Goal: Task Accomplishment & Management: Use online tool/utility

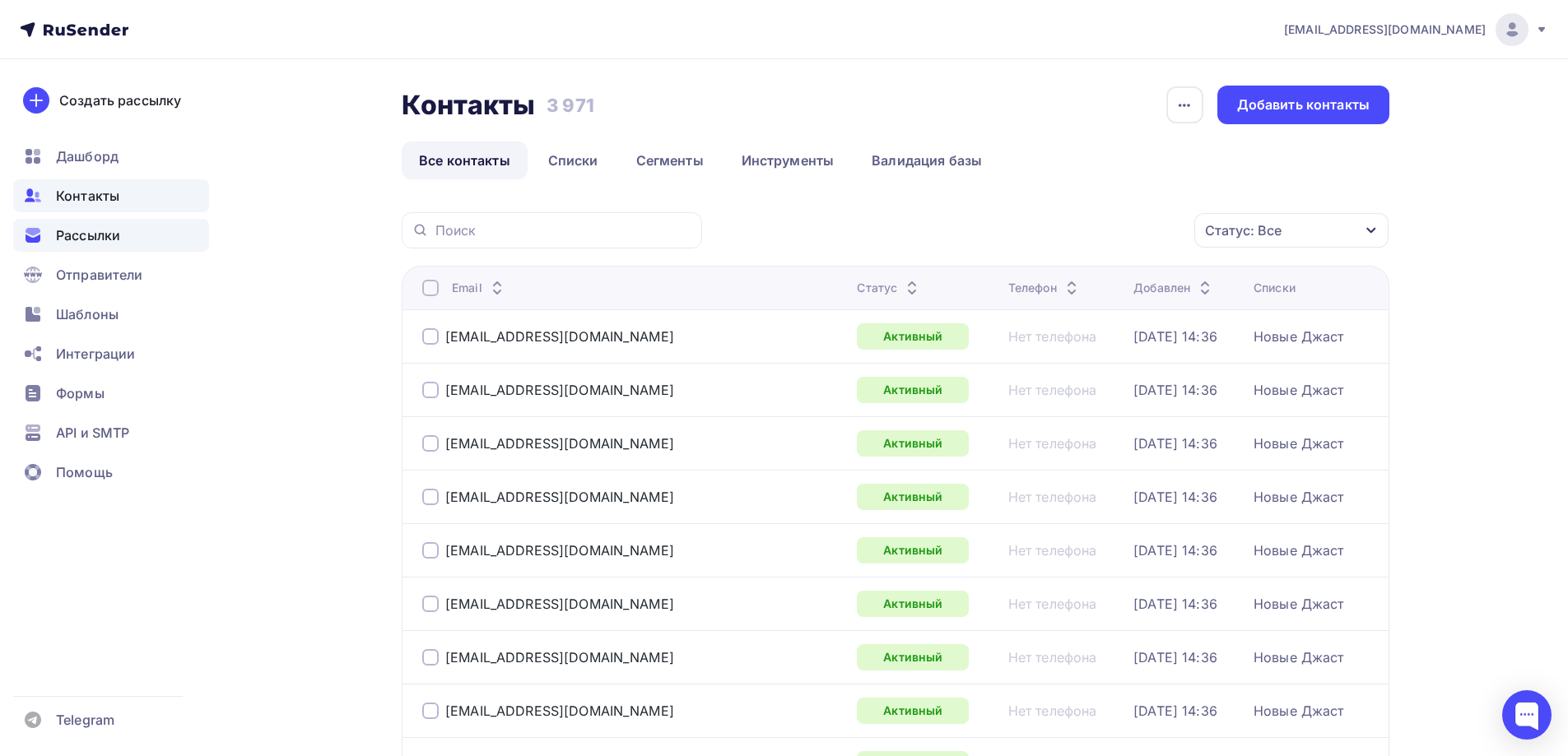
click at [77, 245] on span "Рассылки" at bounding box center [88, 235] width 65 height 20
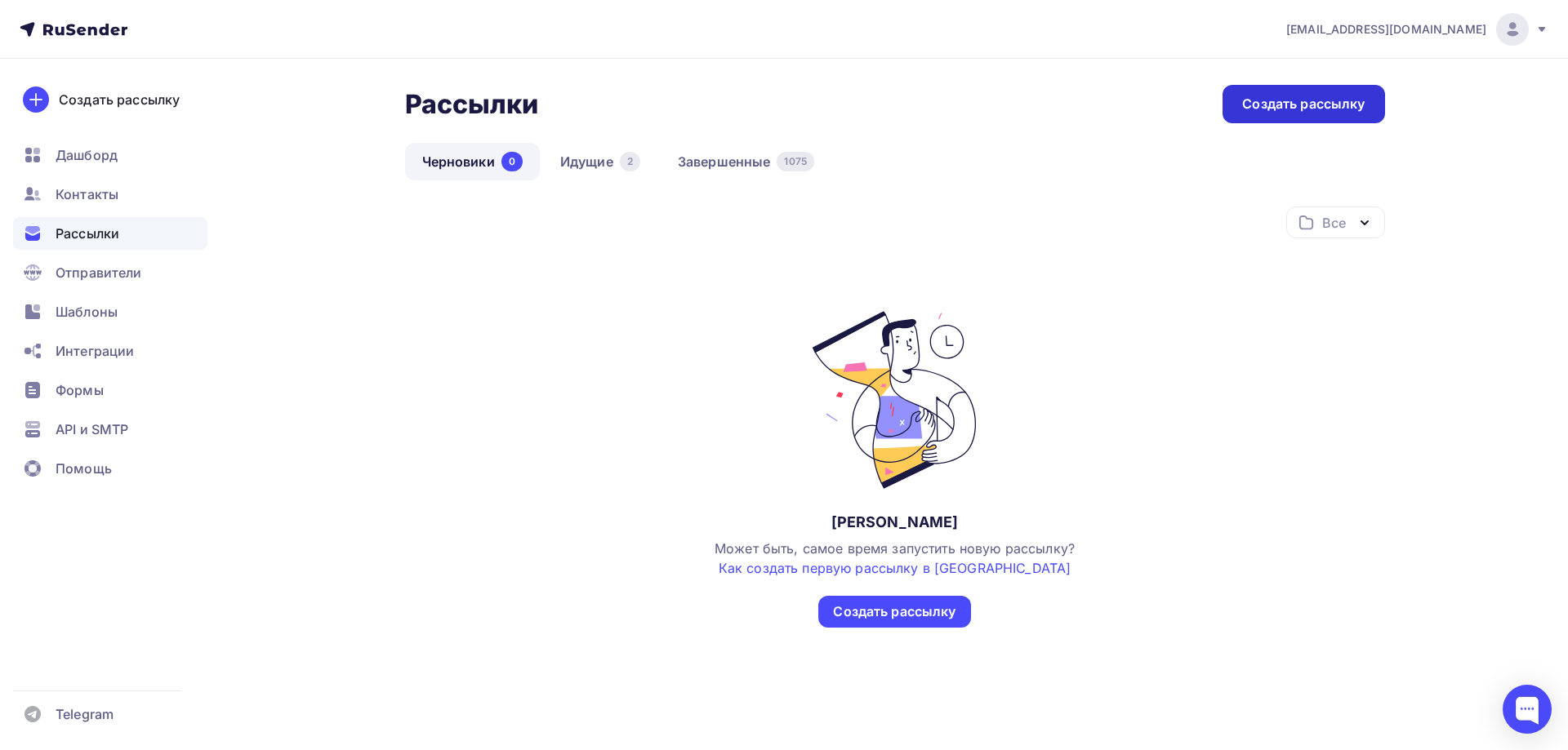
click at [1274, 106] on div "Создать рассылку" at bounding box center [1303, 104] width 122 height 19
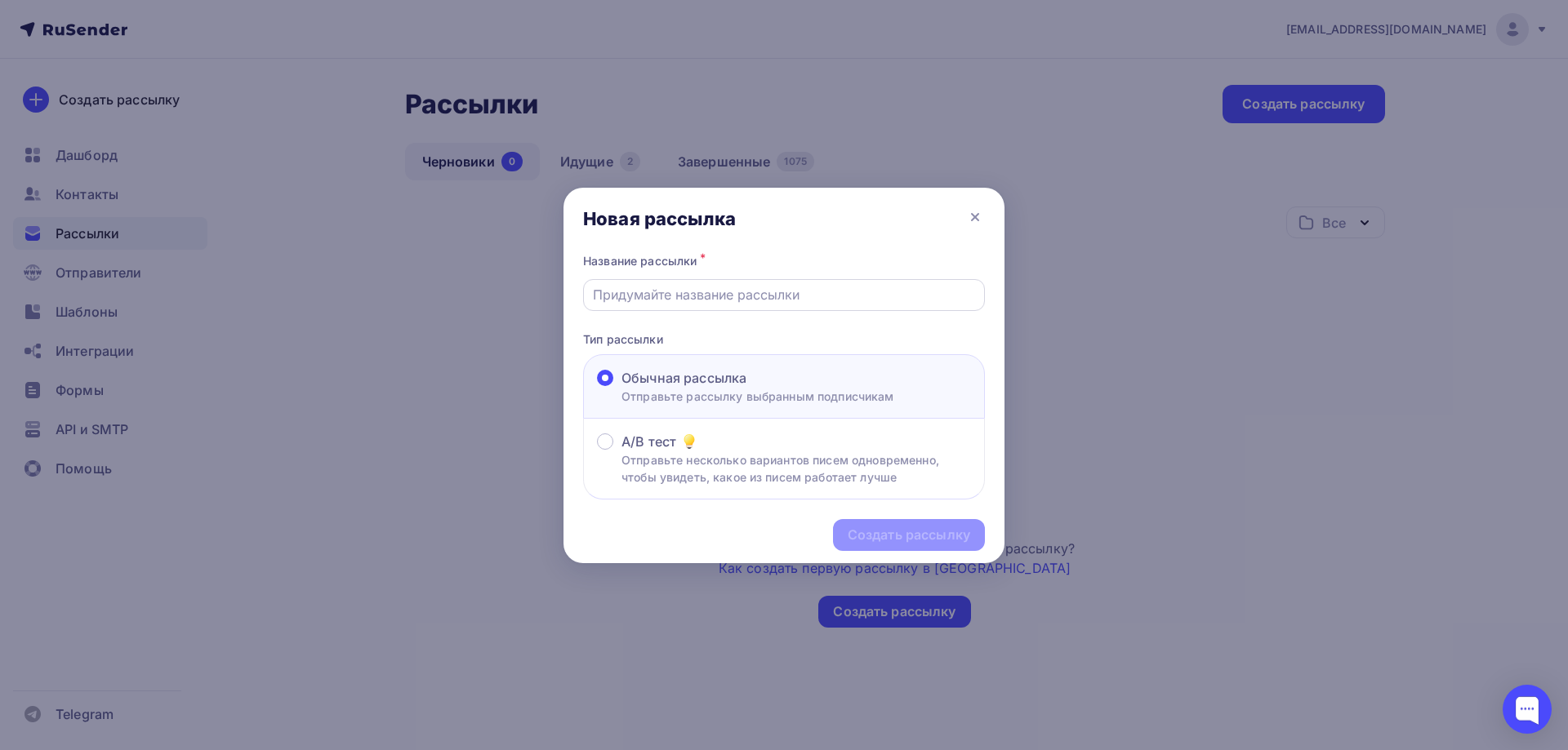
click at [626, 289] on input "text" at bounding box center [784, 294] width 383 height 20
paste input "Как зарабатывать 10 000 рублей за 1 день без базы и своих продуктов"
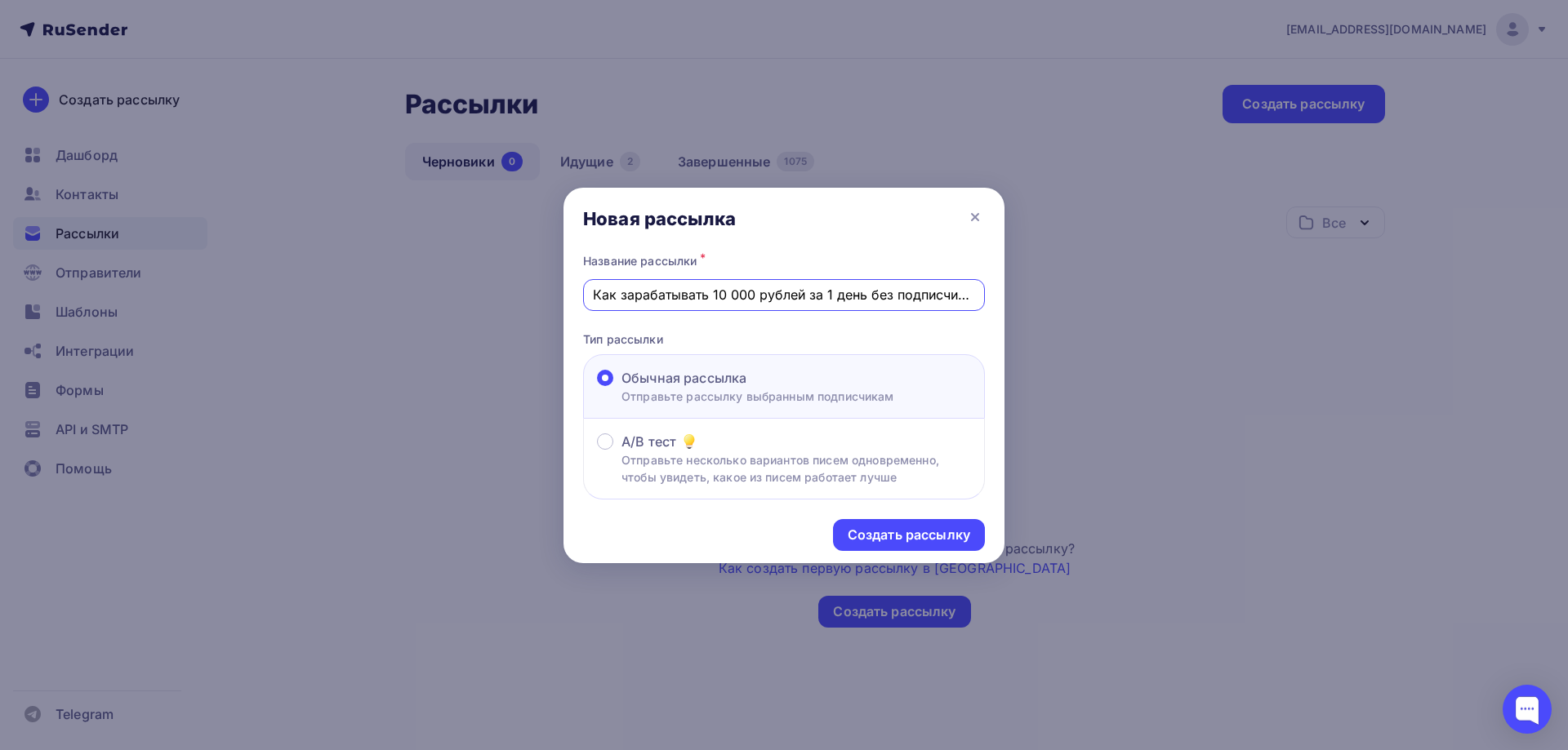
scroll to position [0, 1]
click at [705, 298] on input "Как зарабатывать 10 000 рублей за 1 день без подписчиков" at bounding box center [784, 294] width 383 height 20
click at [831, 297] on input "Как получать 10 000 рублей за 1 день без подписчиков" at bounding box center [784, 294] width 383 height 20
click at [769, 296] on input "Как получать 10 000 рублей за 1 день без подписчиков" at bounding box center [784, 294] width 383 height 20
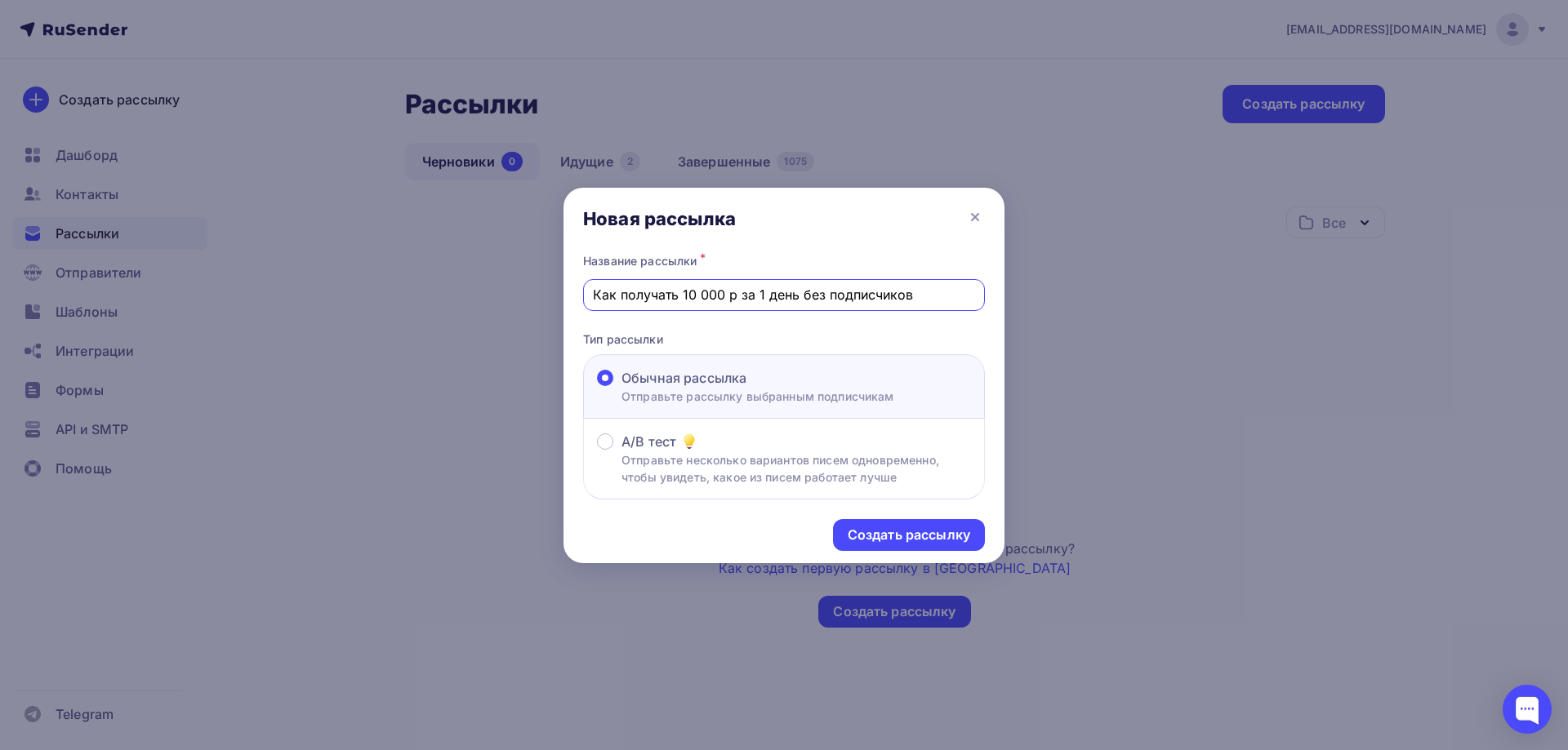
drag, startPoint x: 926, startPoint y: 300, endPoint x: 597, endPoint y: 295, distance: 329.0
click at [563, 294] on div "Новая рассылка Название рассылки * Как получать 10 000 р за 1 день без подписчи…" at bounding box center [784, 375] width 1568 height 750
type input "Как получать 10 000 р за 1 день без подписчиков"
click at [901, 533] on div "Создать рассылку" at bounding box center [909, 535] width 122 height 19
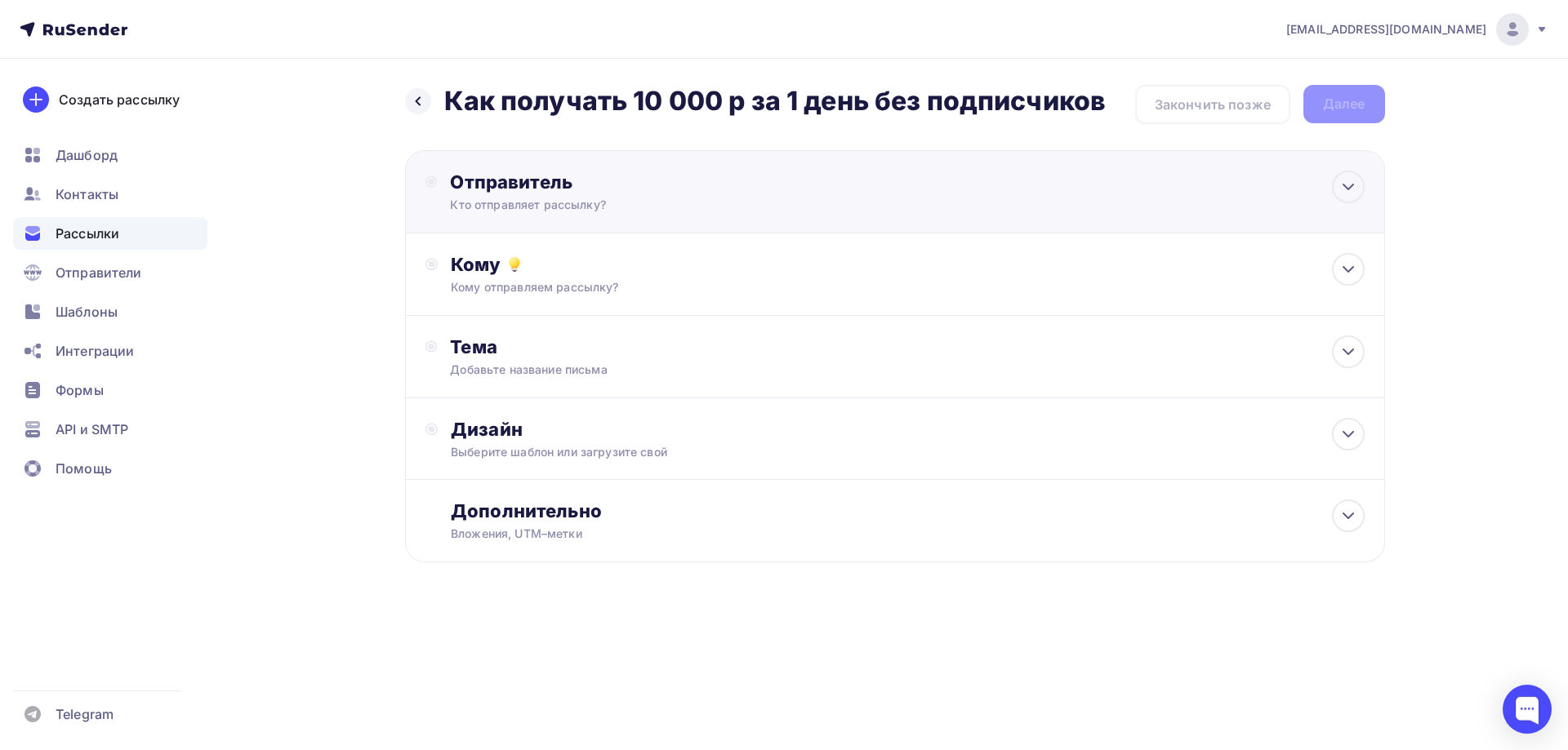
click at [538, 184] on div "Отправитель" at bounding box center [627, 182] width 354 height 23
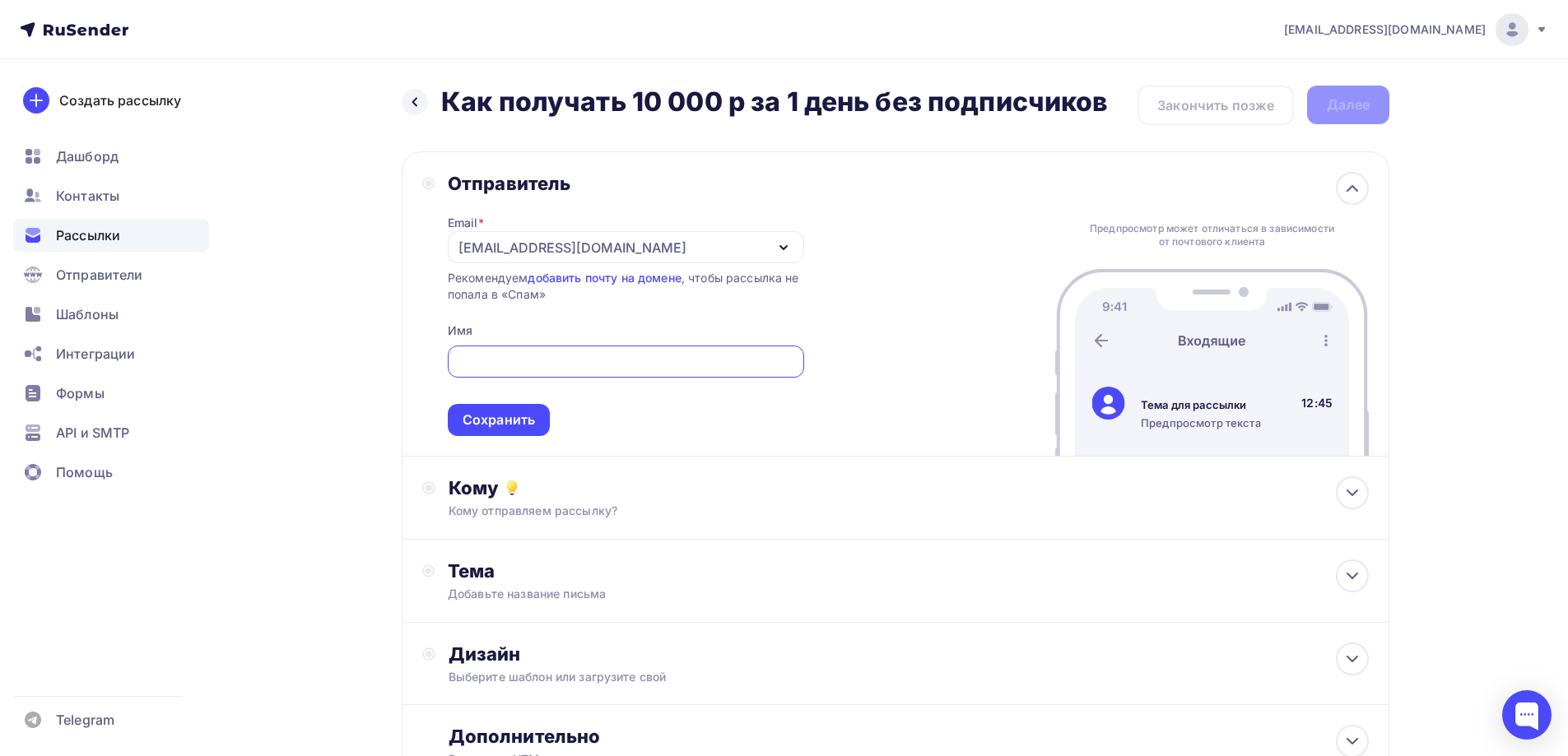
click at [518, 246] on div "[EMAIL_ADDRESS][DOMAIN_NAME]" at bounding box center [572, 248] width 228 height 20
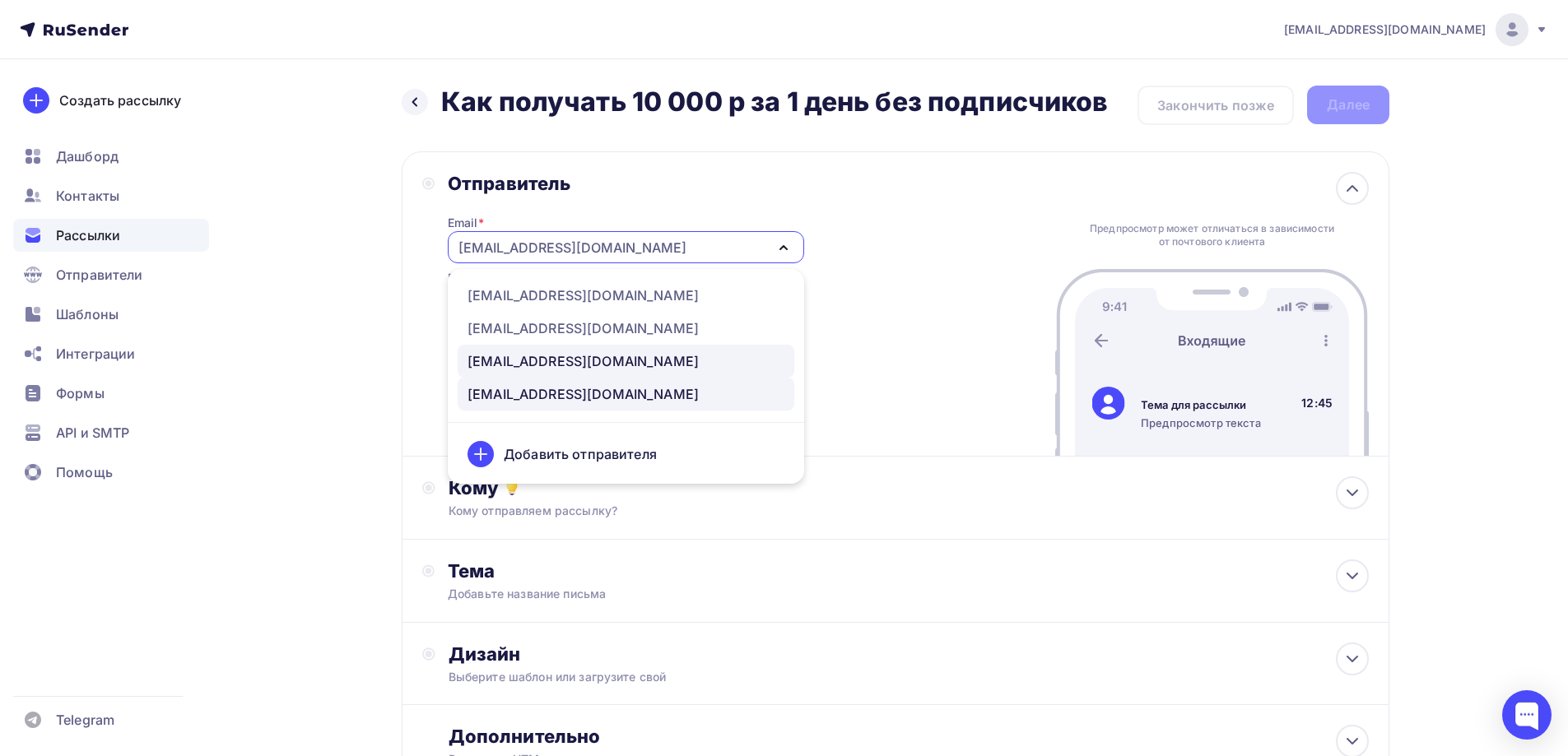
click at [530, 364] on div "[EMAIL_ADDRESS][DOMAIN_NAME]" at bounding box center [583, 361] width 231 height 20
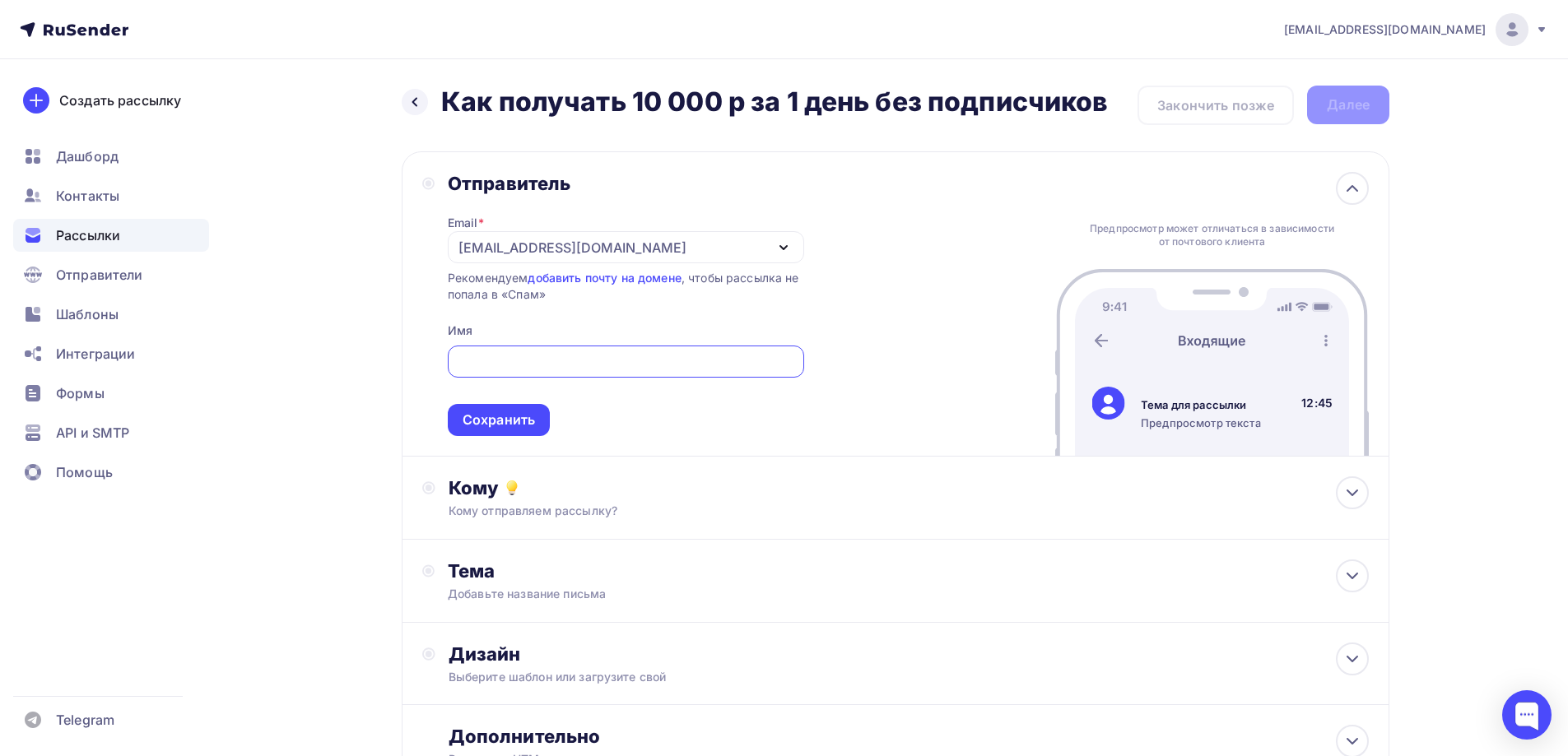
click at [510, 353] on input "text" at bounding box center [625, 362] width 337 height 20
type input "[PERSON_NAME]"
click at [477, 425] on div "Сохранить" at bounding box center [498, 420] width 72 height 19
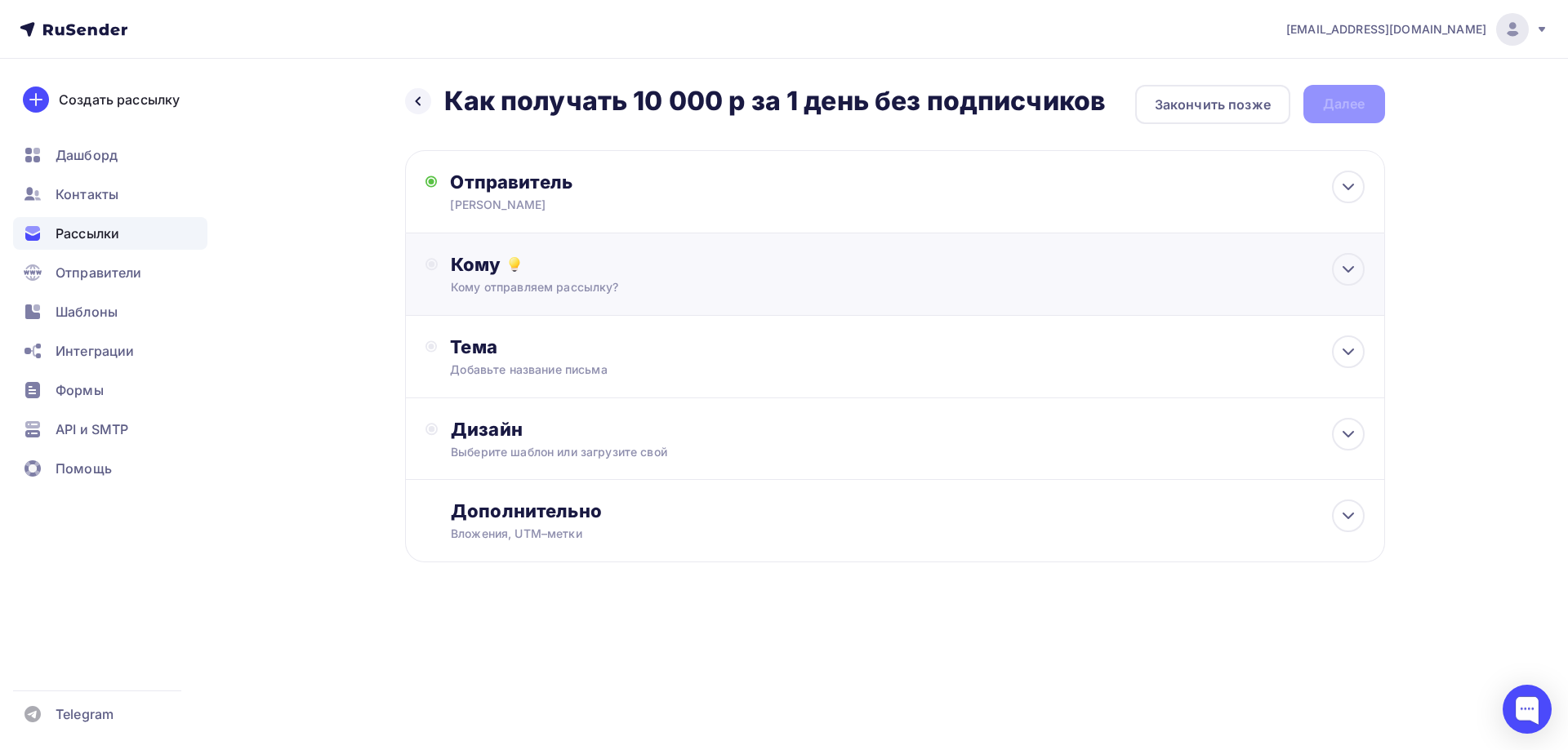
click at [487, 282] on div "Кому отправляем рассылку?" at bounding box center [862, 287] width 823 height 16
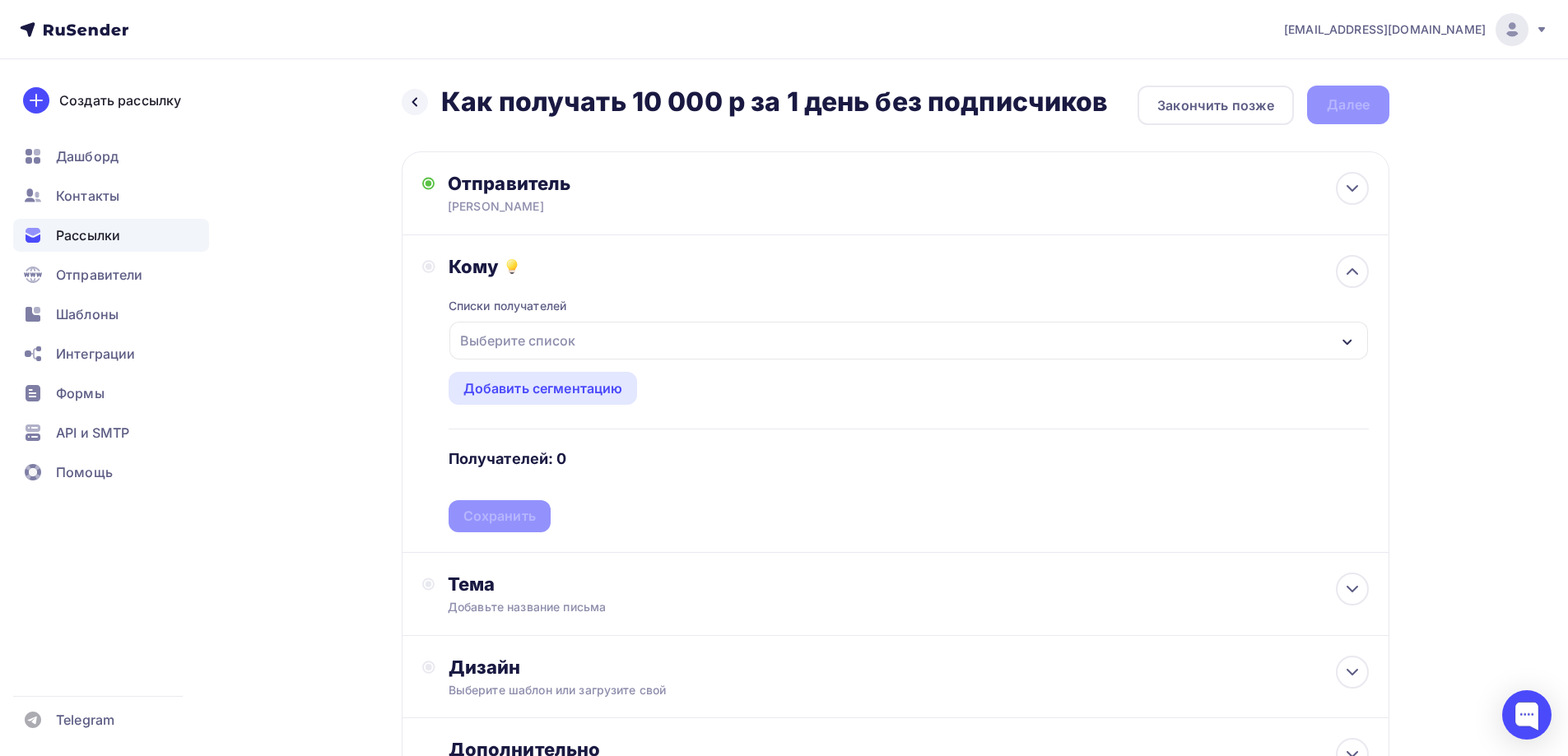
click at [485, 339] on div "Выберите список" at bounding box center [517, 340] width 128 height 30
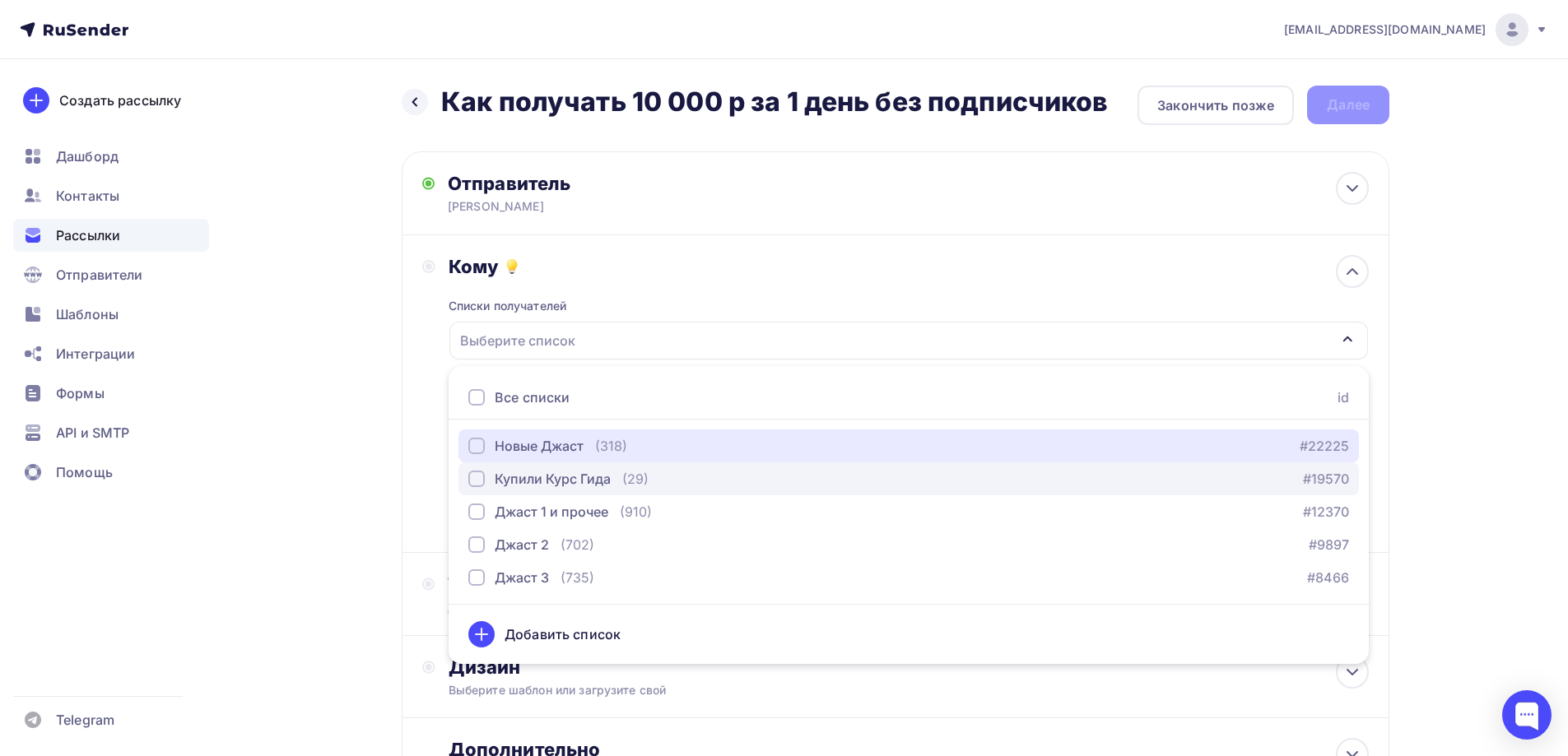
drag, startPoint x: 473, startPoint y: 445, endPoint x: 476, endPoint y: 467, distance: 22.2
click at [473, 446] on div "button" at bounding box center [476, 446] width 16 height 16
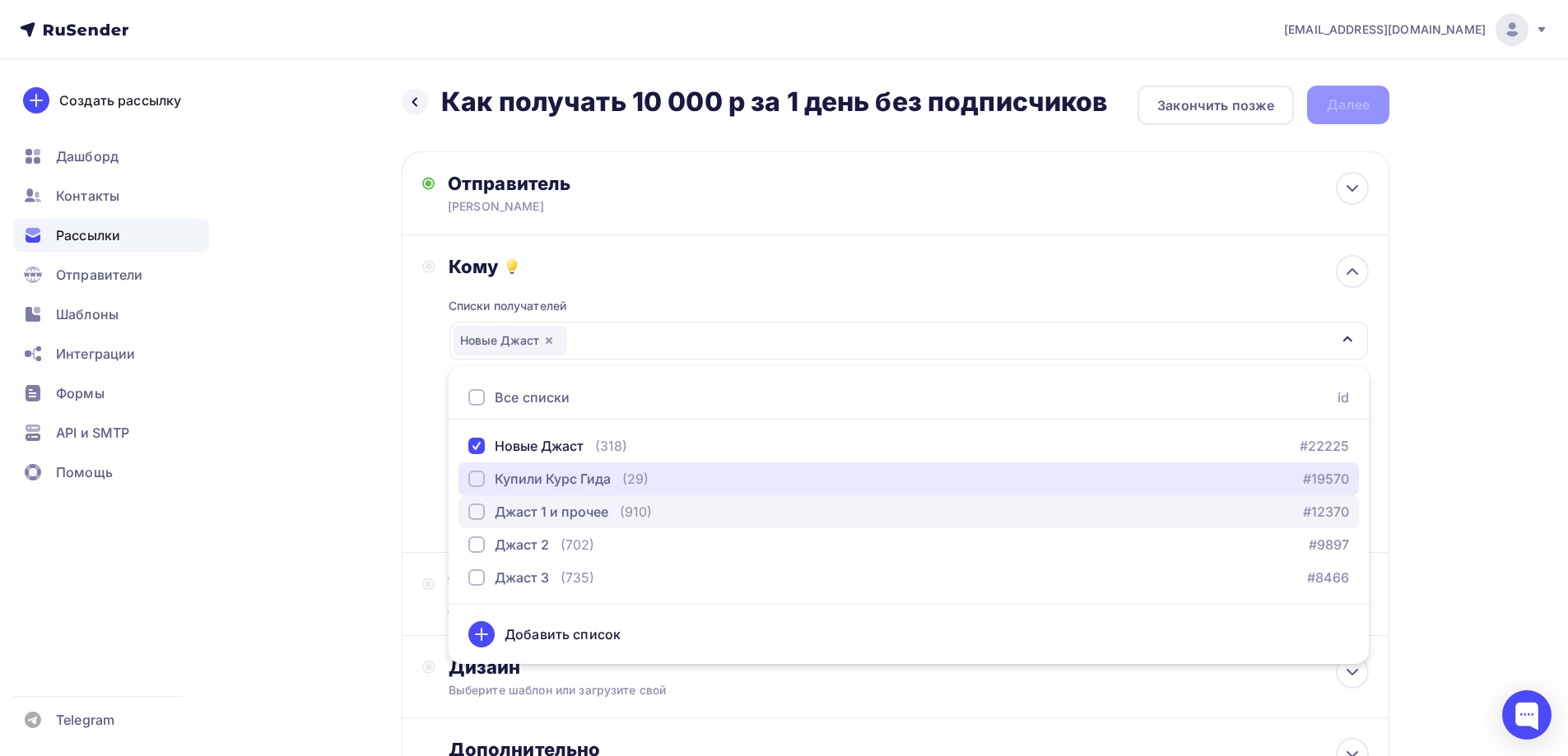
drag, startPoint x: 476, startPoint y: 480, endPoint x: 475, endPoint y: 510, distance: 30.0
click at [476, 484] on div "button" at bounding box center [476, 479] width 16 height 16
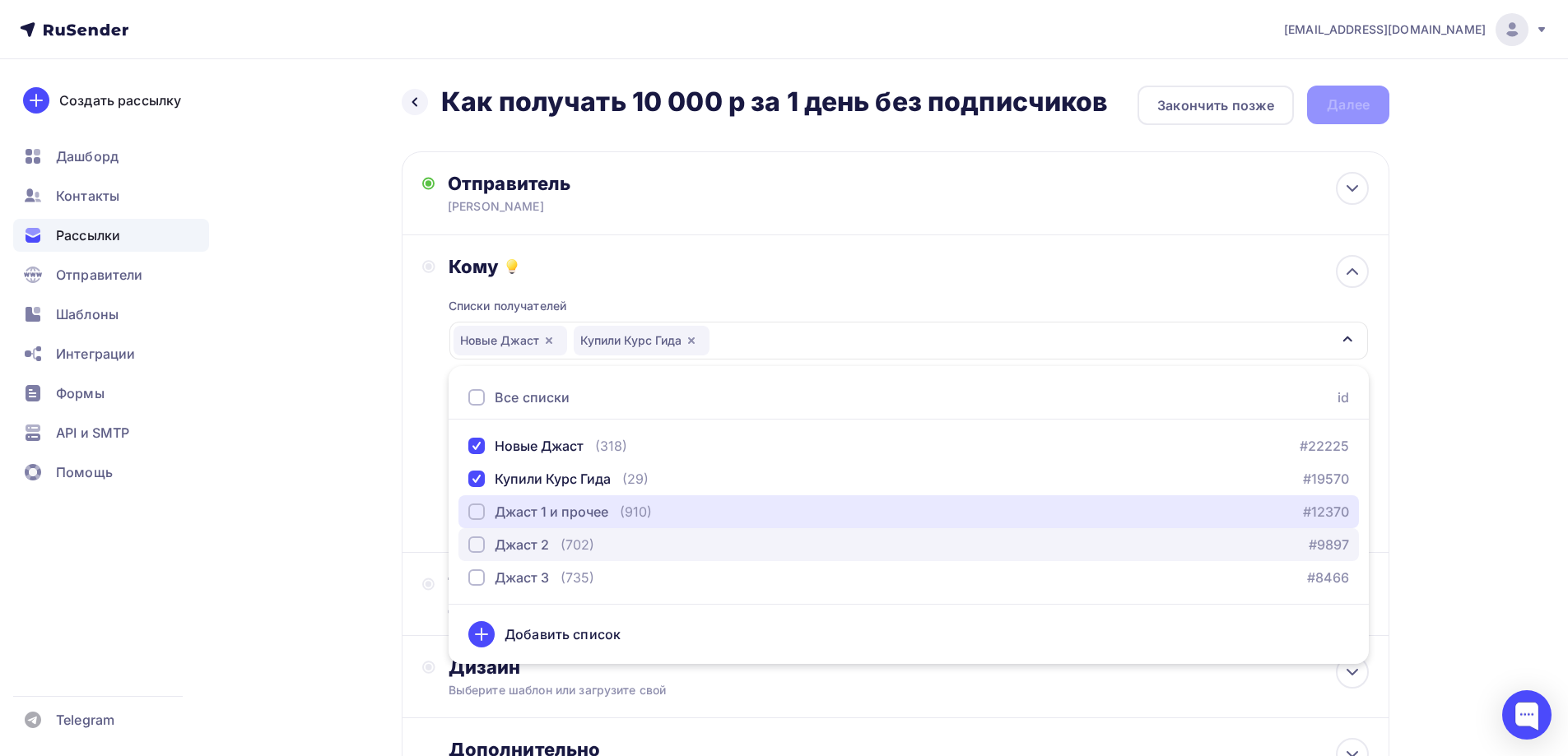
drag, startPoint x: 475, startPoint y: 513, endPoint x: 478, endPoint y: 554, distance: 41.1
click at [474, 516] on div "button" at bounding box center [476, 511] width 16 height 16
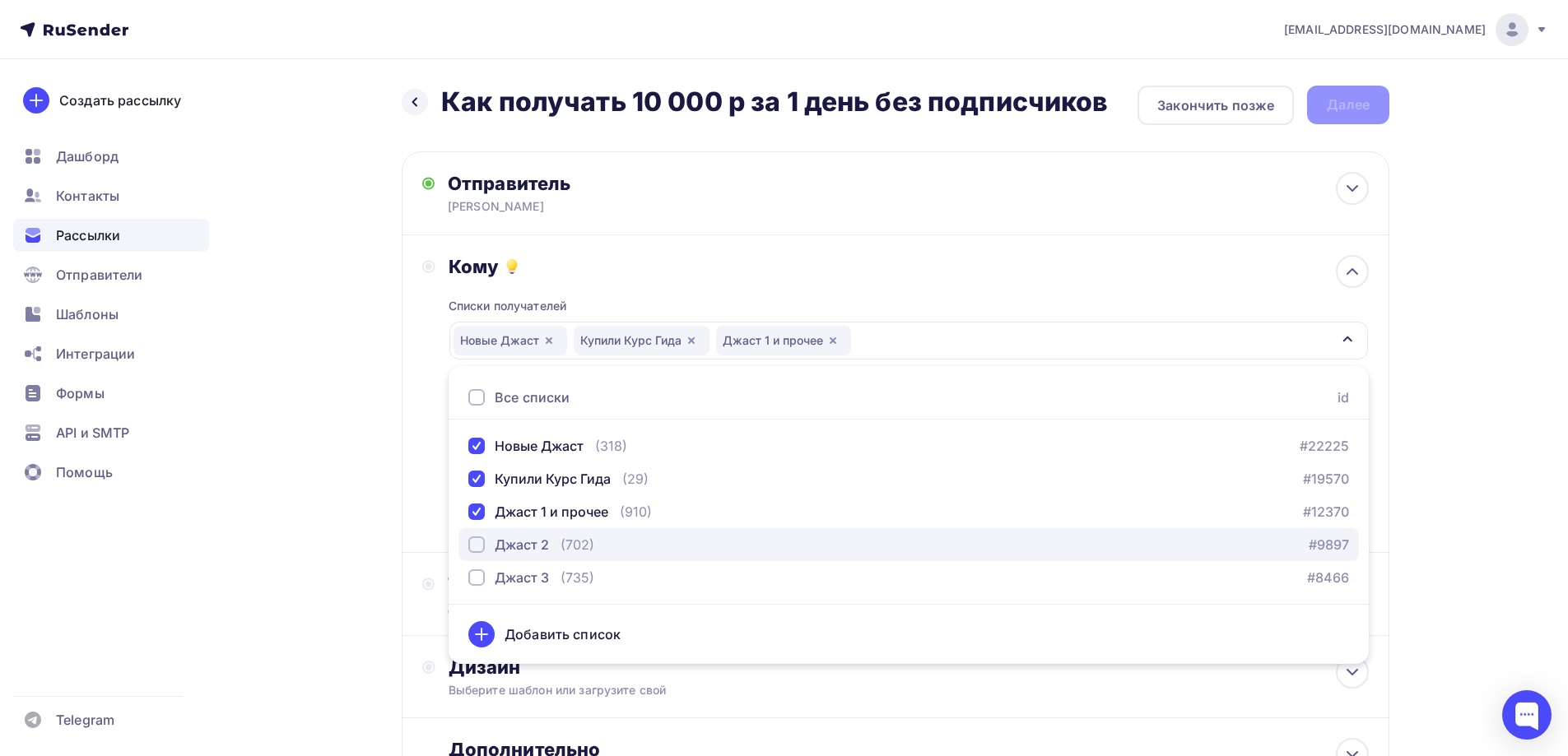
click at [478, 545] on div "button" at bounding box center [476, 544] width 16 height 16
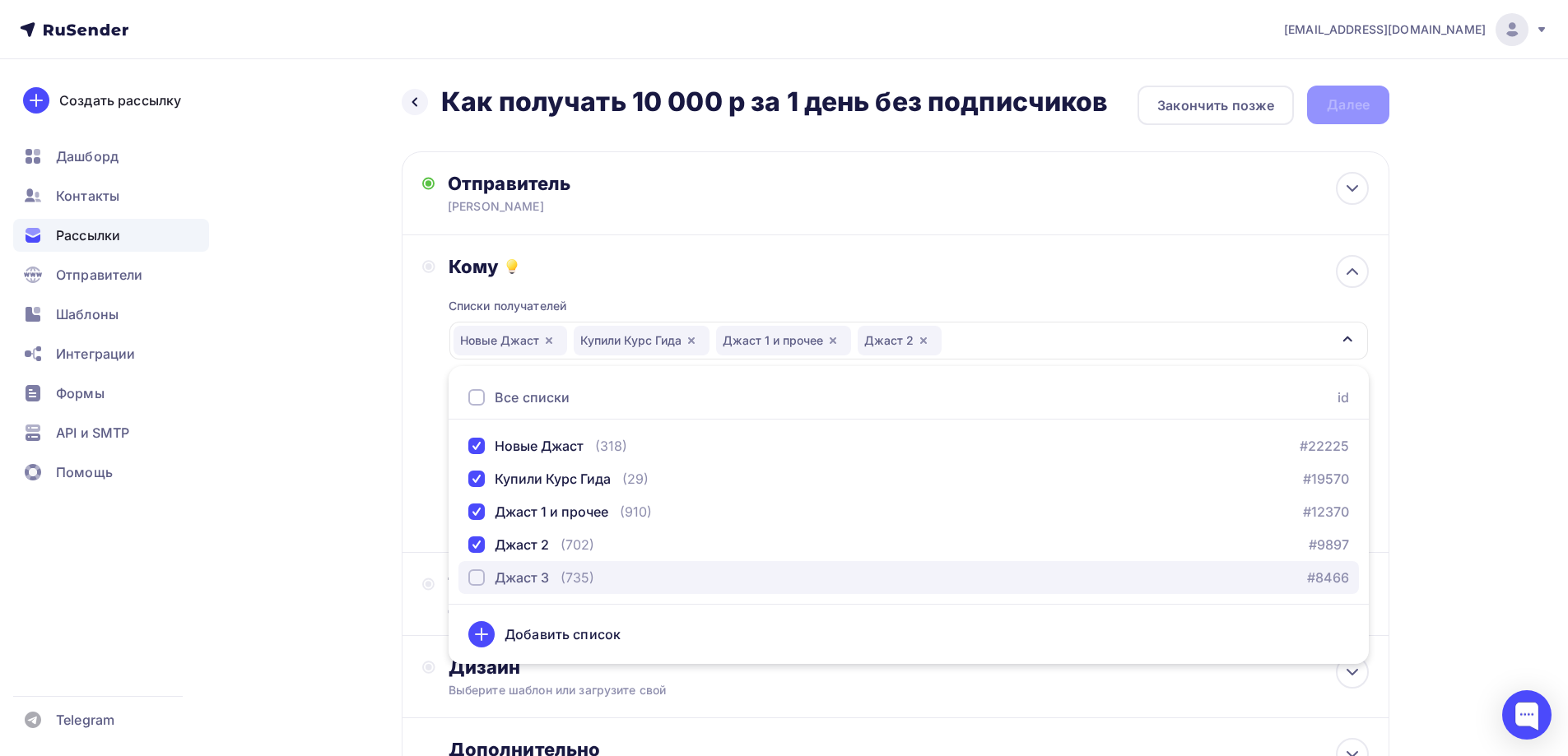
click at [475, 579] on div "button" at bounding box center [476, 577] width 16 height 16
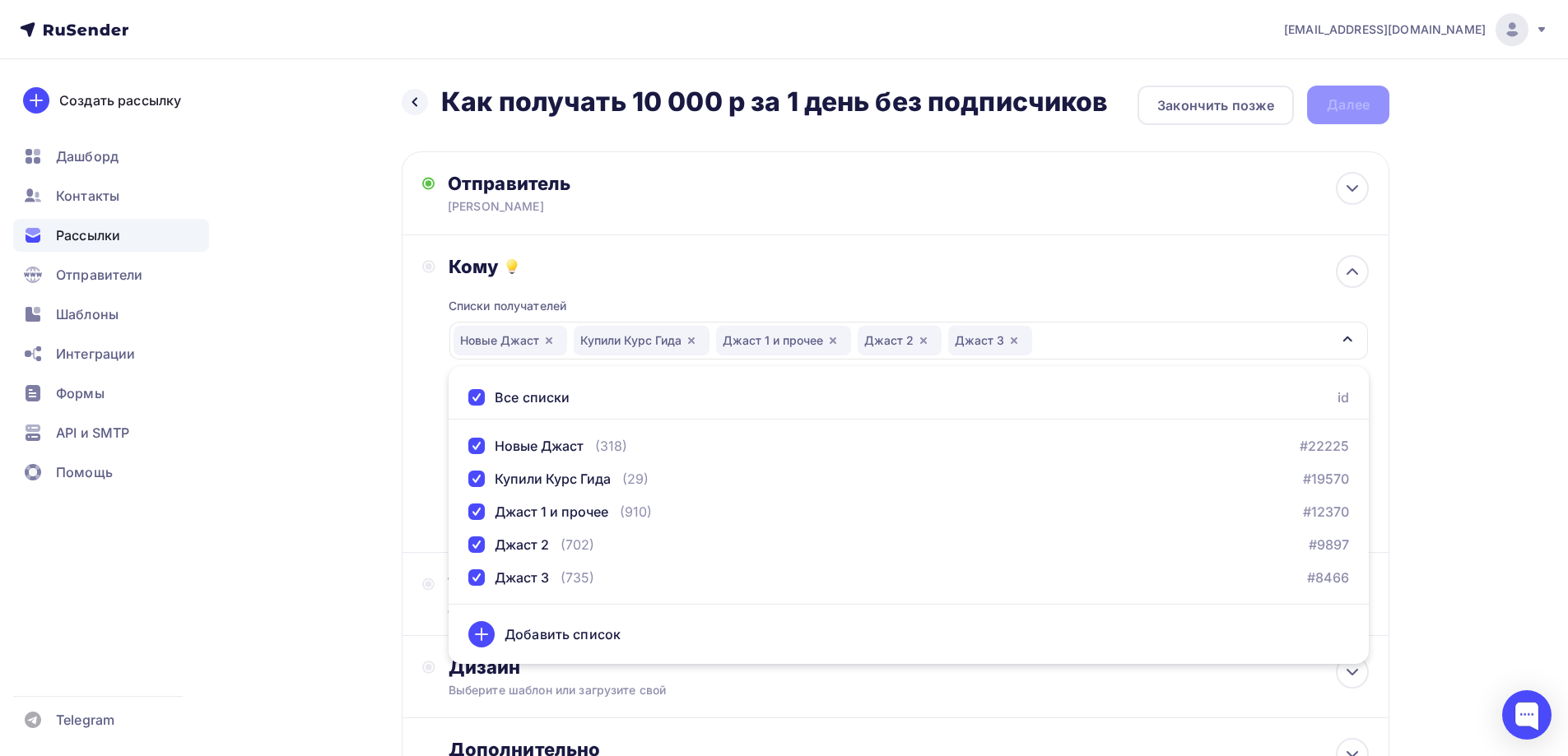
click at [296, 529] on div "Назад Как получать 10 000 р за 1 день без подписчиков Как получать 10 000 р за …" at bounding box center [784, 483] width 1349 height 848
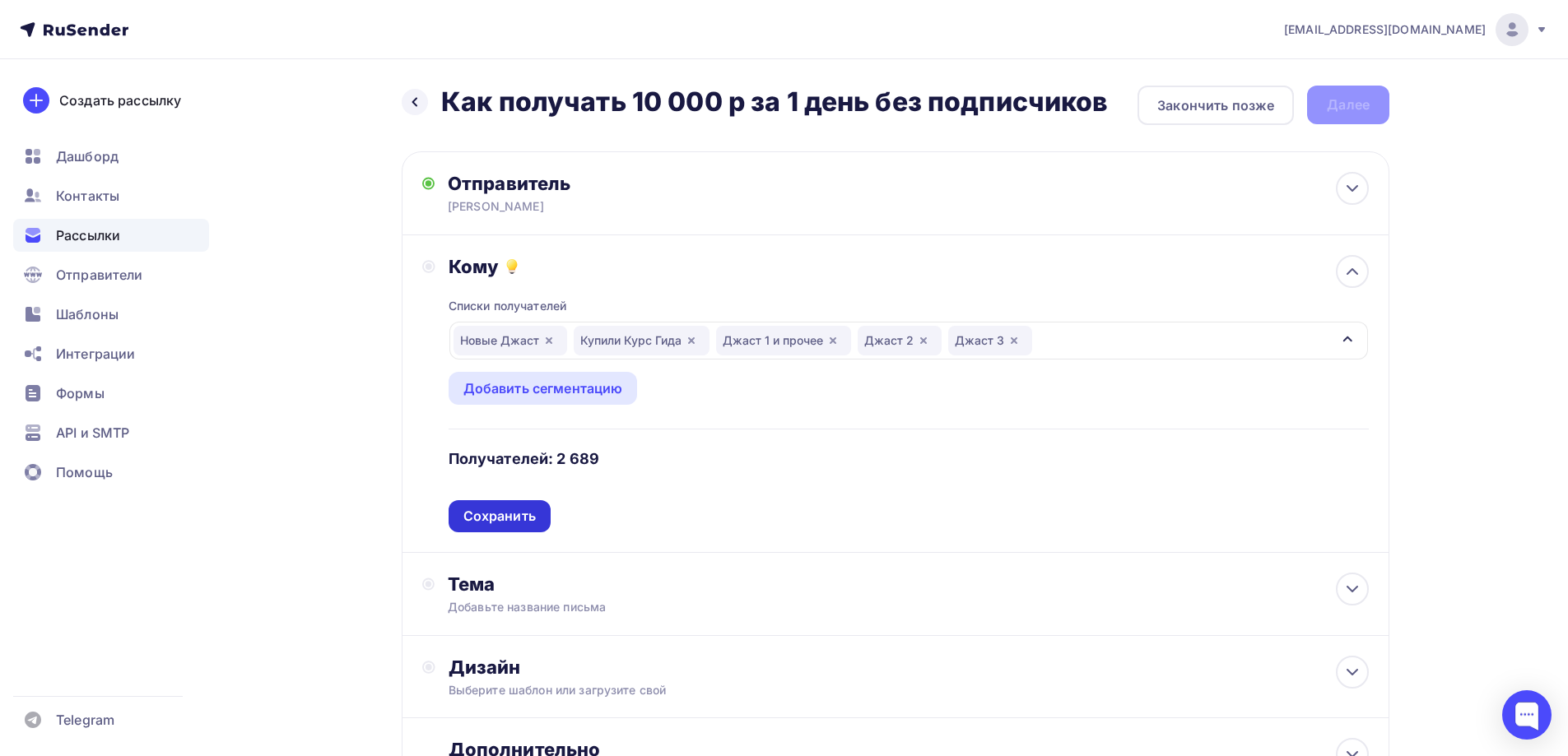
click at [510, 519] on div "Сохранить" at bounding box center [499, 516] width 72 height 19
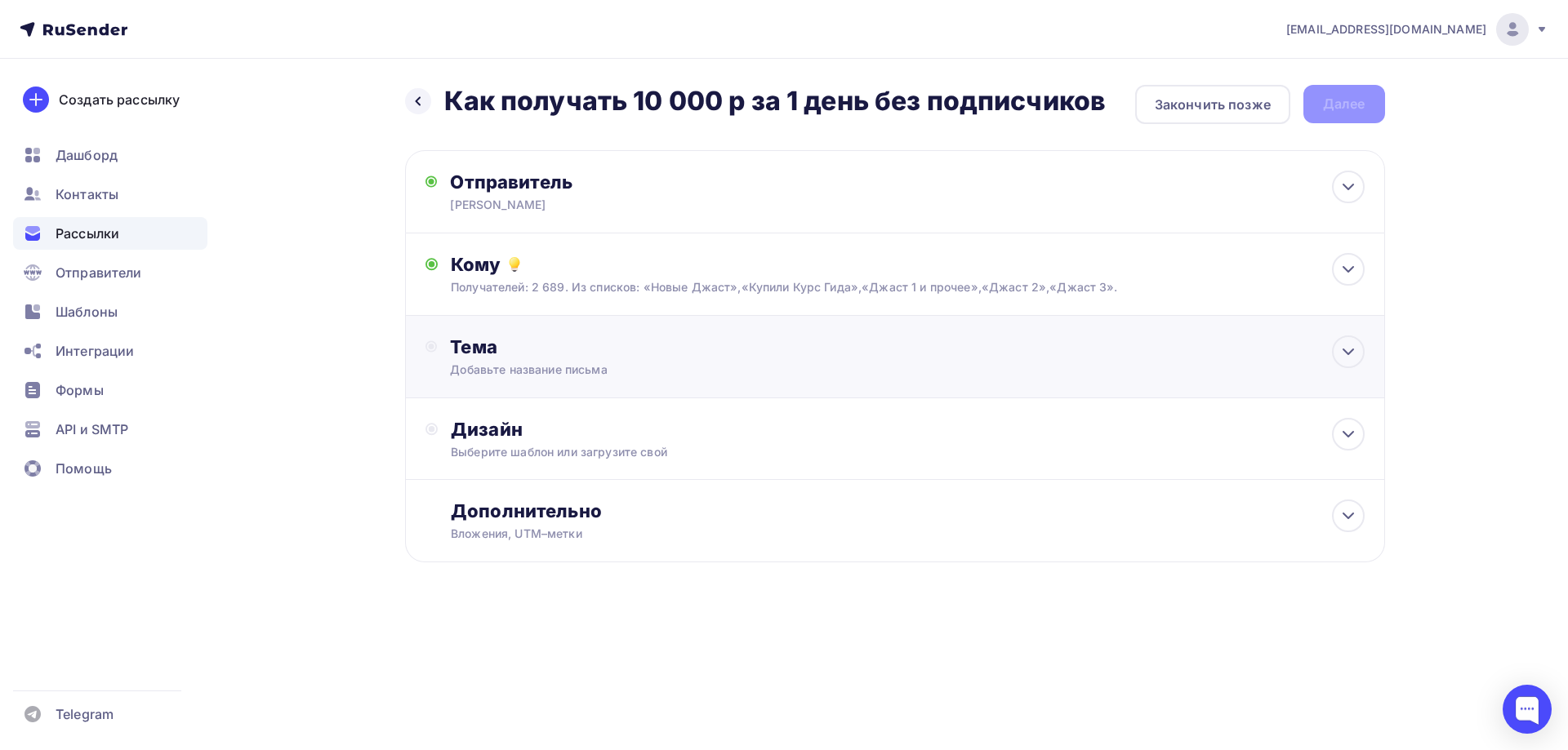
click at [493, 365] on div "Добавьте название письма" at bounding box center [595, 370] width 290 height 16
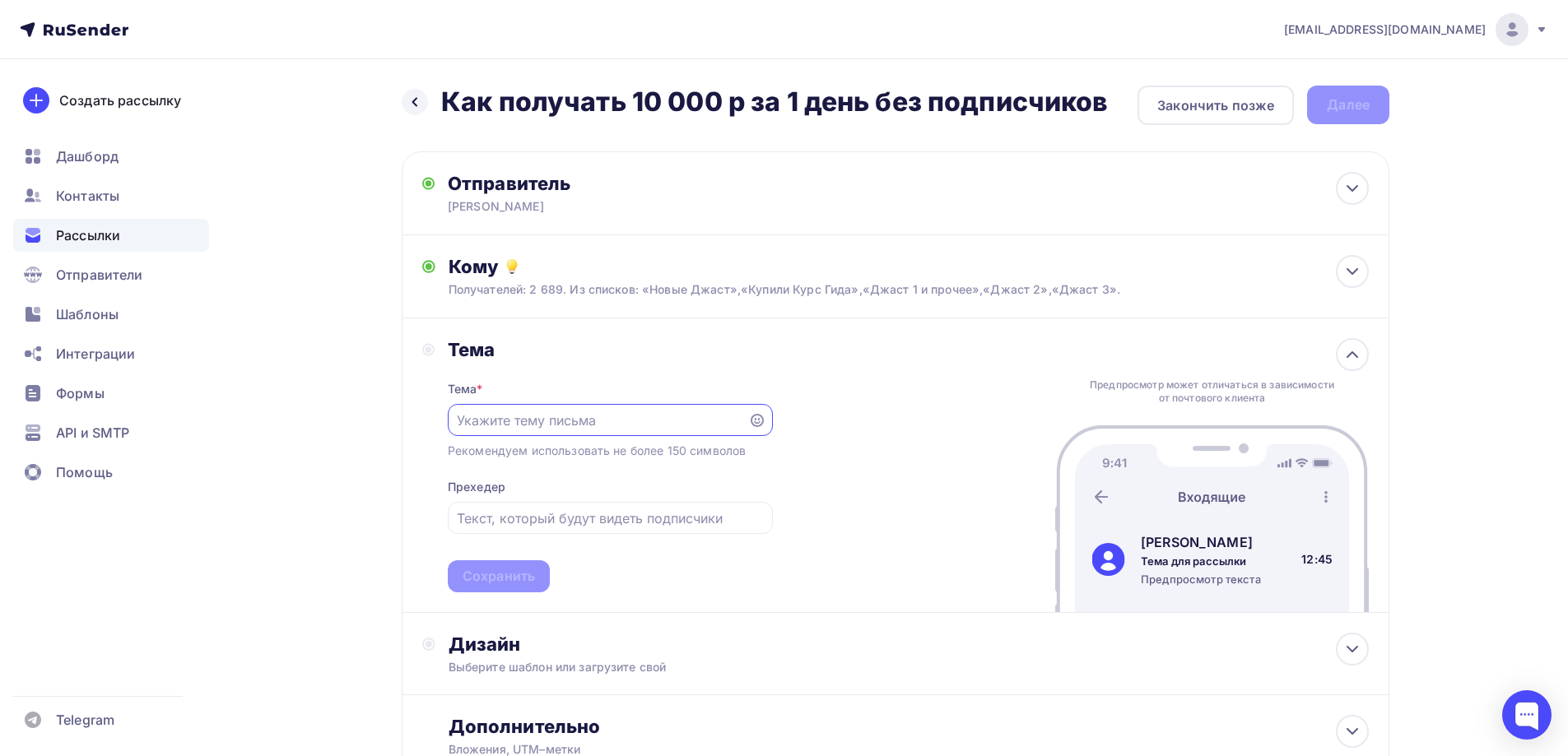
paste input "Как получать 10 000 р за 1 день без подписчиков"
type input "Как получать 10 000 р за 1 день без подписчиков"
click at [484, 582] on div "Сохранить" at bounding box center [498, 577] width 72 height 19
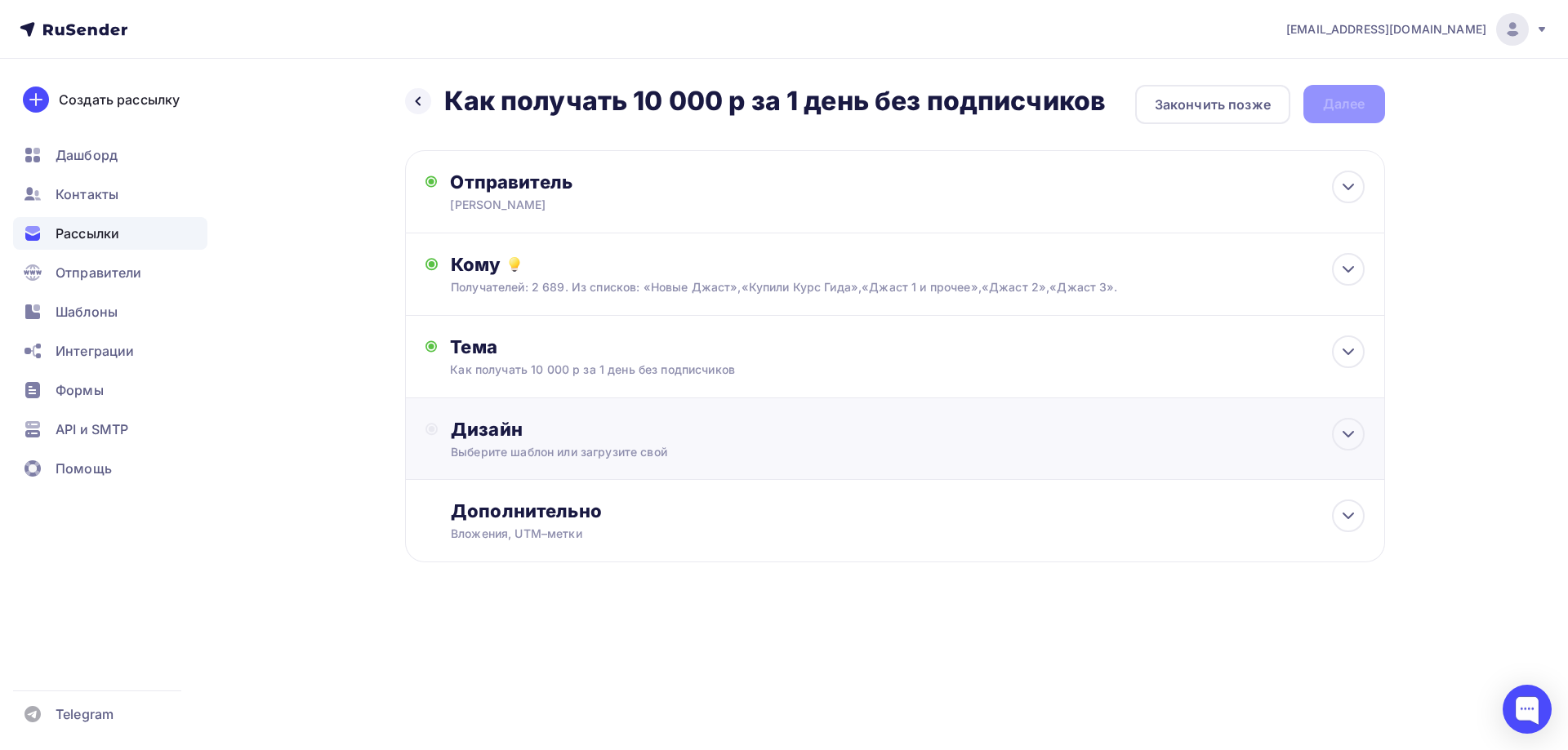
click at [481, 458] on div "Выберите шаблон или загрузите свой" at bounding box center [862, 452] width 823 height 16
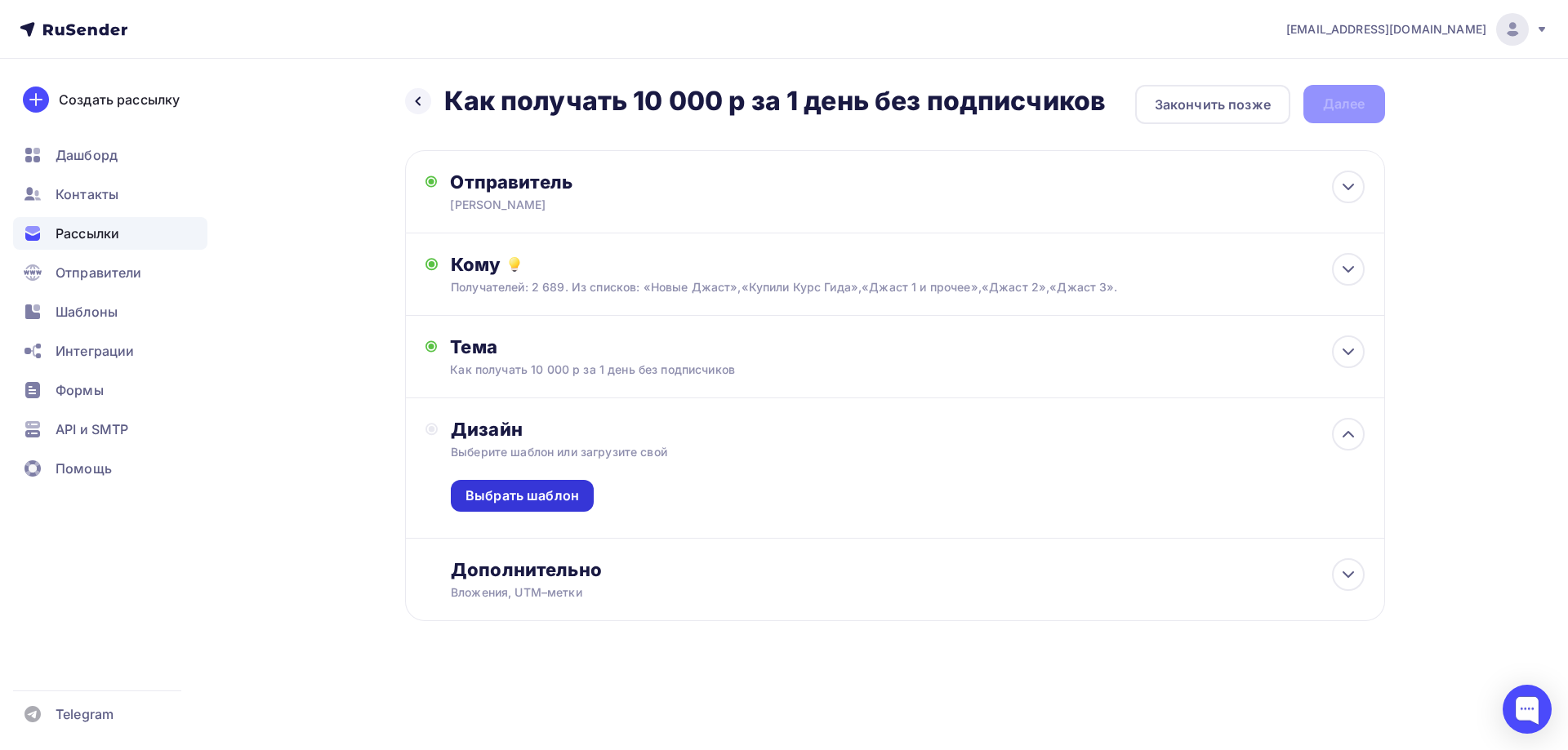
click at [481, 508] on div "Выбрать шаблон" at bounding box center [523, 496] width 143 height 32
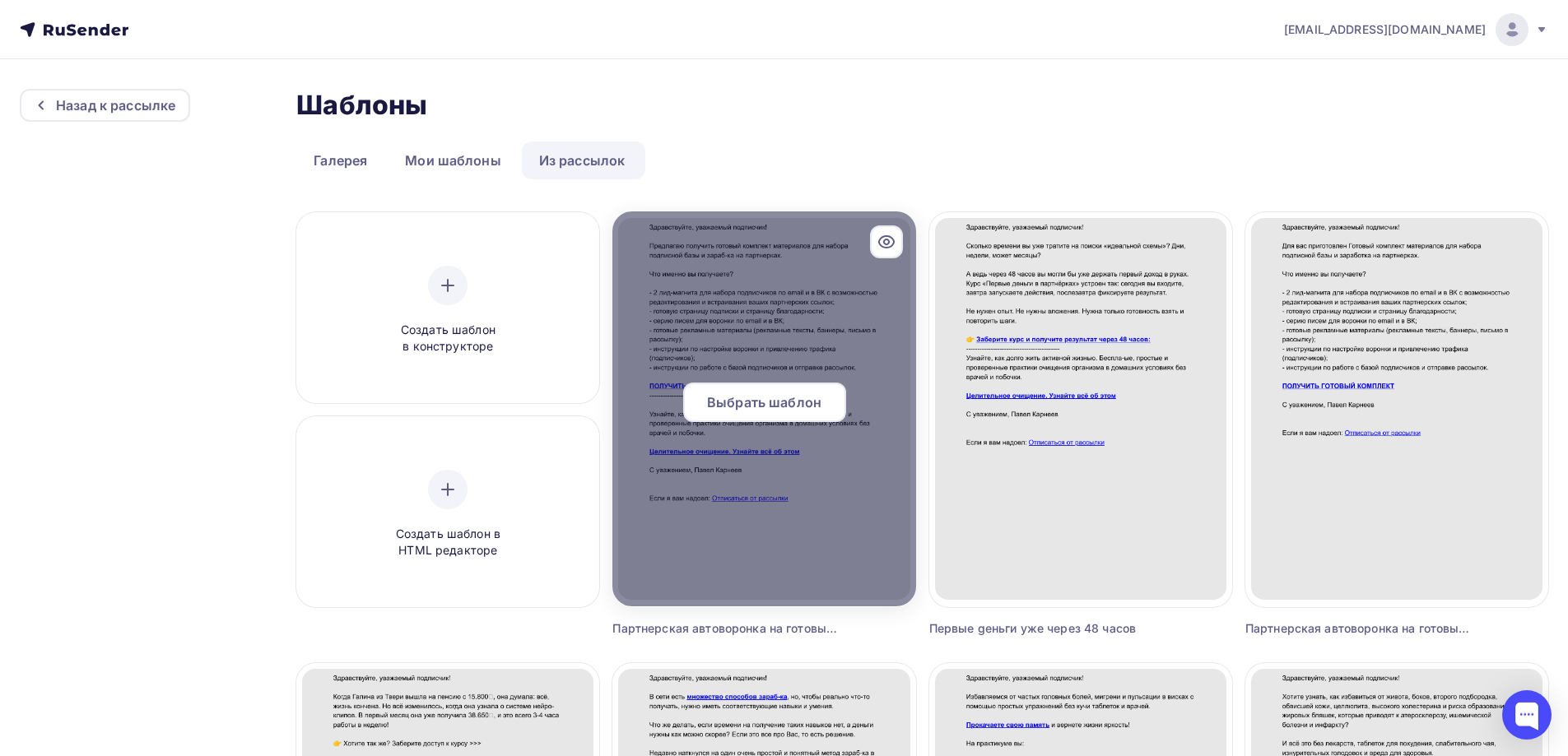
click at [791, 396] on span "Выбрать шаблон" at bounding box center [764, 403] width 115 height 20
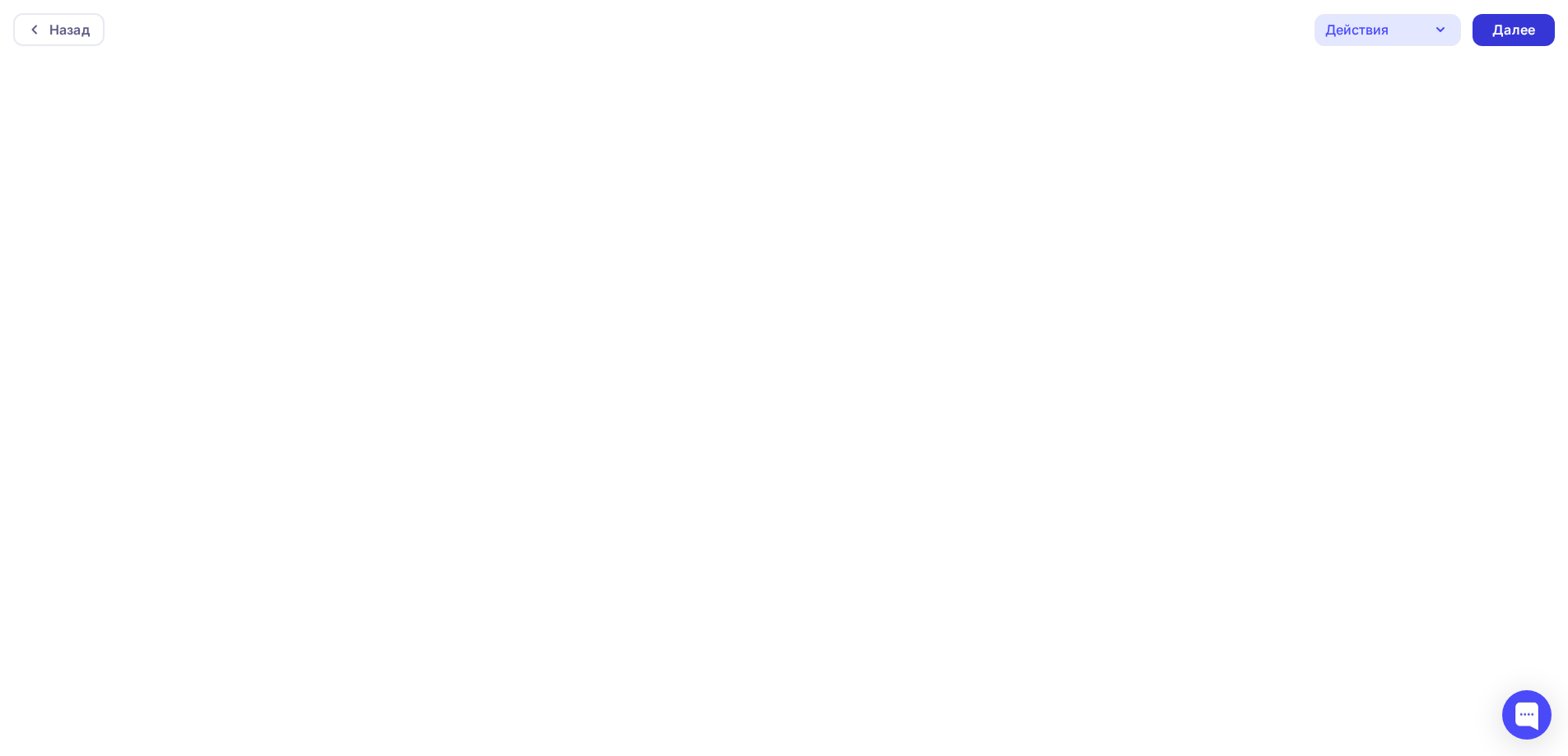
click at [1508, 31] on div "Далее" at bounding box center [1513, 30] width 42 height 19
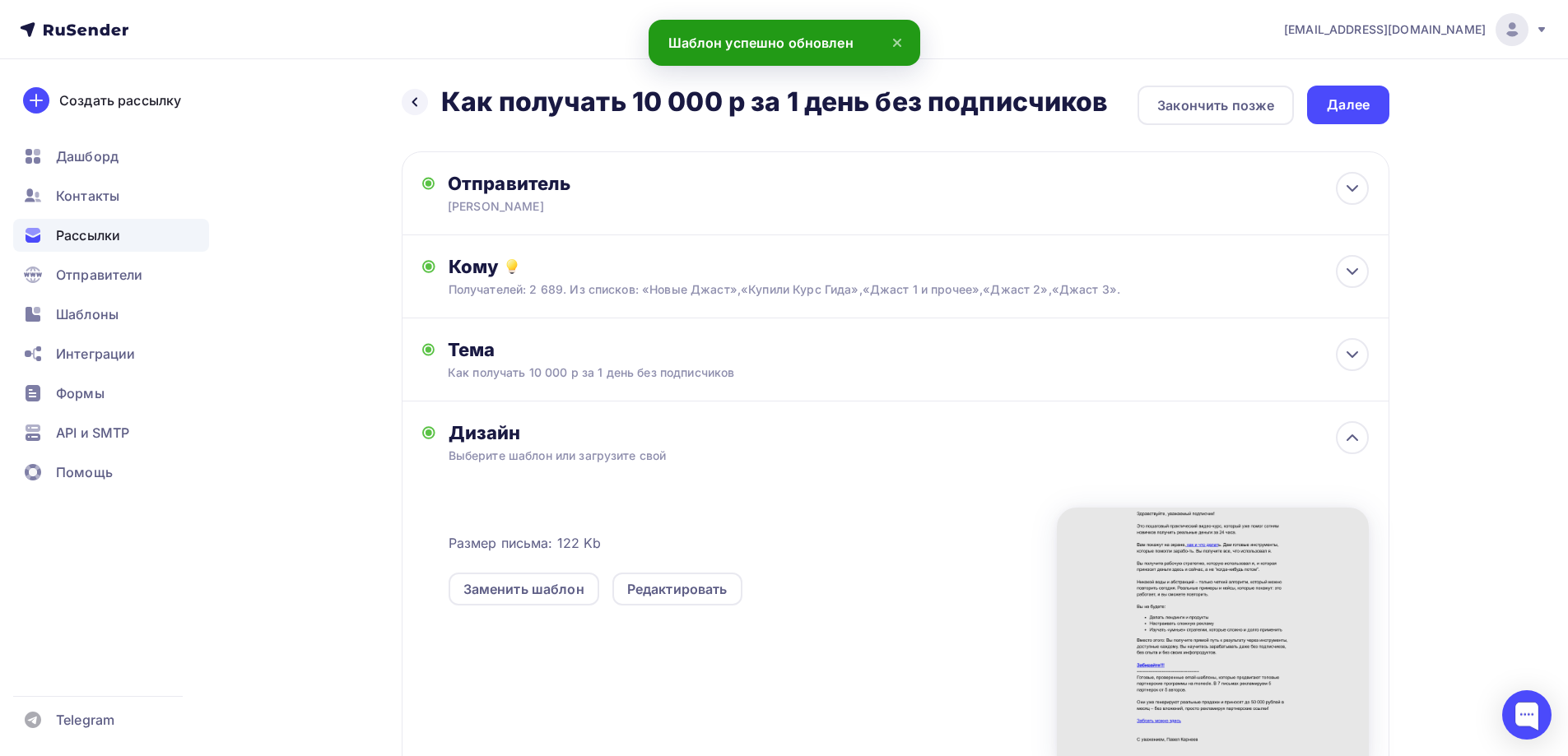
click at [1340, 105] on div "Далее" at bounding box center [1348, 105] width 42 height 19
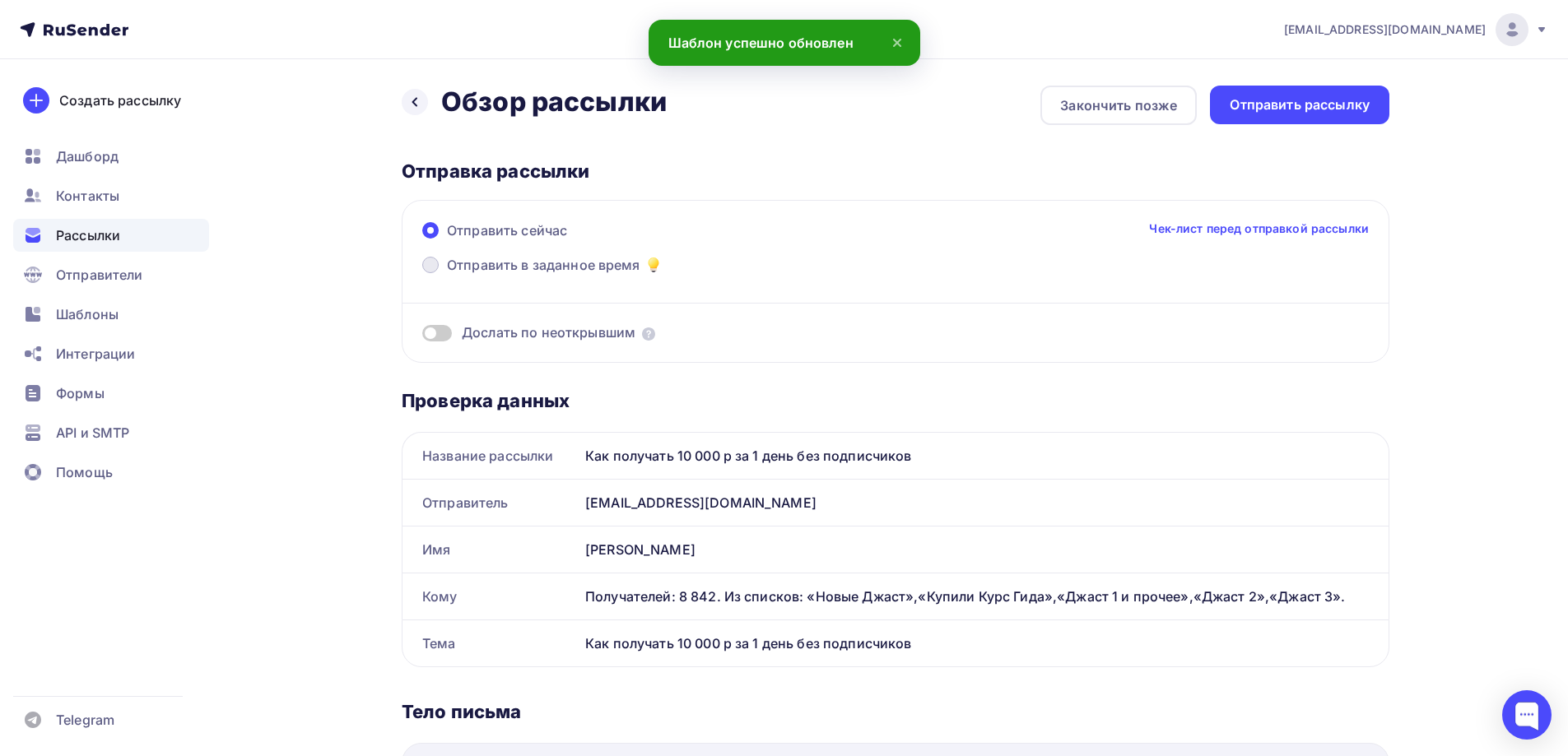
click at [428, 269] on span at bounding box center [430, 265] width 16 height 16
click at [447, 274] on input "Отправить в заданное время" at bounding box center [447, 274] width 0 height 0
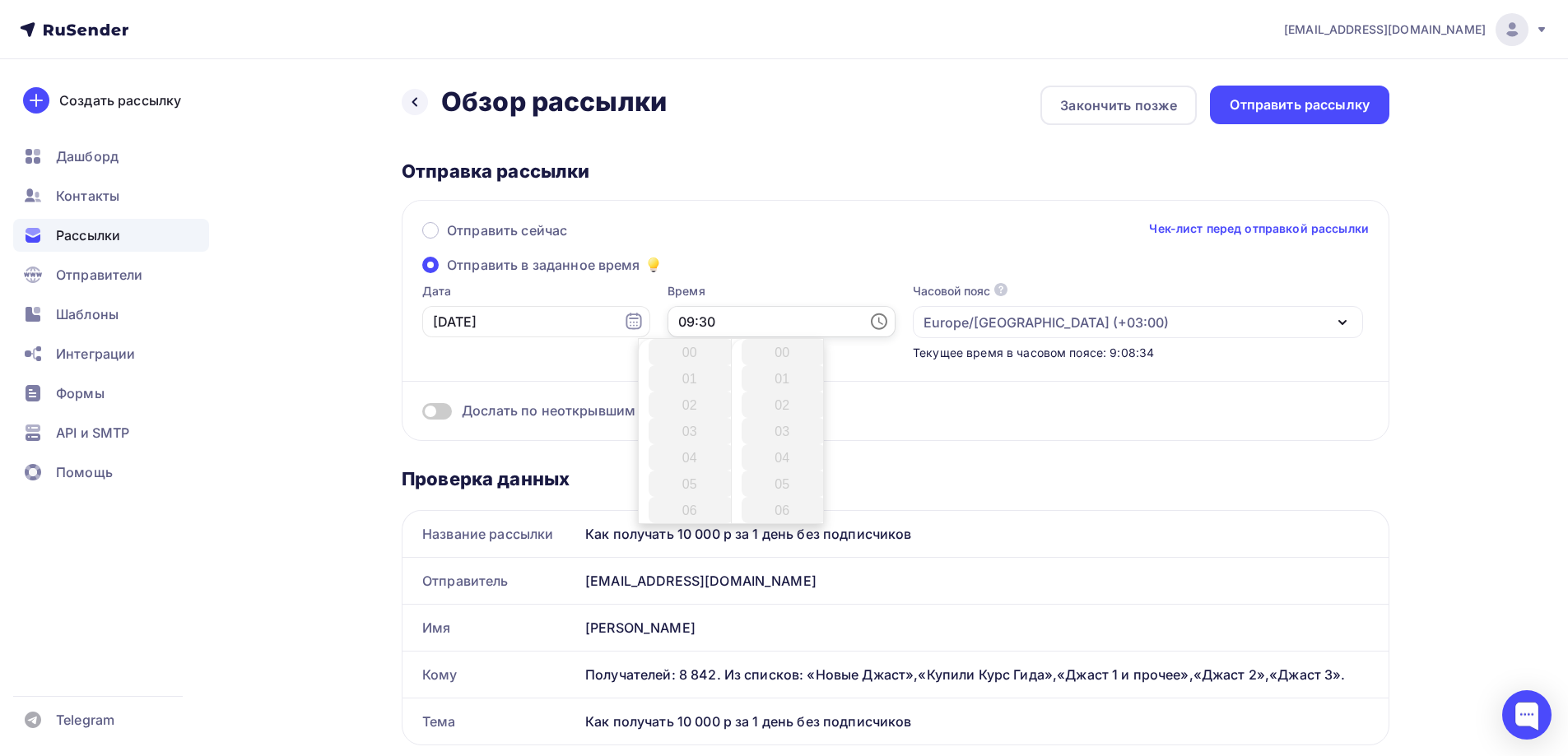
click at [682, 326] on input "09:30" at bounding box center [781, 322] width 228 height 31
click at [685, 348] on li "15" at bounding box center [691, 345] width 85 height 26
type input "15:30"
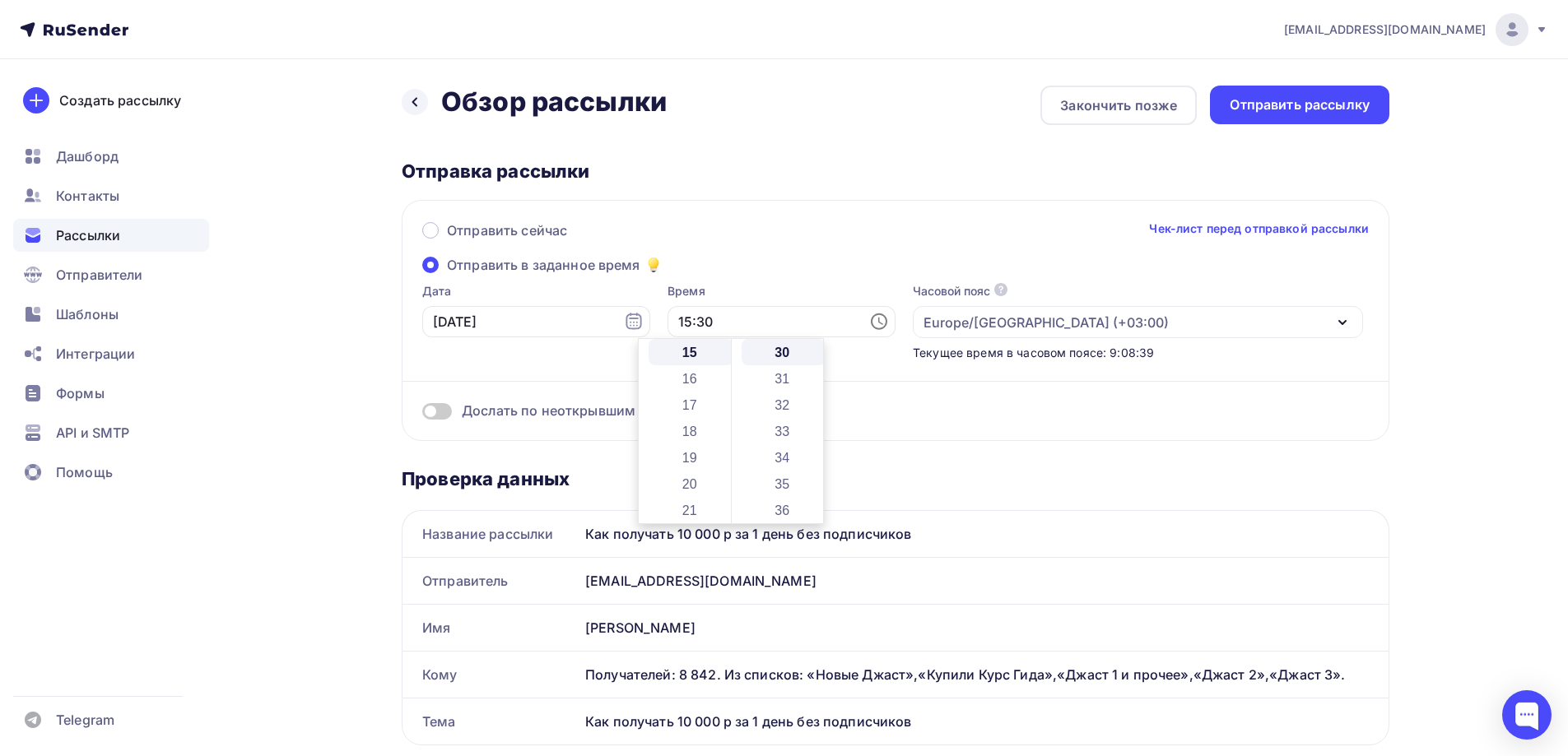
click at [915, 412] on div "Дослать по неоткрывшим" at bounding box center [895, 411] width 947 height 19
click at [450, 412] on span at bounding box center [436, 411] width 30 height 16
click at [422, 414] on input "checkbox" at bounding box center [422, 414] width 0 height 0
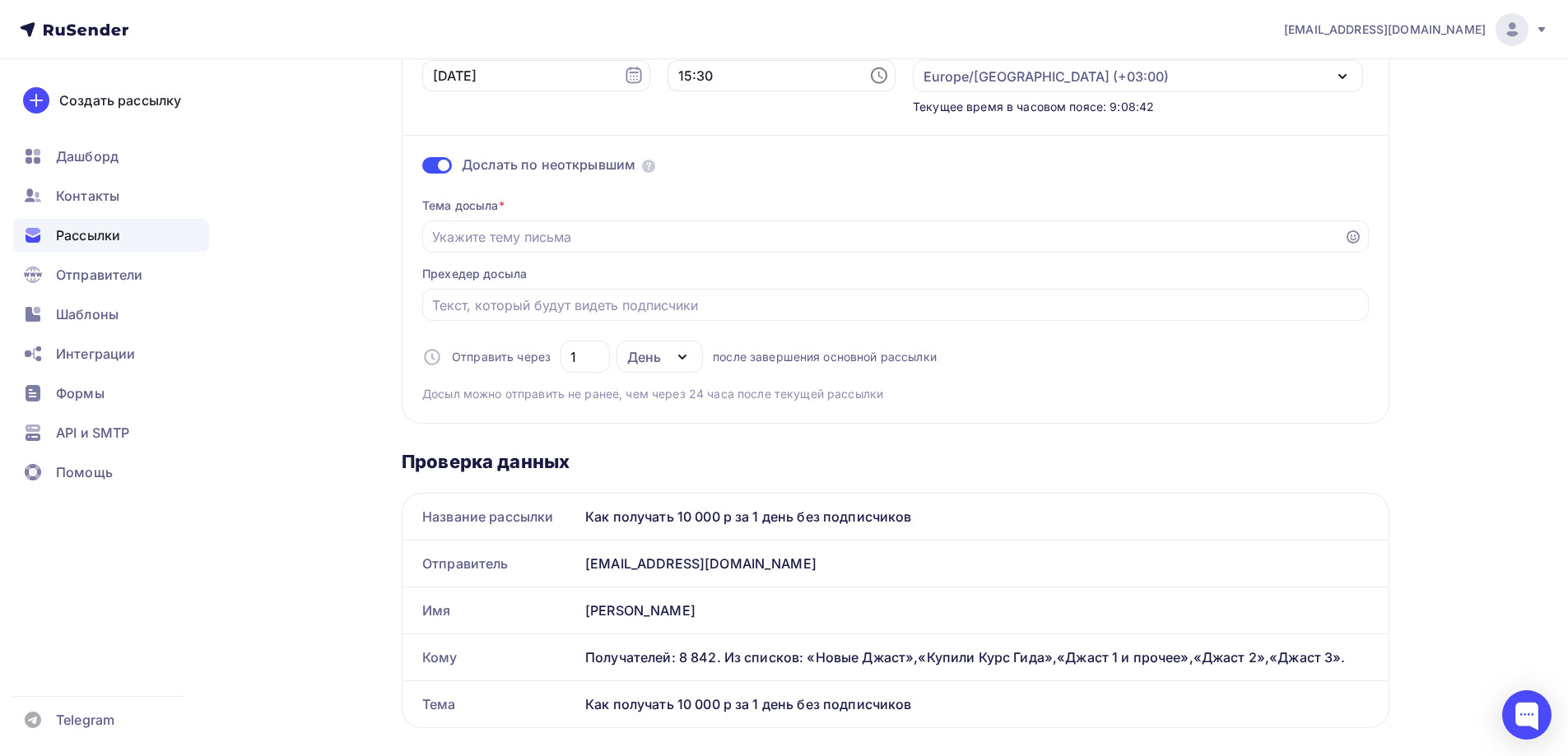
scroll to position [247, 0]
drag, startPoint x: 935, startPoint y: 518, endPoint x: 584, endPoint y: 515, distance: 351.0
click at [552, 513] on div "Название рассылки Как получать 10 000 р за 1 день без подписчиков" at bounding box center [896, 516] width 986 height 46
copy div "Название рассылки Как получать 10 000 р за 1 день без подписчиков"
click at [476, 243] on input "Отправить в заданное время" at bounding box center [883, 236] width 902 height 20
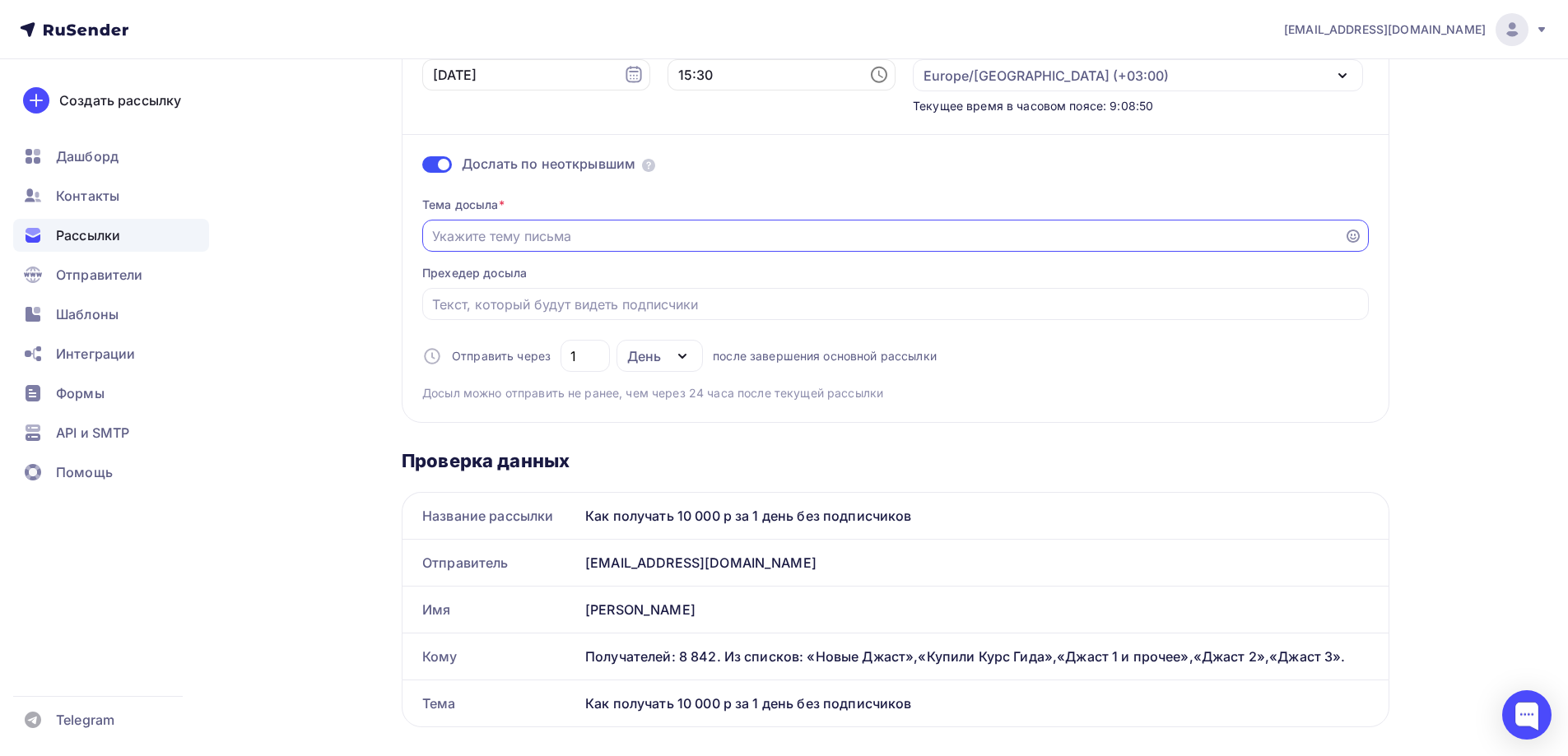
paste input "Как получать 10 000 р за 1 день без подписчиков"
type input "Как получать 10 000 р за 1 день без подписчиков"
click at [577, 359] on input "1" at bounding box center [586, 356] width 31 height 20
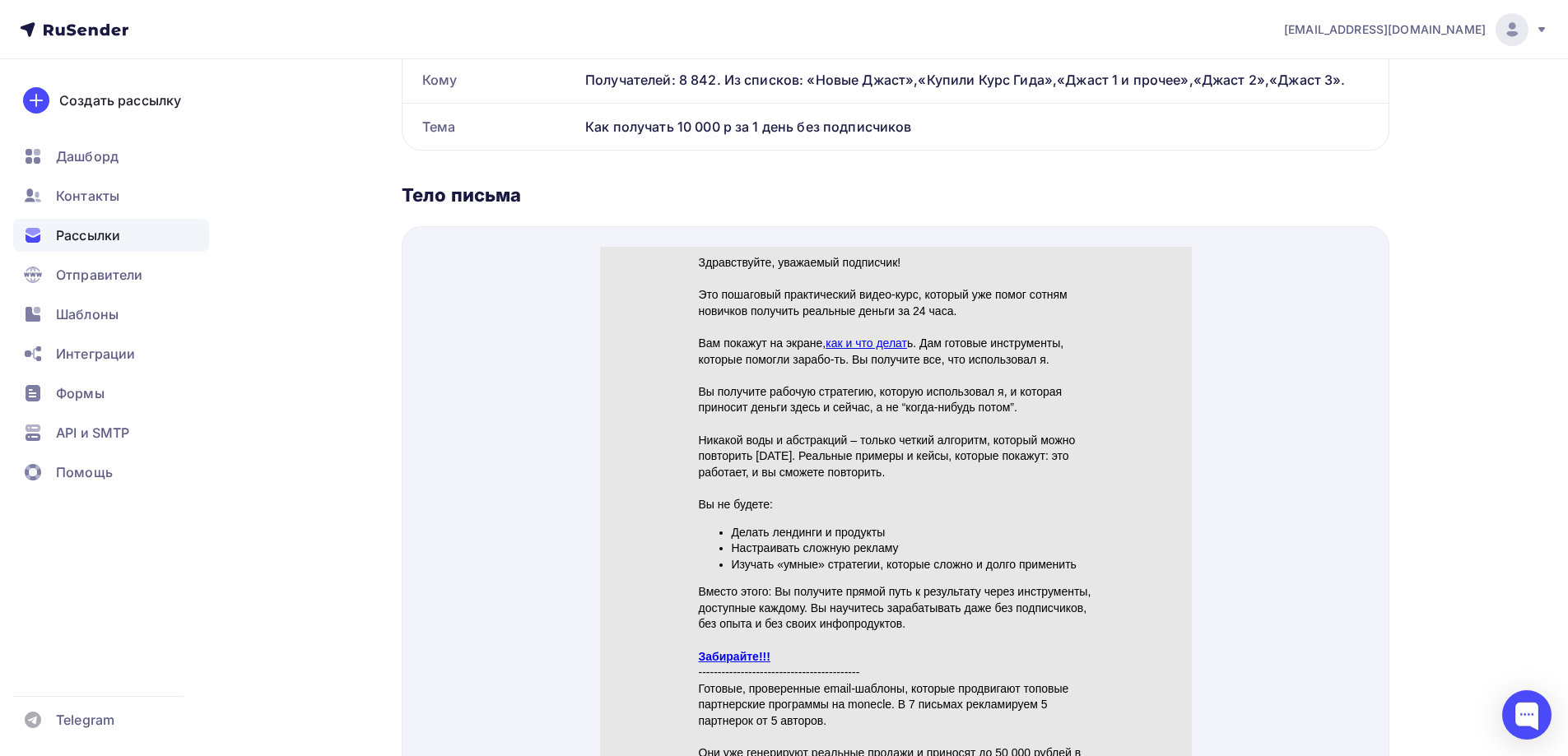
scroll to position [905, 0]
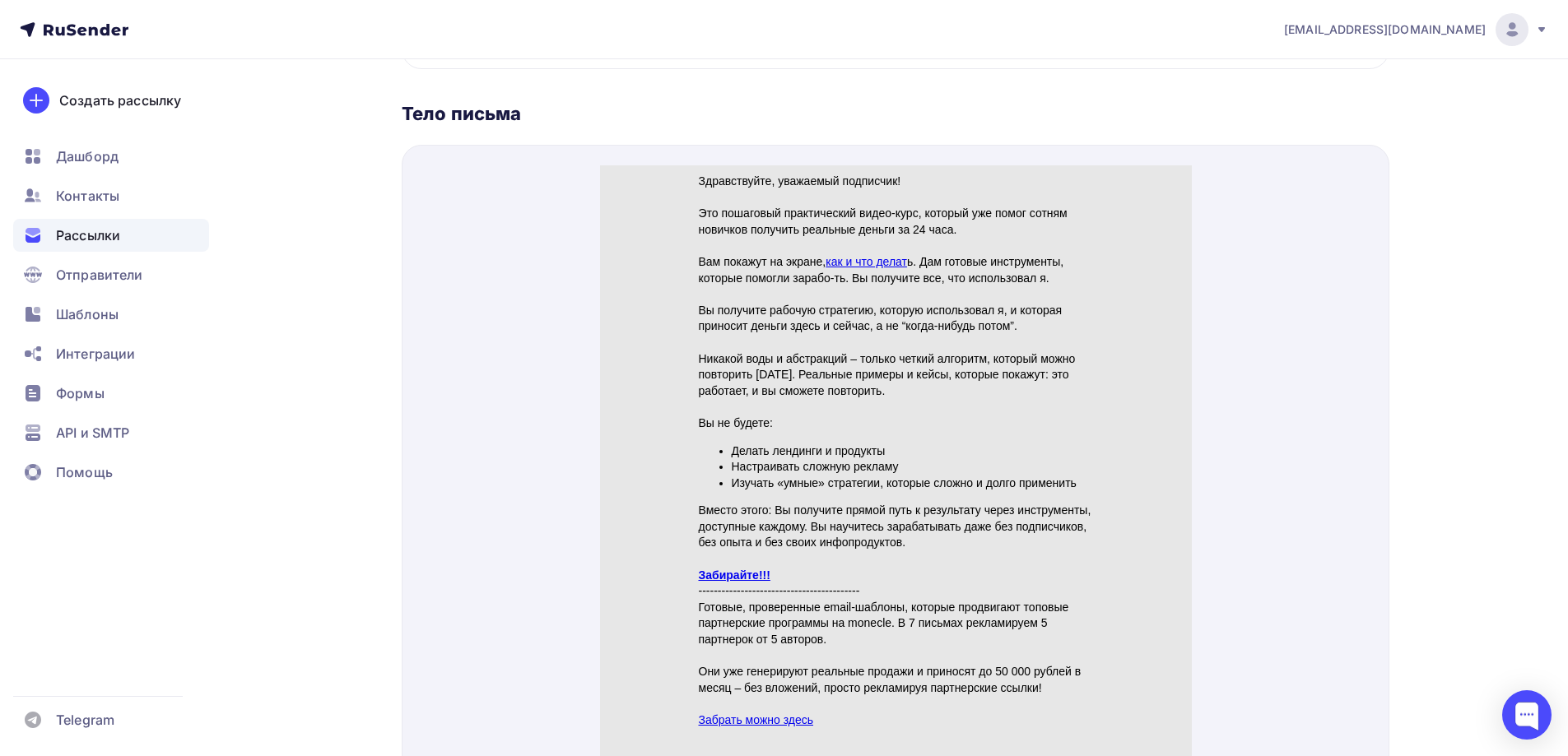
type input "2"
click at [730, 552] on link "Забирайте!!!" at bounding box center [734, 555] width 71 height 13
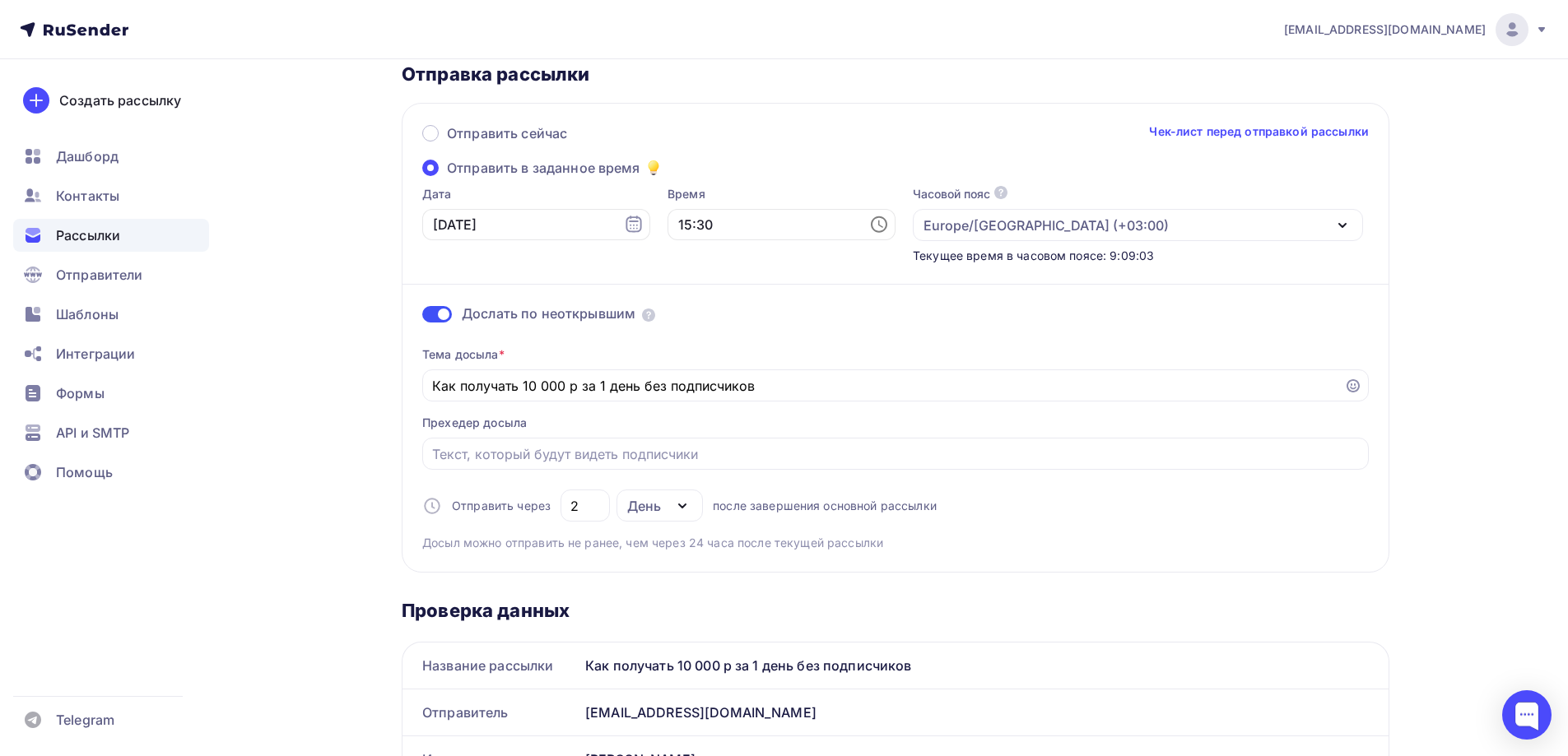
scroll to position [0, 0]
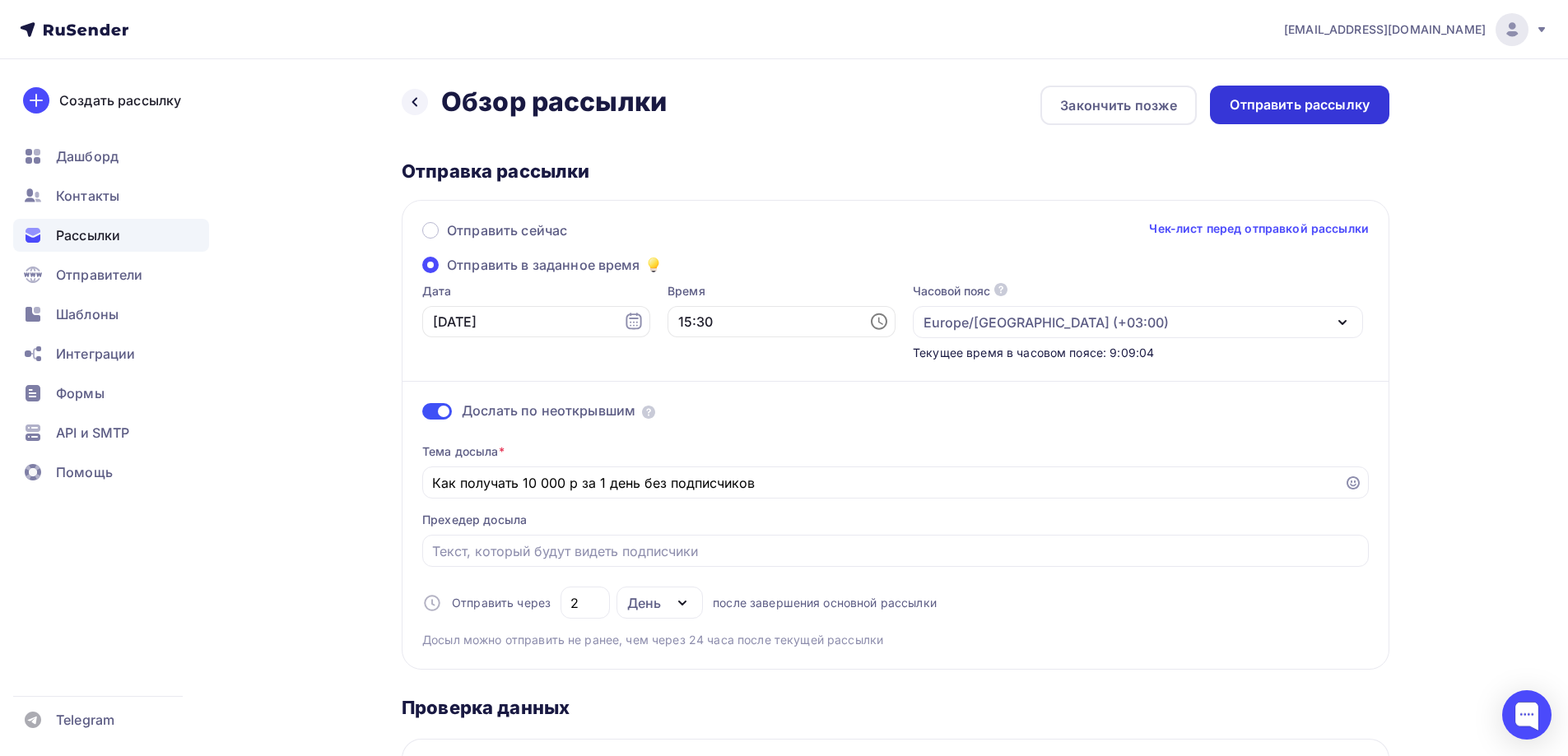
click at [1251, 95] on div "Отправить рассылку" at bounding box center [1299, 105] width 140 height 19
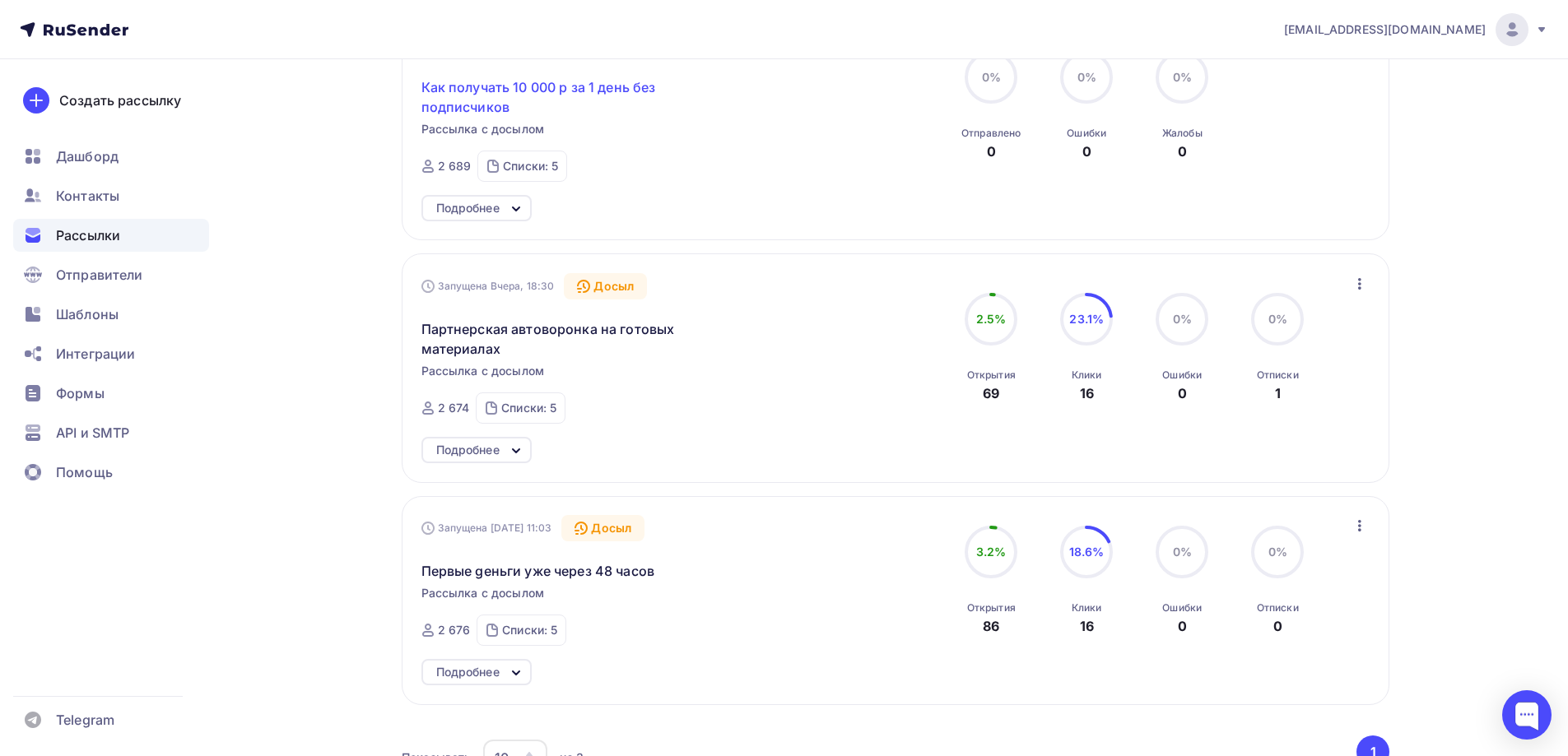
scroll to position [329, 0]
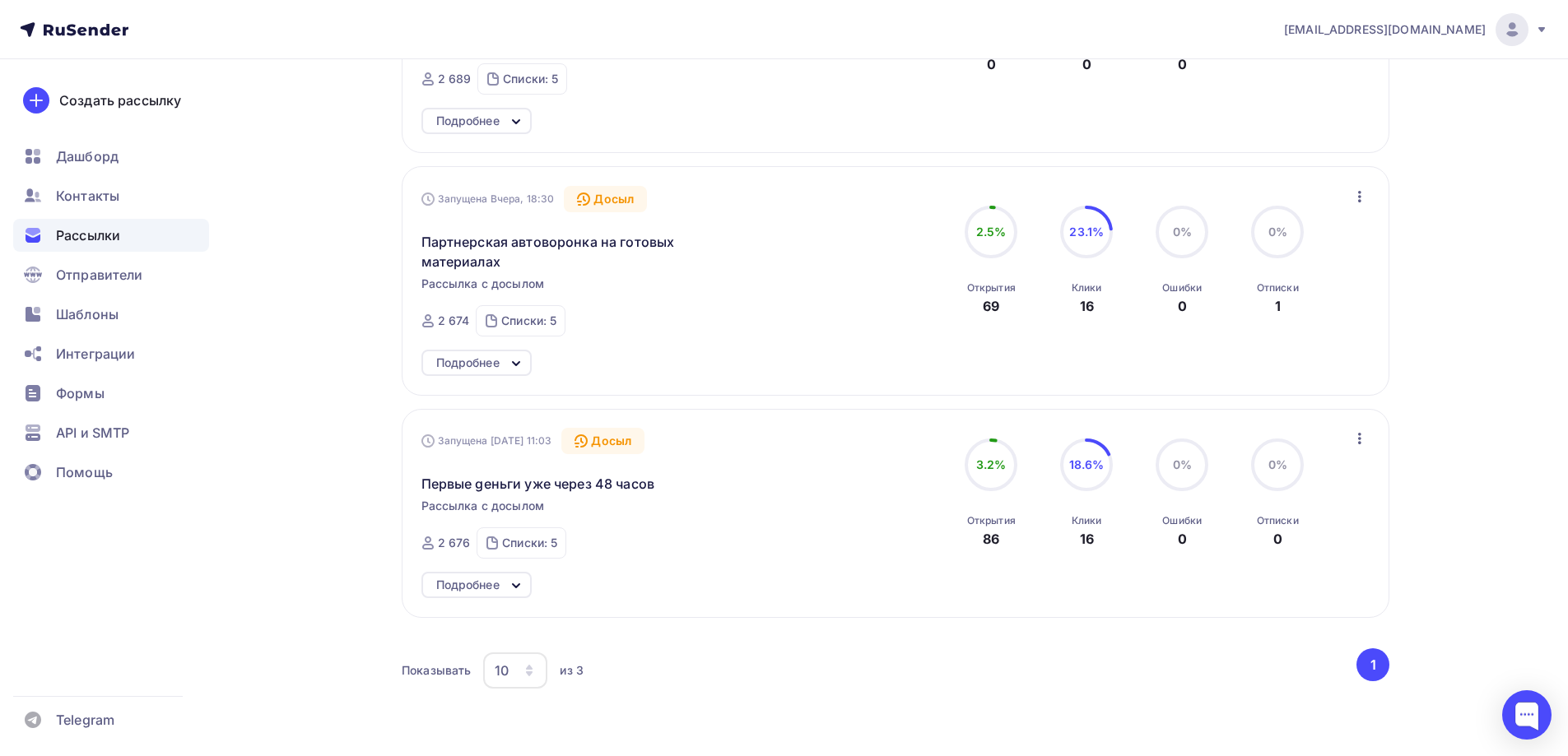
click at [473, 363] on div "Подробнее" at bounding box center [468, 363] width 64 height 20
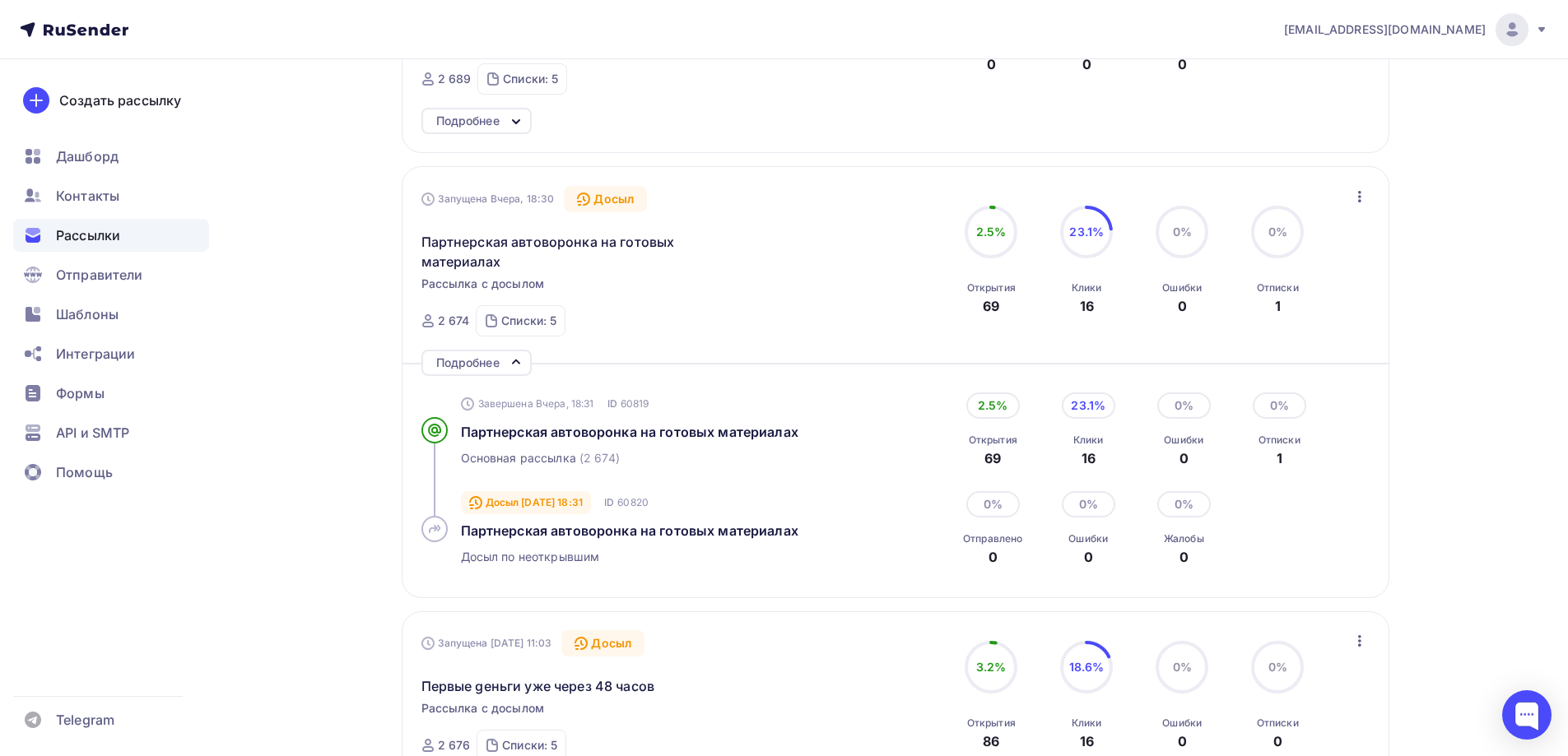
click at [473, 363] on div "Подробнее" at bounding box center [468, 363] width 64 height 20
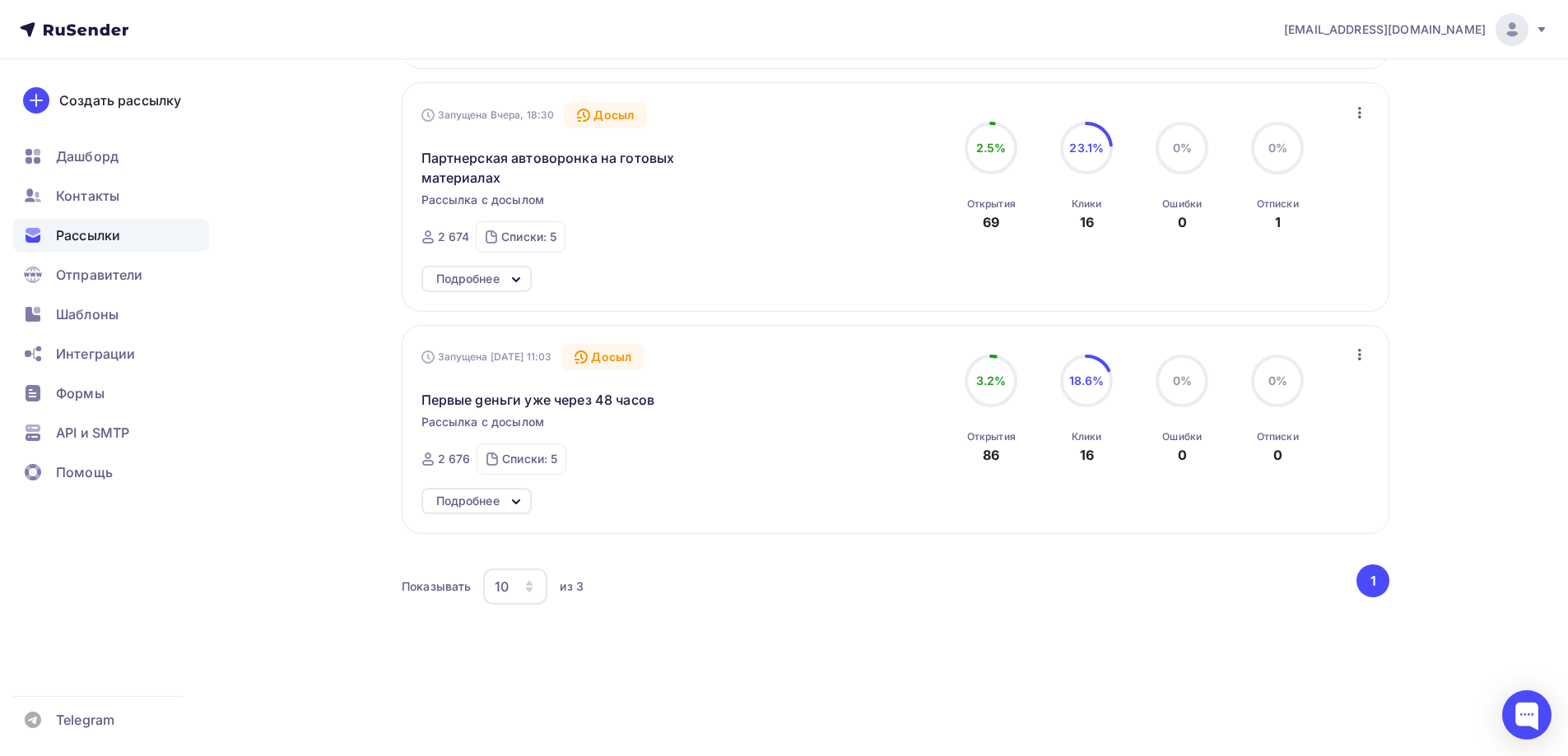
scroll to position [430, 0]
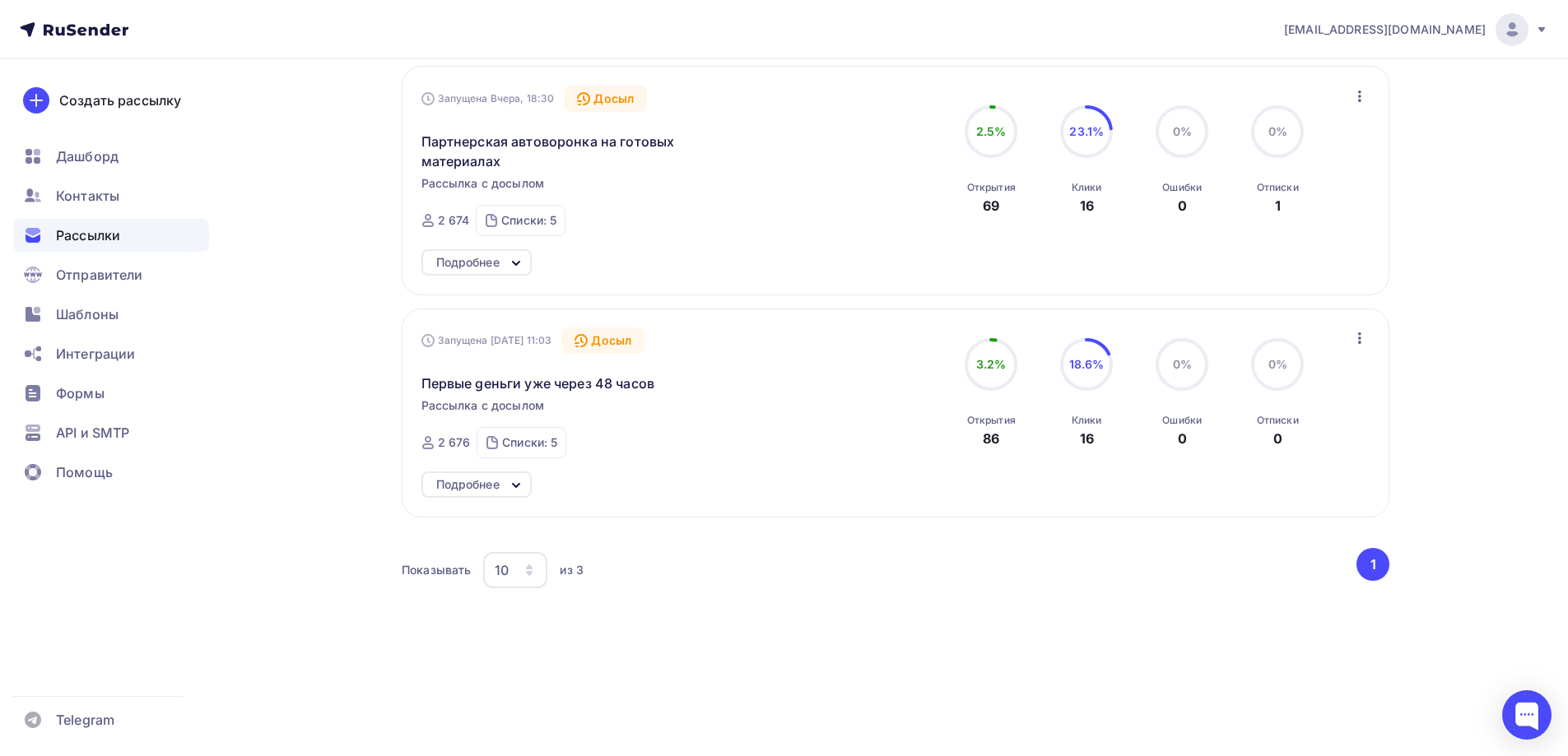
click at [472, 479] on div "Подробнее" at bounding box center [468, 484] width 64 height 20
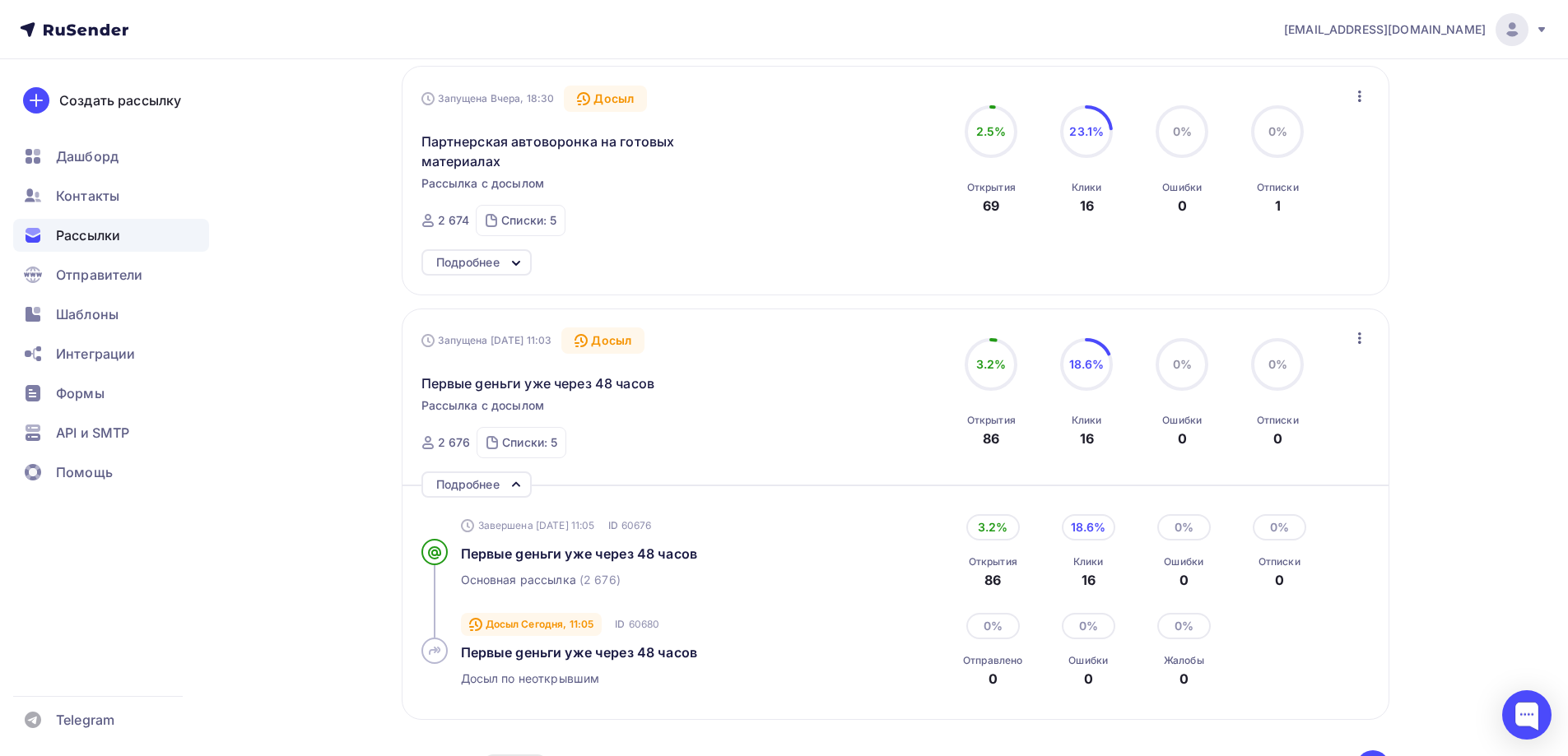
click at [472, 479] on div "Подробнее" at bounding box center [468, 484] width 64 height 20
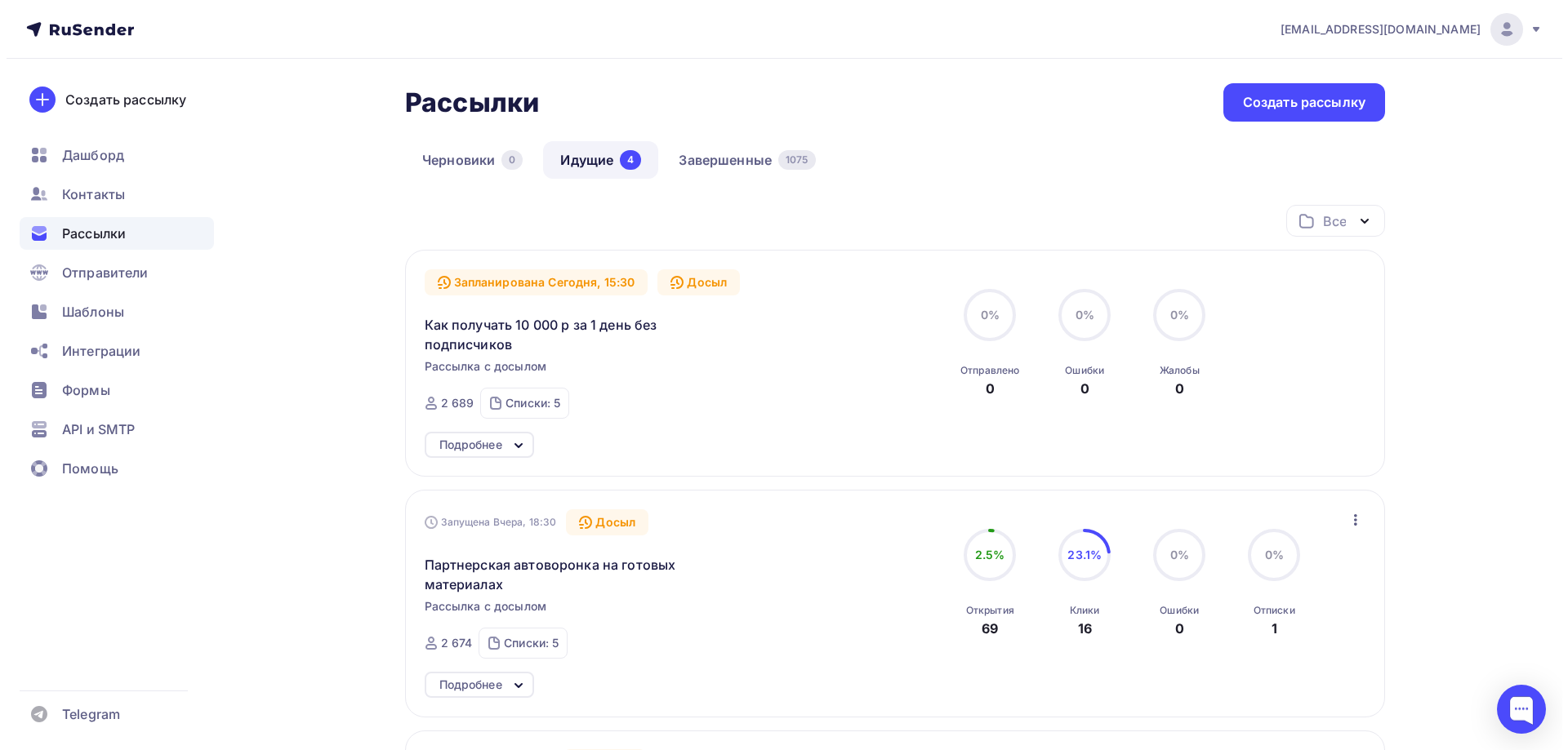
scroll to position [0, 0]
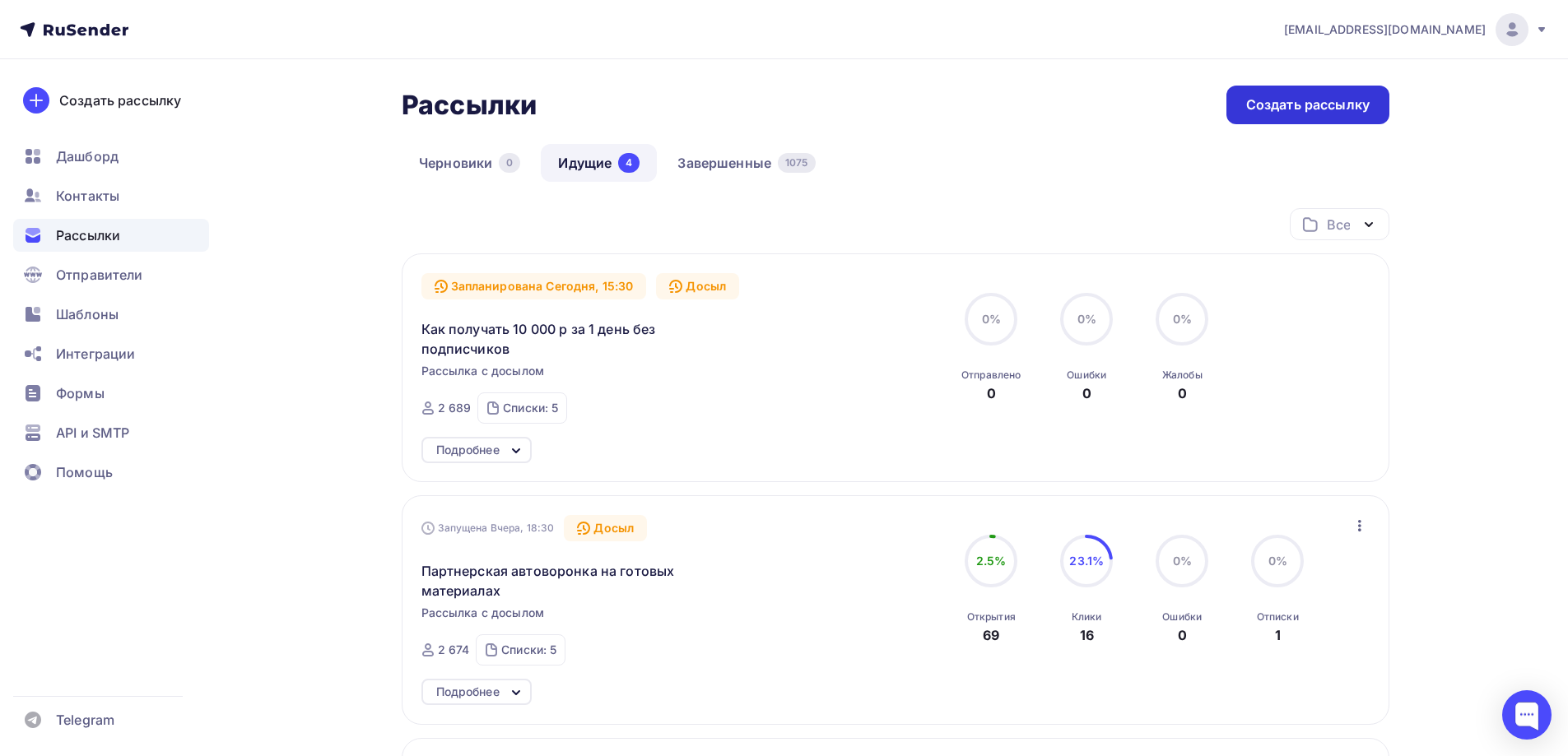
click at [1254, 96] on div "Создать рассылку" at bounding box center [1308, 105] width 123 height 19
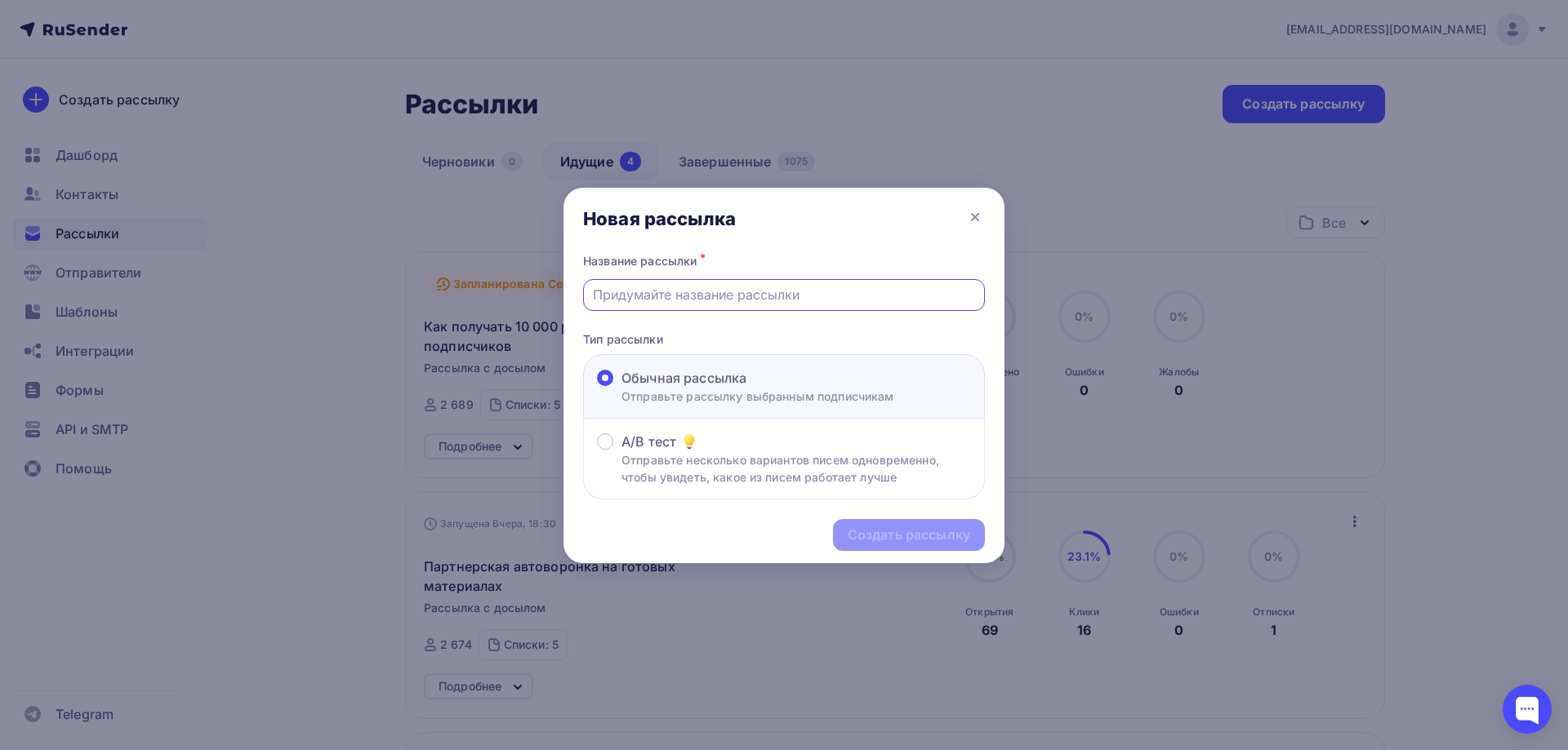
paste input "❎Удвой свой доход — стартуй с ProfitTimer уже сегодня"
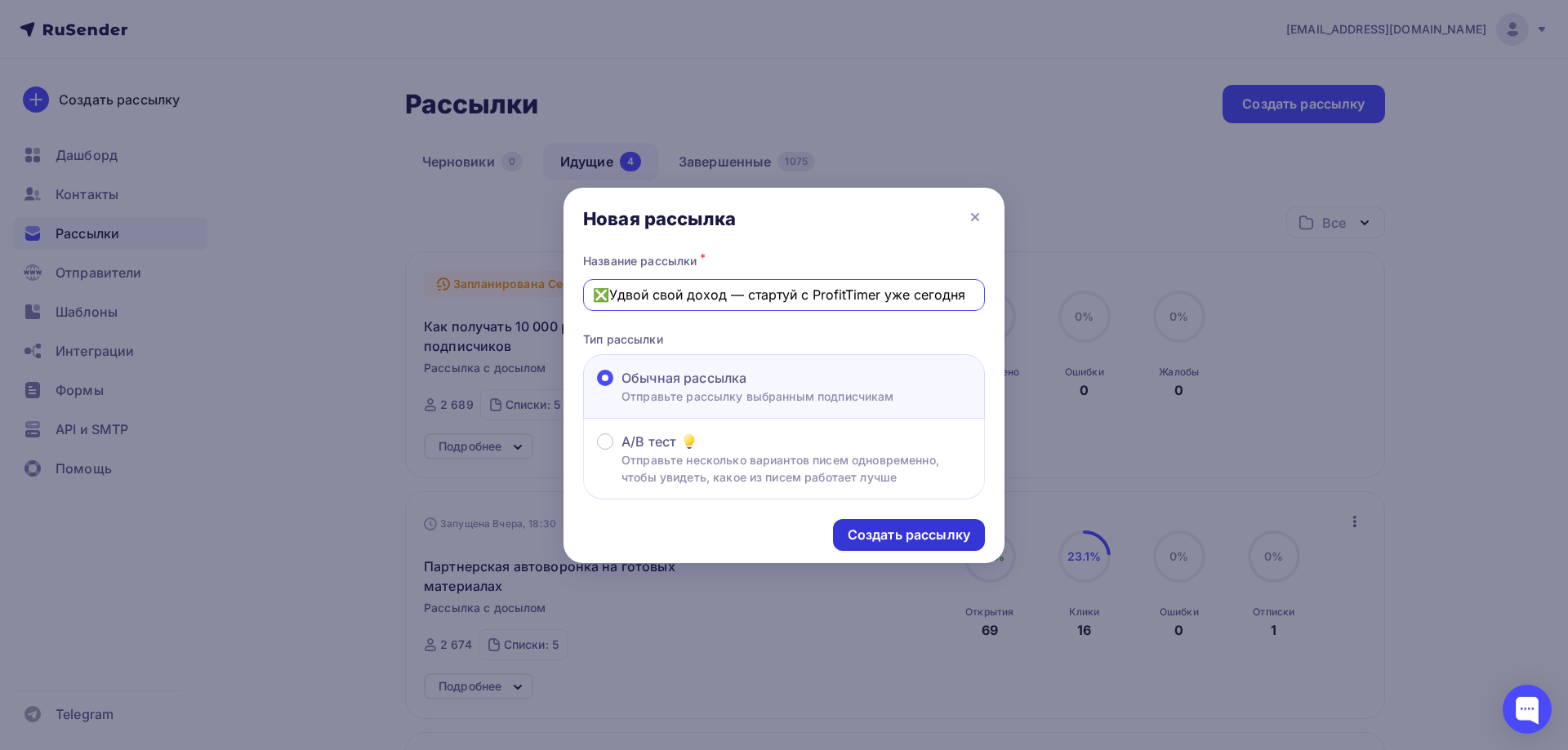
type input "❎Удвой свой доход — стартуй с ProfitTimer уже сегодня"
click at [888, 541] on div "Создать рассылку" at bounding box center [909, 535] width 122 height 19
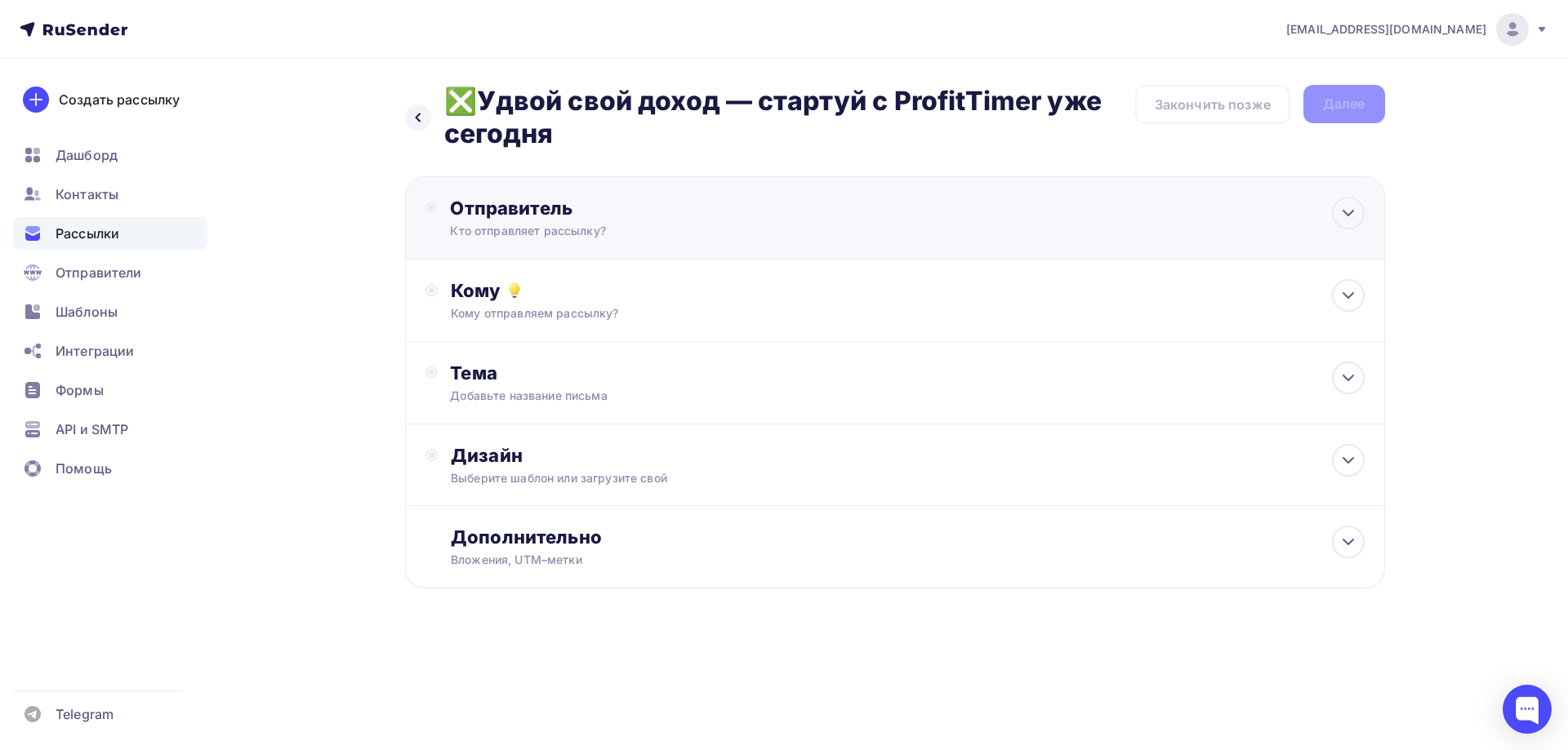
click at [575, 209] on div "Отправитель" at bounding box center [627, 208] width 354 height 23
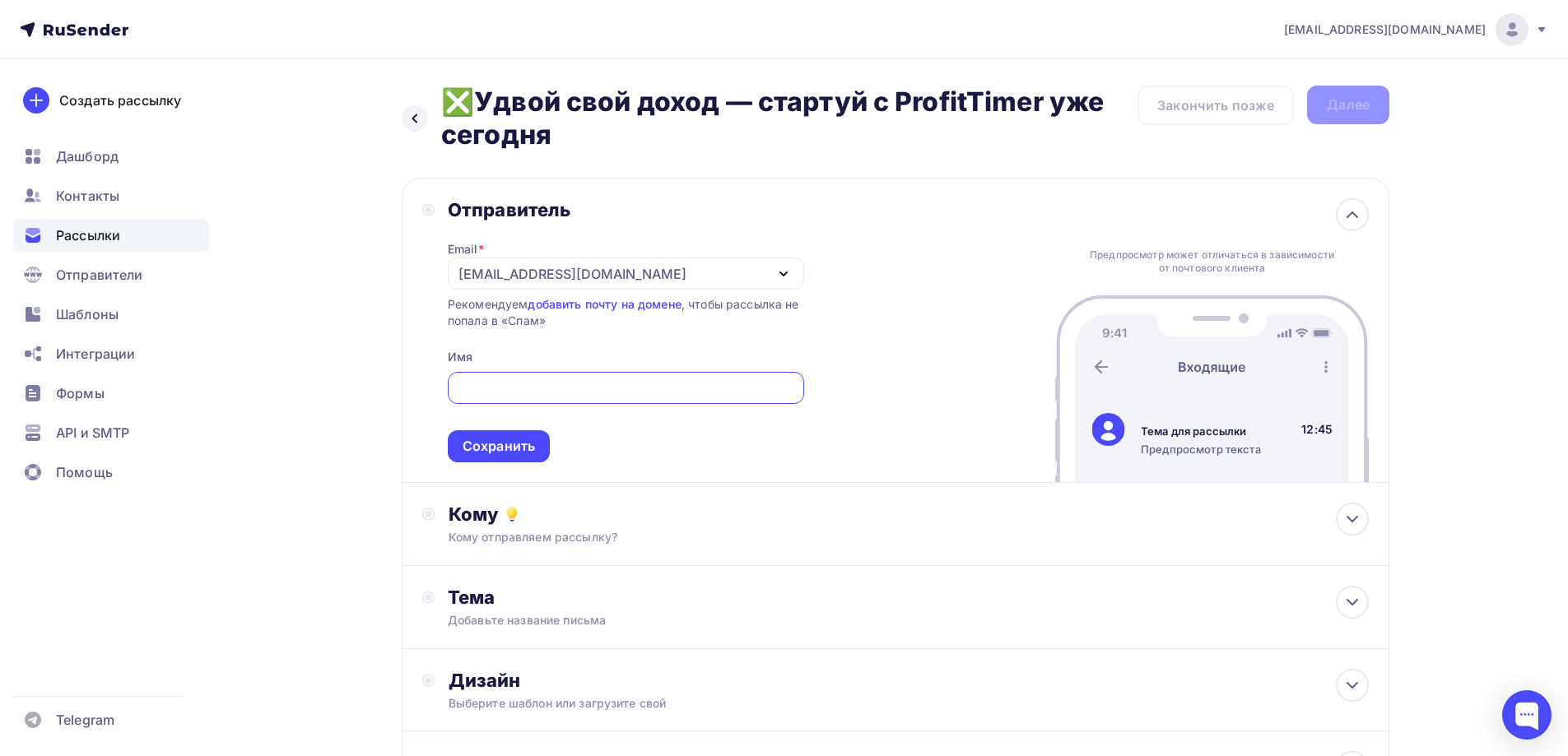
click at [518, 279] on div "[EMAIL_ADDRESS][DOMAIN_NAME]" at bounding box center [572, 274] width 228 height 20
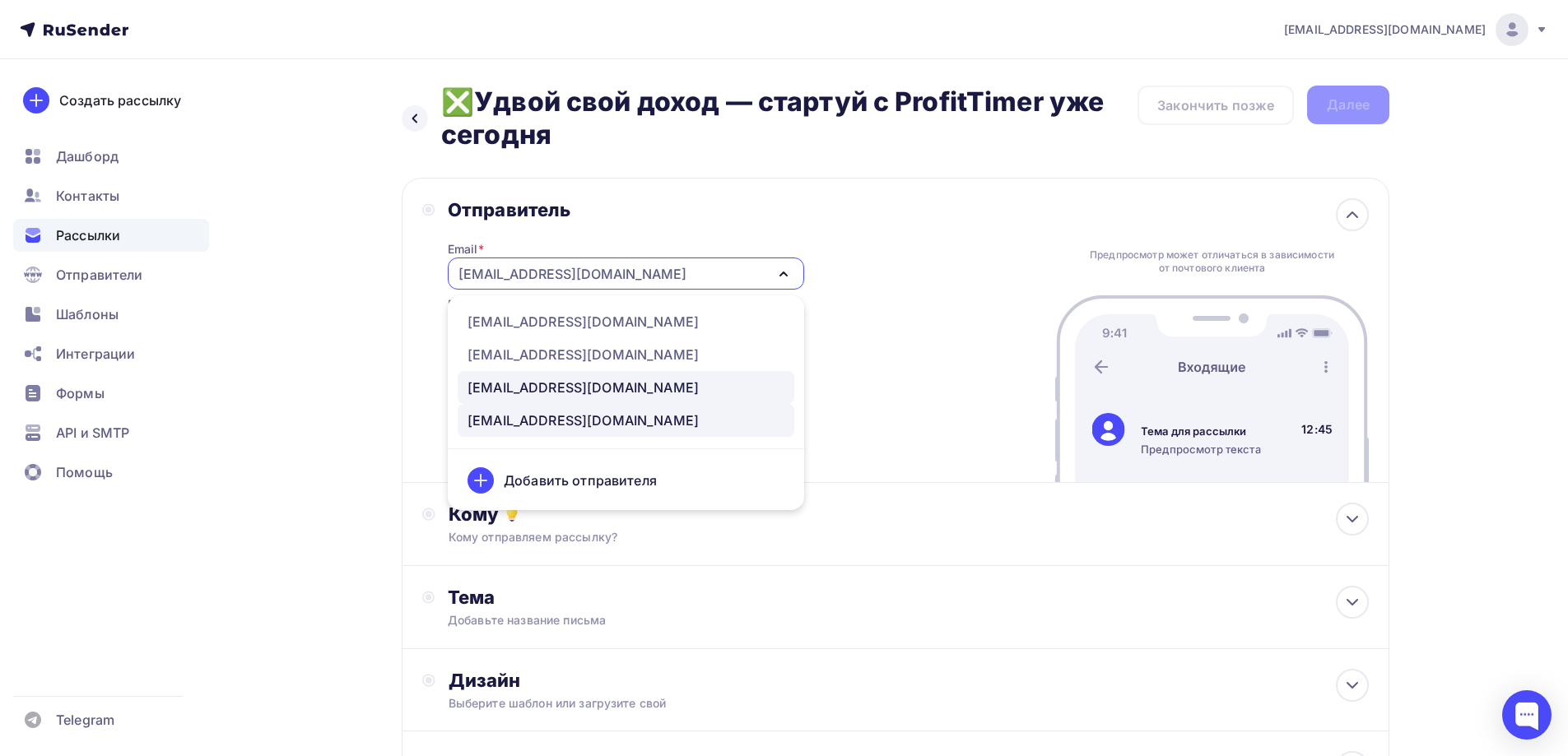
click at [500, 386] on div "[EMAIL_ADDRESS][DOMAIN_NAME]" at bounding box center [583, 387] width 231 height 20
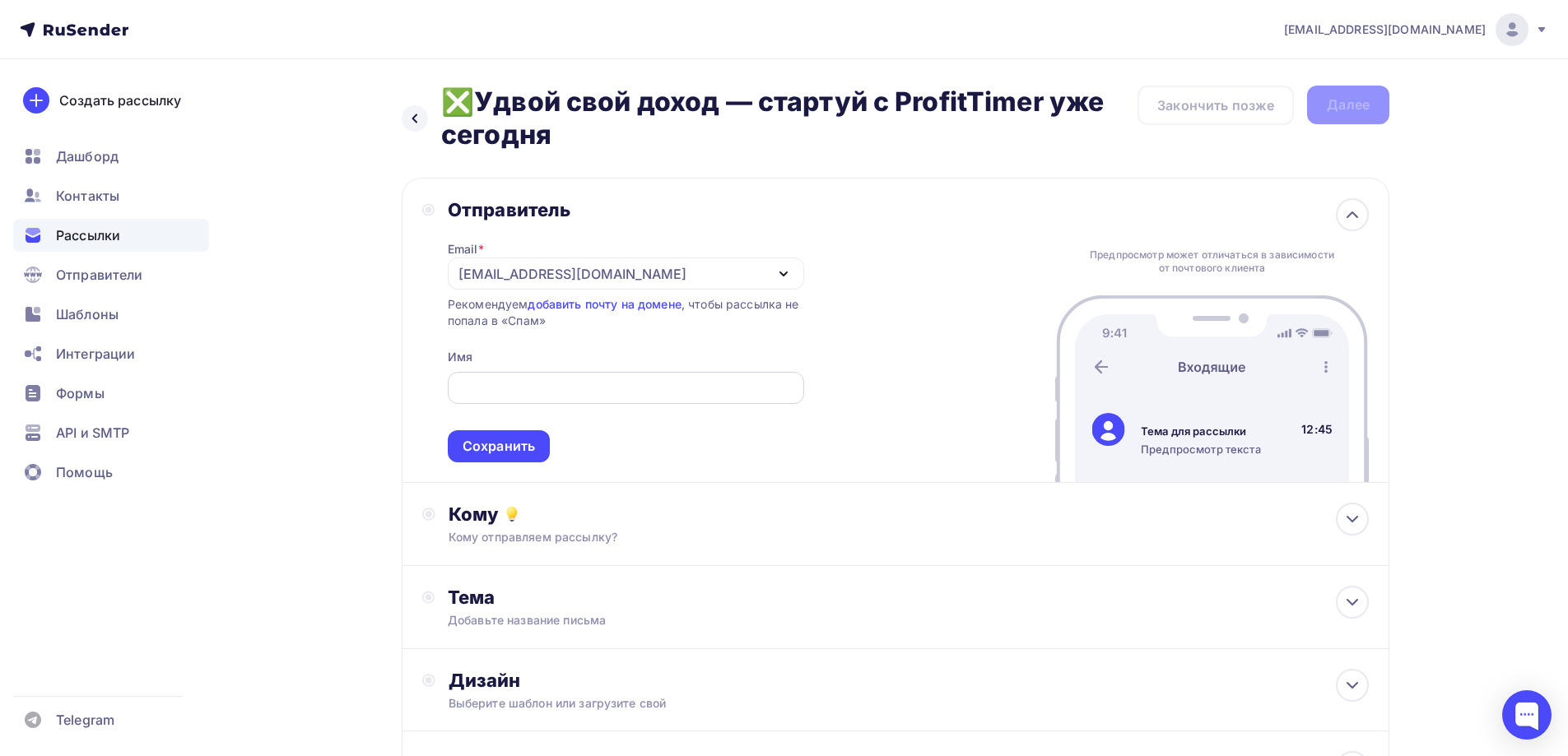
click at [490, 382] on input "text" at bounding box center [625, 388] width 337 height 20
type input "G"
type input "[PERSON_NAME]"
click at [512, 452] on div "Сохранить" at bounding box center [498, 447] width 72 height 19
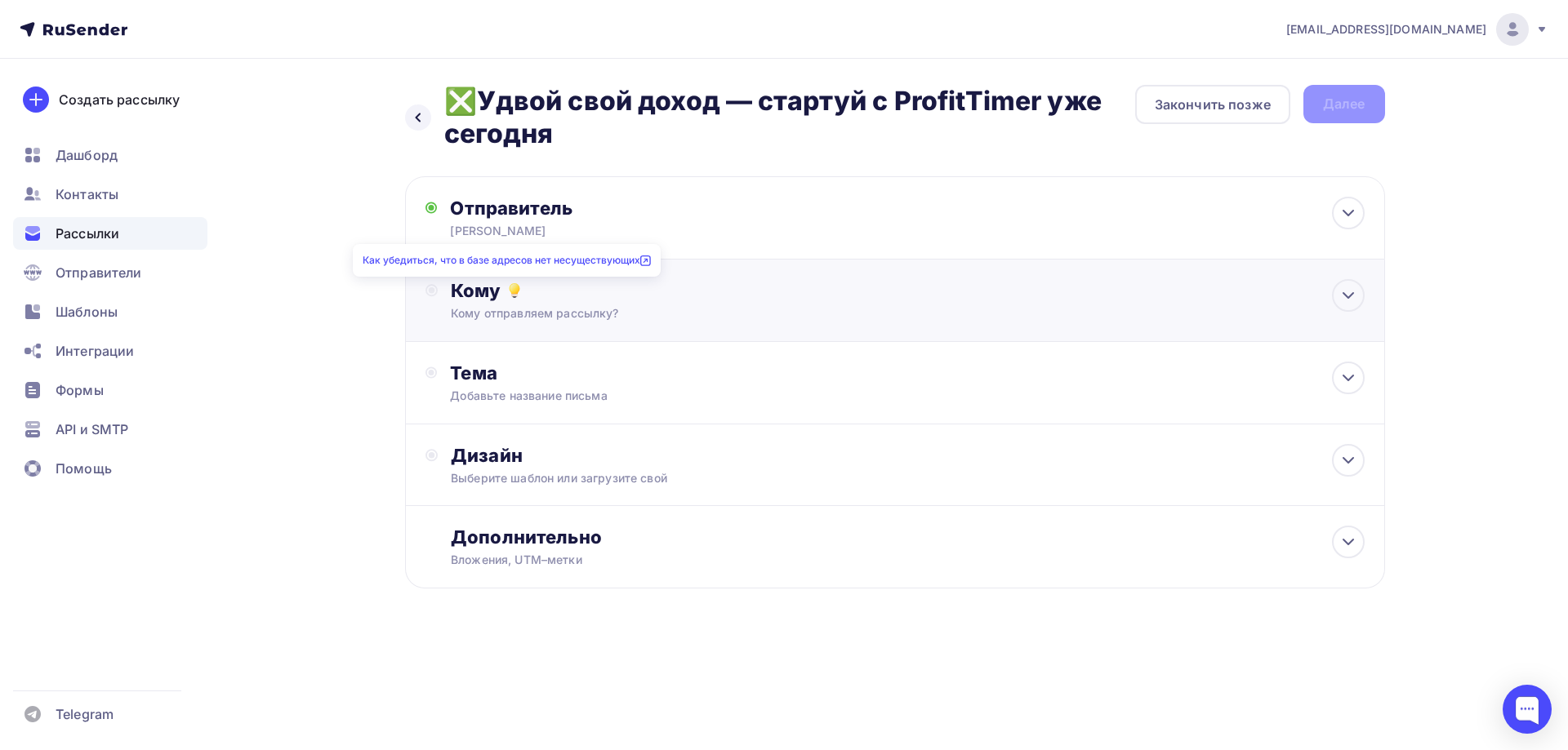
click at [508, 295] on icon at bounding box center [514, 290] width 20 height 20
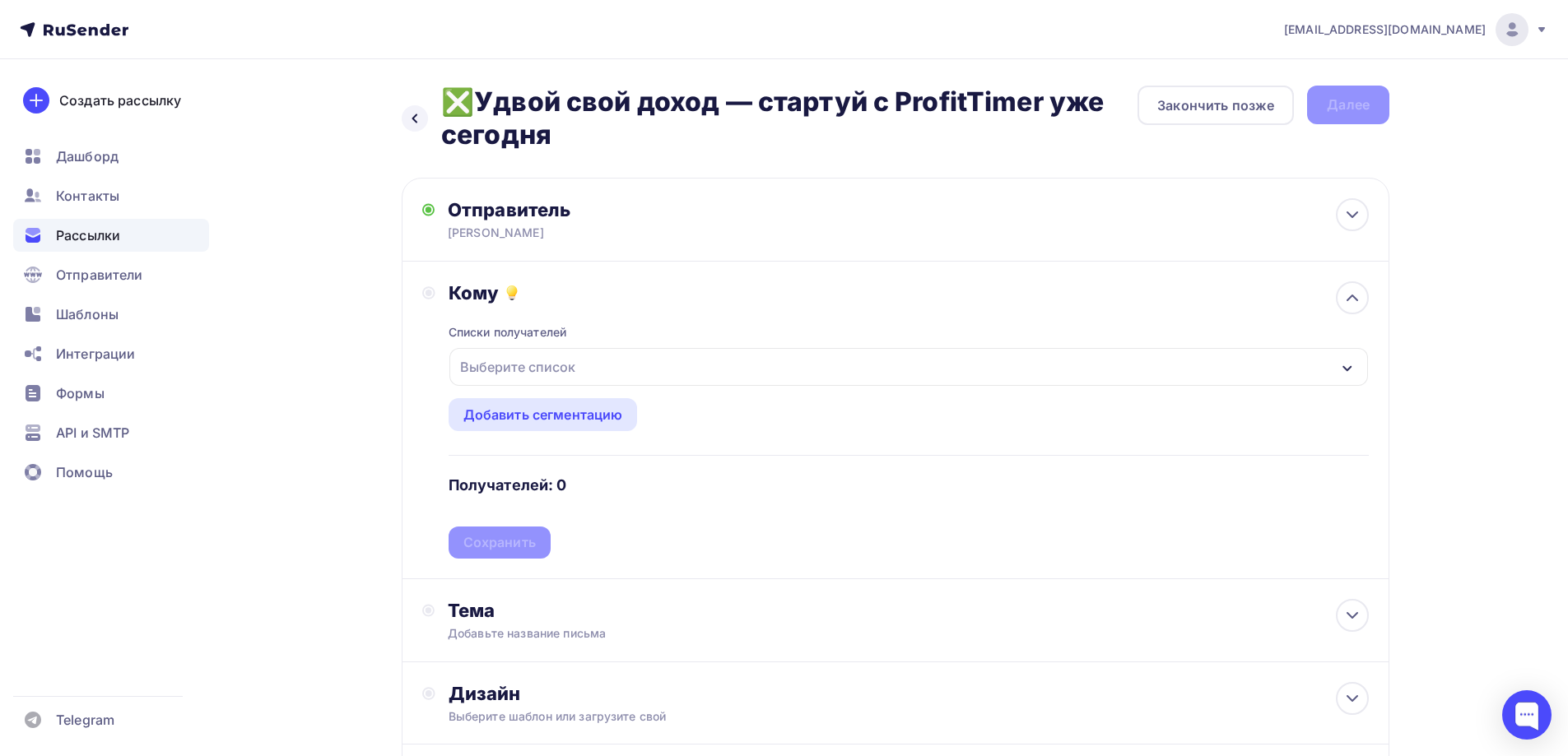
click at [501, 373] on div "Выберите список" at bounding box center [517, 367] width 128 height 30
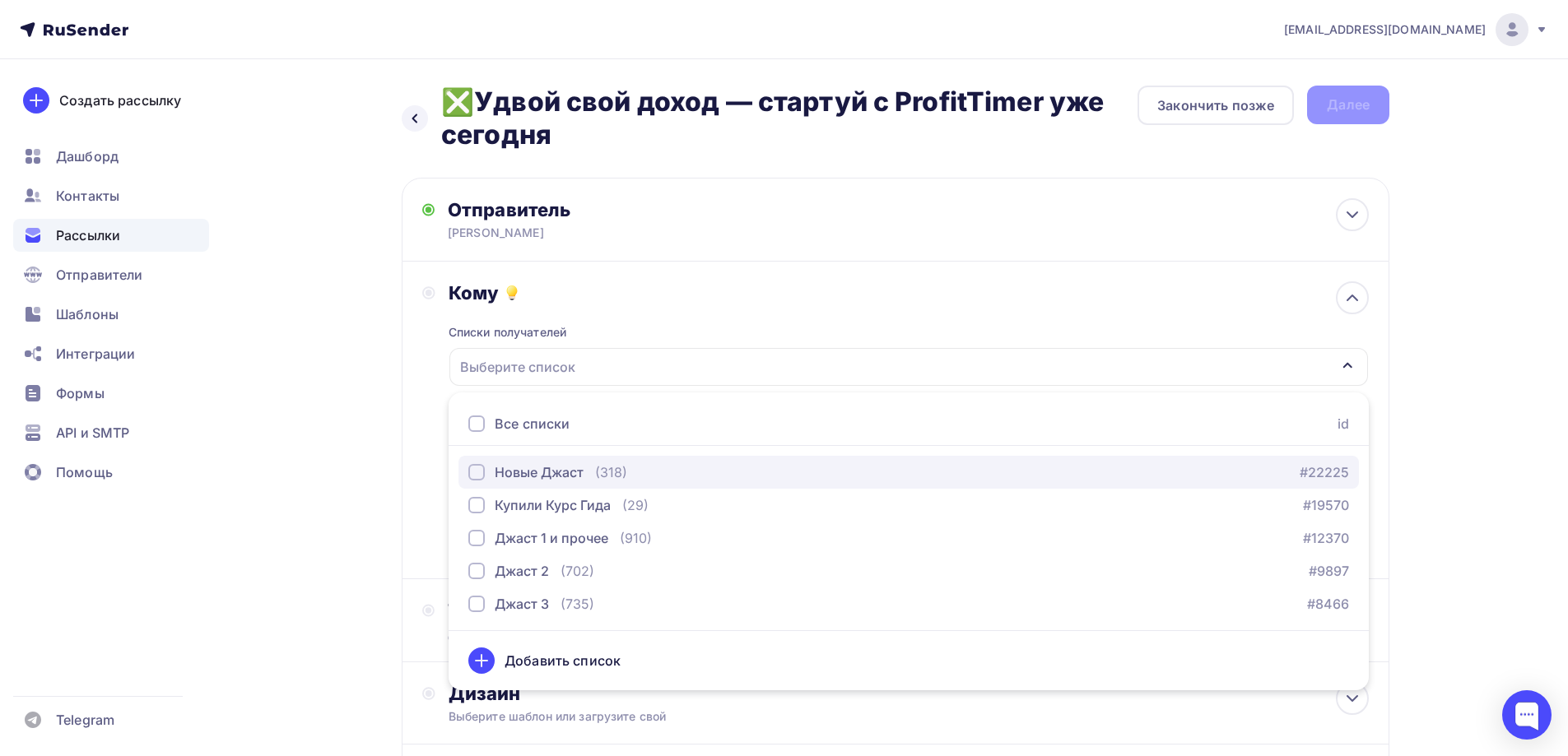
click at [481, 472] on div "button" at bounding box center [476, 472] width 16 height 16
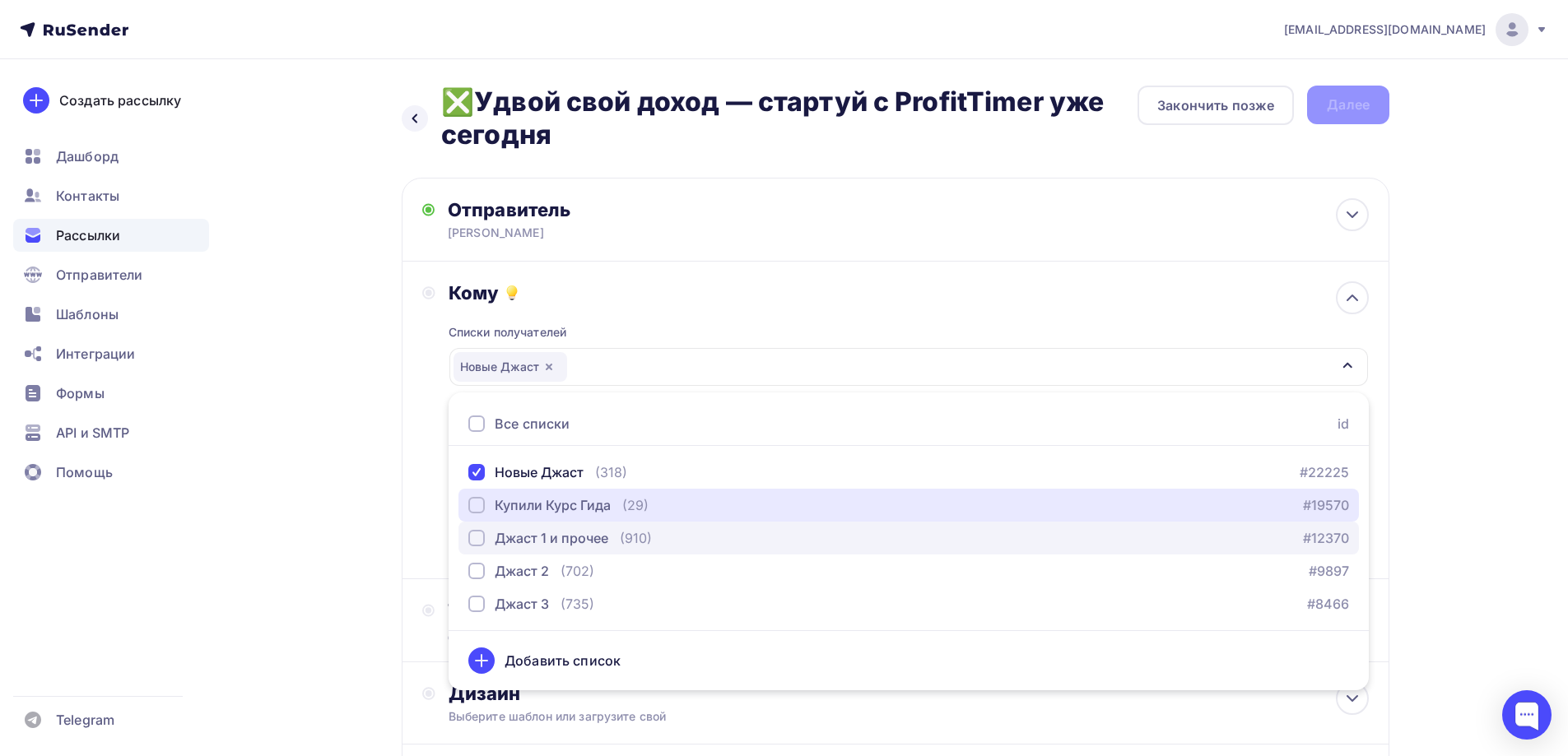
drag, startPoint x: 479, startPoint y: 506, endPoint x: 475, endPoint y: 535, distance: 29.3
click at [477, 509] on div "button" at bounding box center [476, 505] width 16 height 16
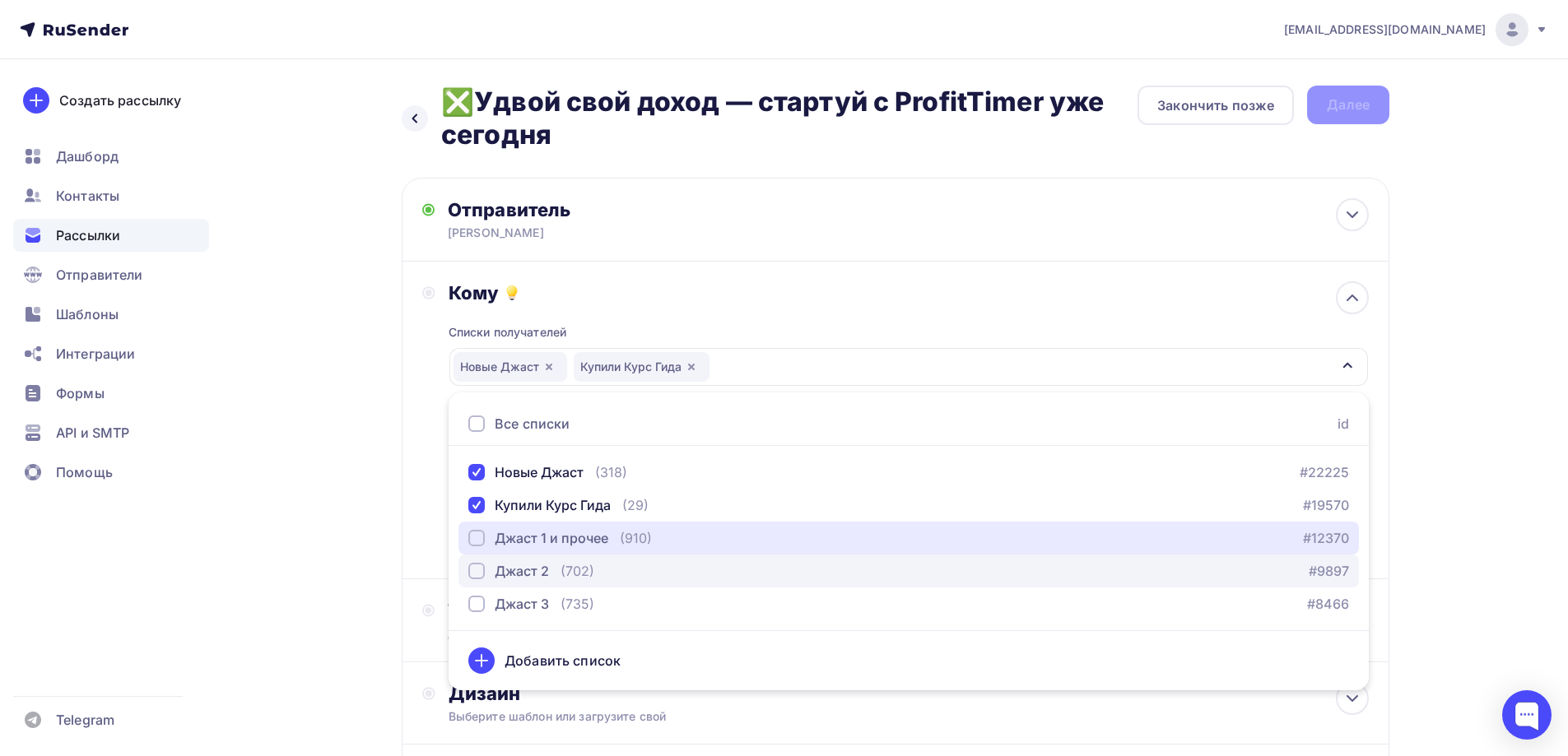
drag, startPoint x: 475, startPoint y: 540, endPoint x: 480, endPoint y: 570, distance: 30.4
click at [476, 540] on div "button" at bounding box center [476, 537] width 16 height 16
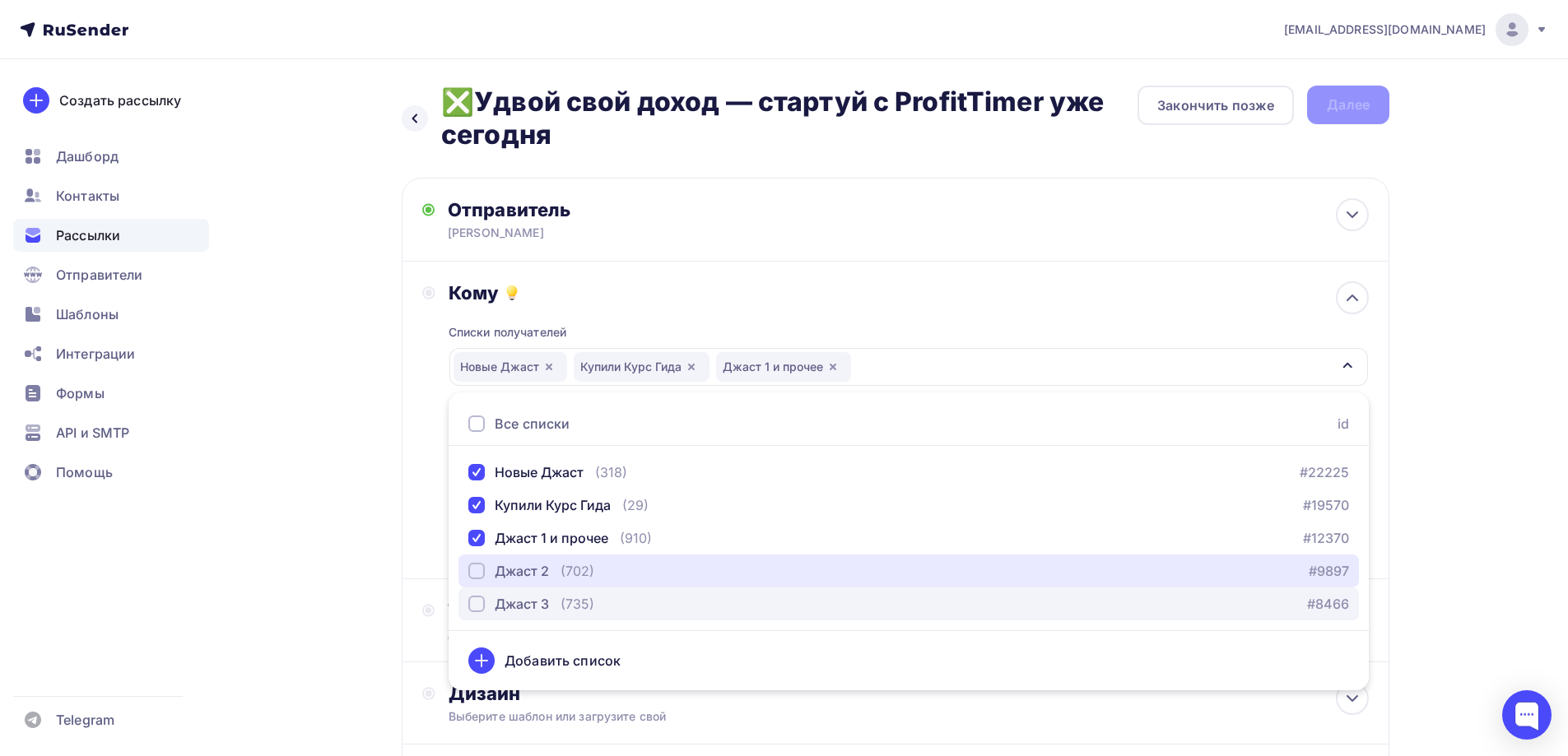
drag, startPoint x: 479, startPoint y: 574, endPoint x: 481, endPoint y: 598, distance: 24.1
click at [479, 576] on div "button" at bounding box center [476, 571] width 16 height 16
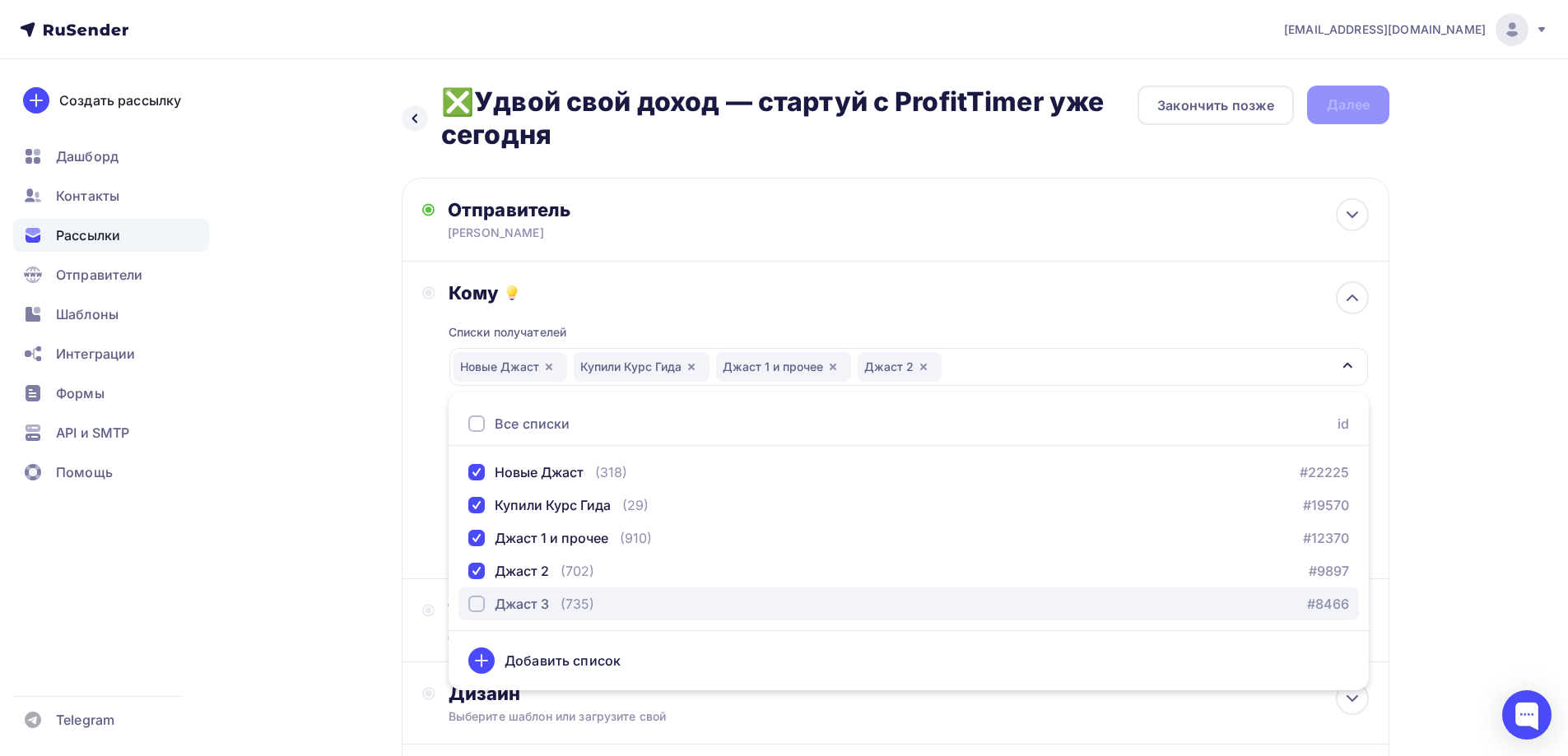
click at [480, 608] on div "button" at bounding box center [476, 604] width 16 height 16
click at [339, 586] on div "Назад ❎Удвой свой доход — стартуй с ProfitTimer уже сегодня ❎Удвой свой доход —…" at bounding box center [784, 497] width 1349 height 874
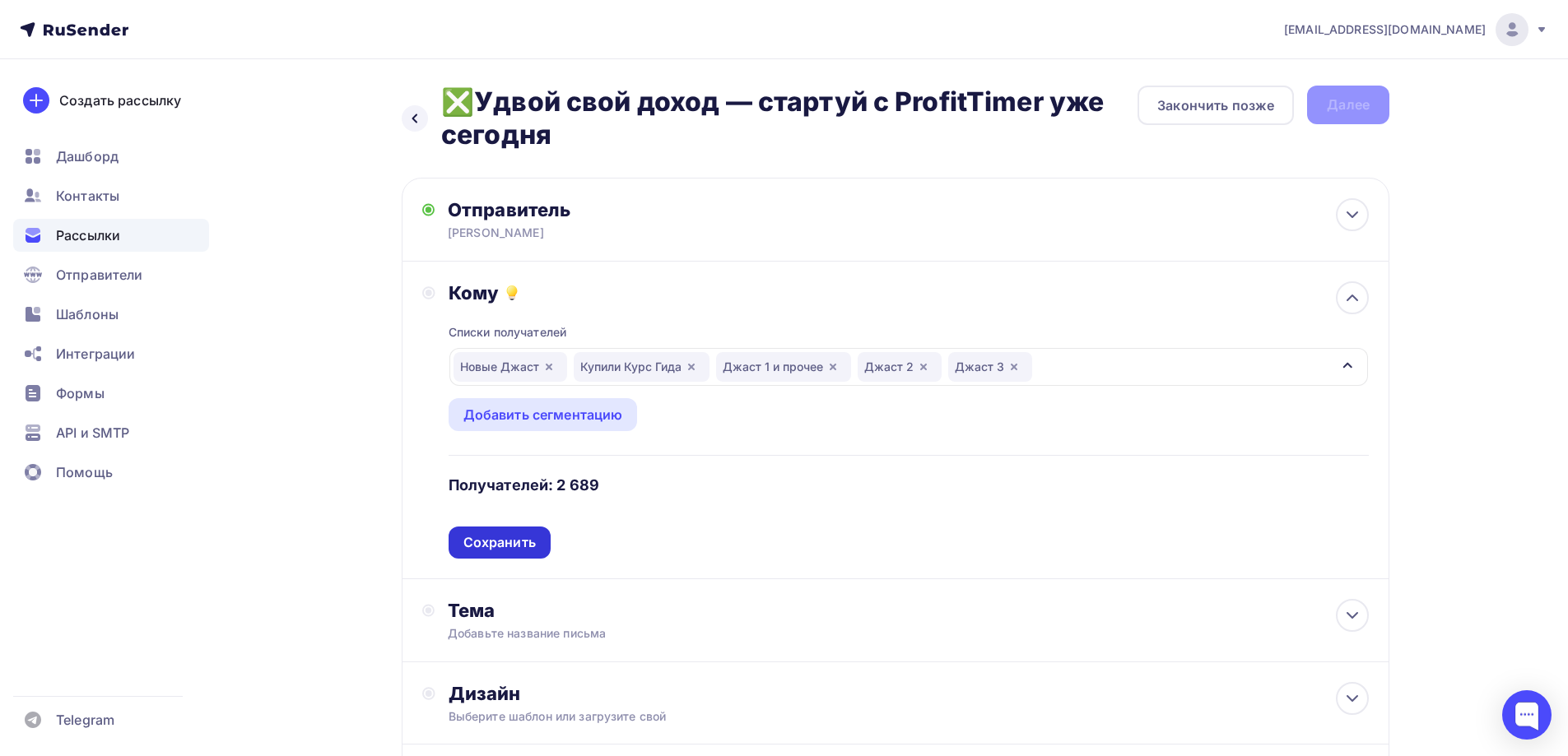
click at [487, 546] on div "Сохранить" at bounding box center [499, 543] width 72 height 19
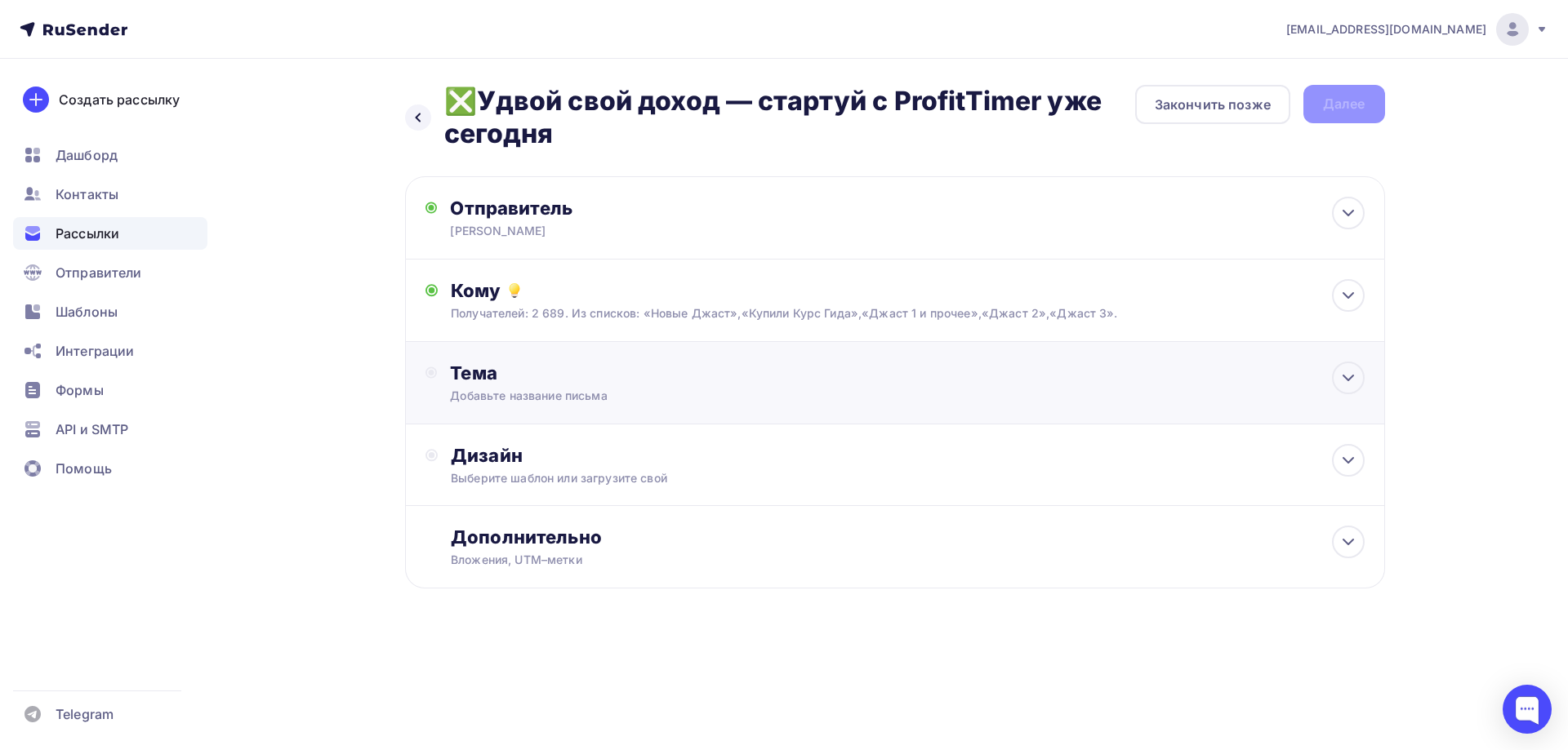
click at [494, 382] on div "Тема" at bounding box center [612, 374] width 323 height 23
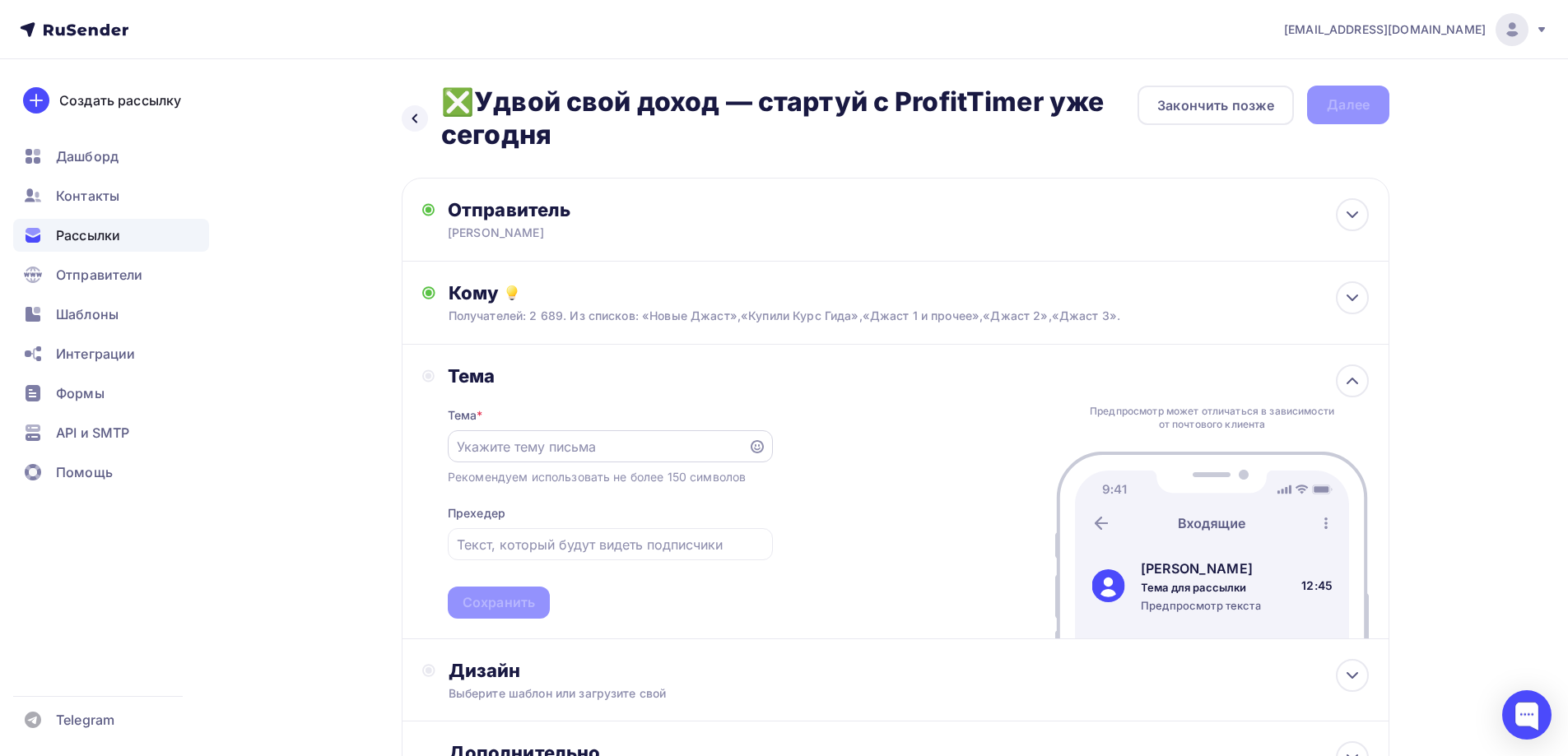
drag, startPoint x: 481, startPoint y: 456, endPoint x: 473, endPoint y: 442, distance: 16.1
click at [473, 442] on input "text" at bounding box center [597, 447] width 281 height 20
paste input "❎Удвой свой доход — стартуй с ProfitTimer уже сегодня"
type input "❎Удвой свой доход — стартуй с ProfitTimer уже сегодня"
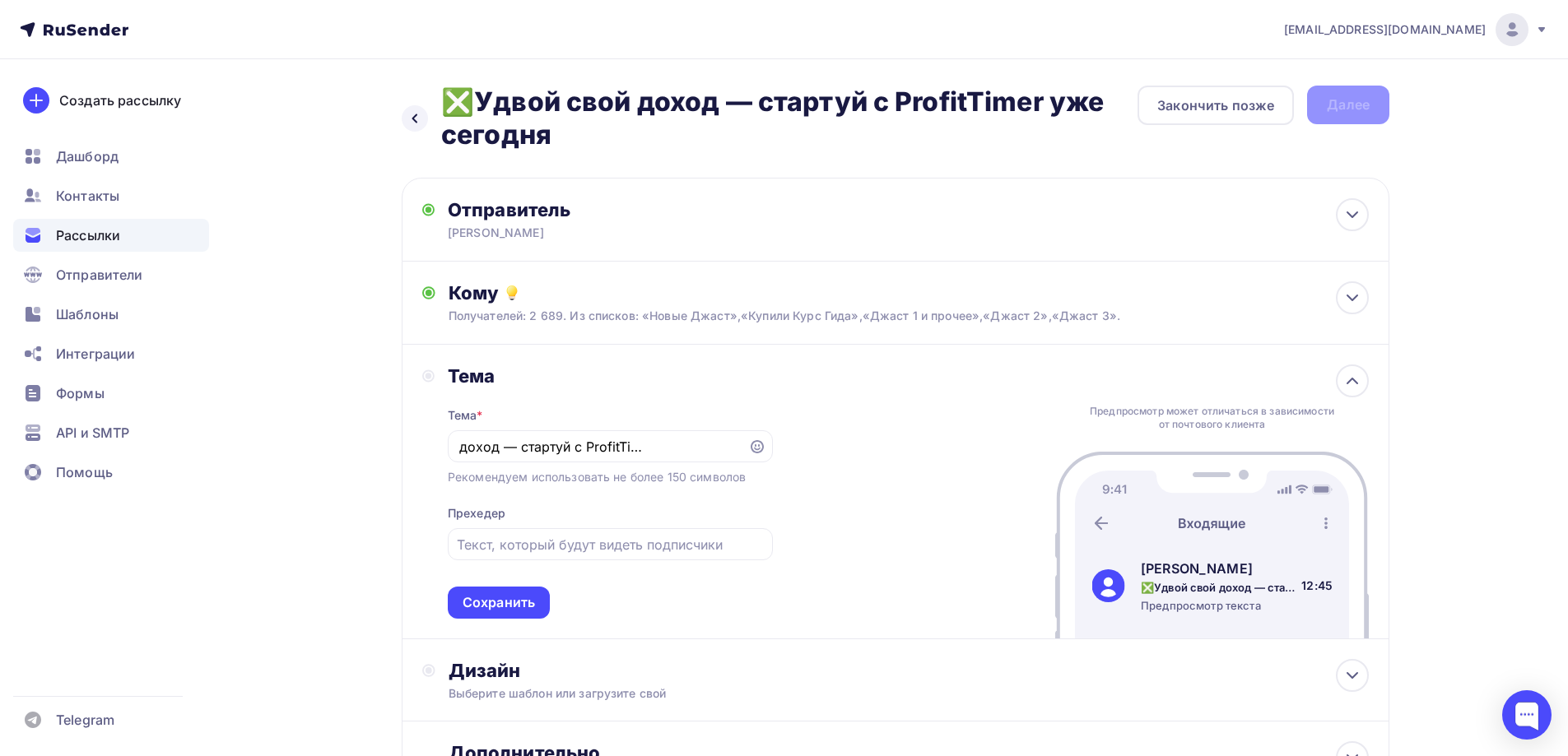
scroll to position [0, 0]
click at [489, 604] on div "Сохранить" at bounding box center [498, 603] width 72 height 19
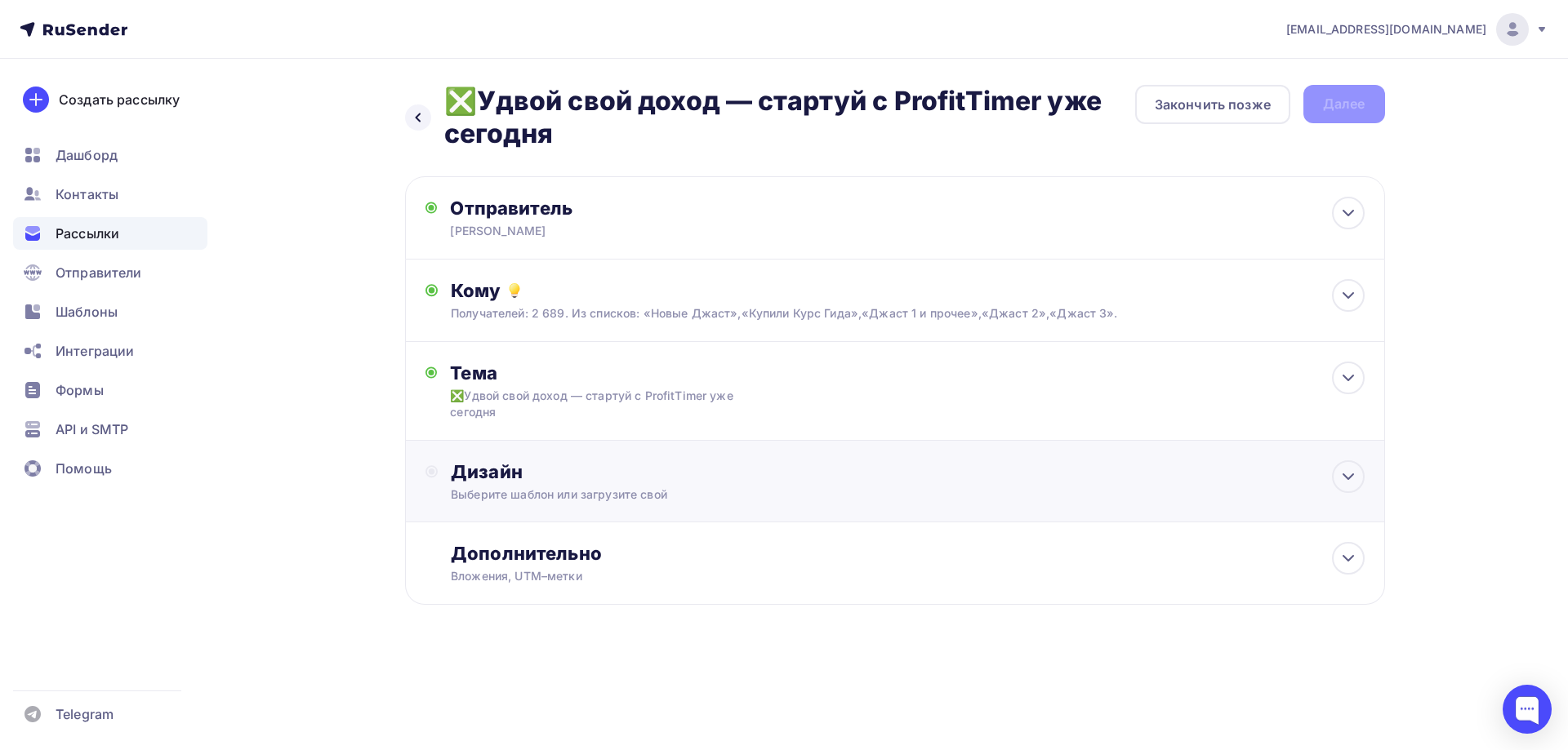
click at [484, 468] on div "Дизайн" at bounding box center [907, 472] width 913 height 23
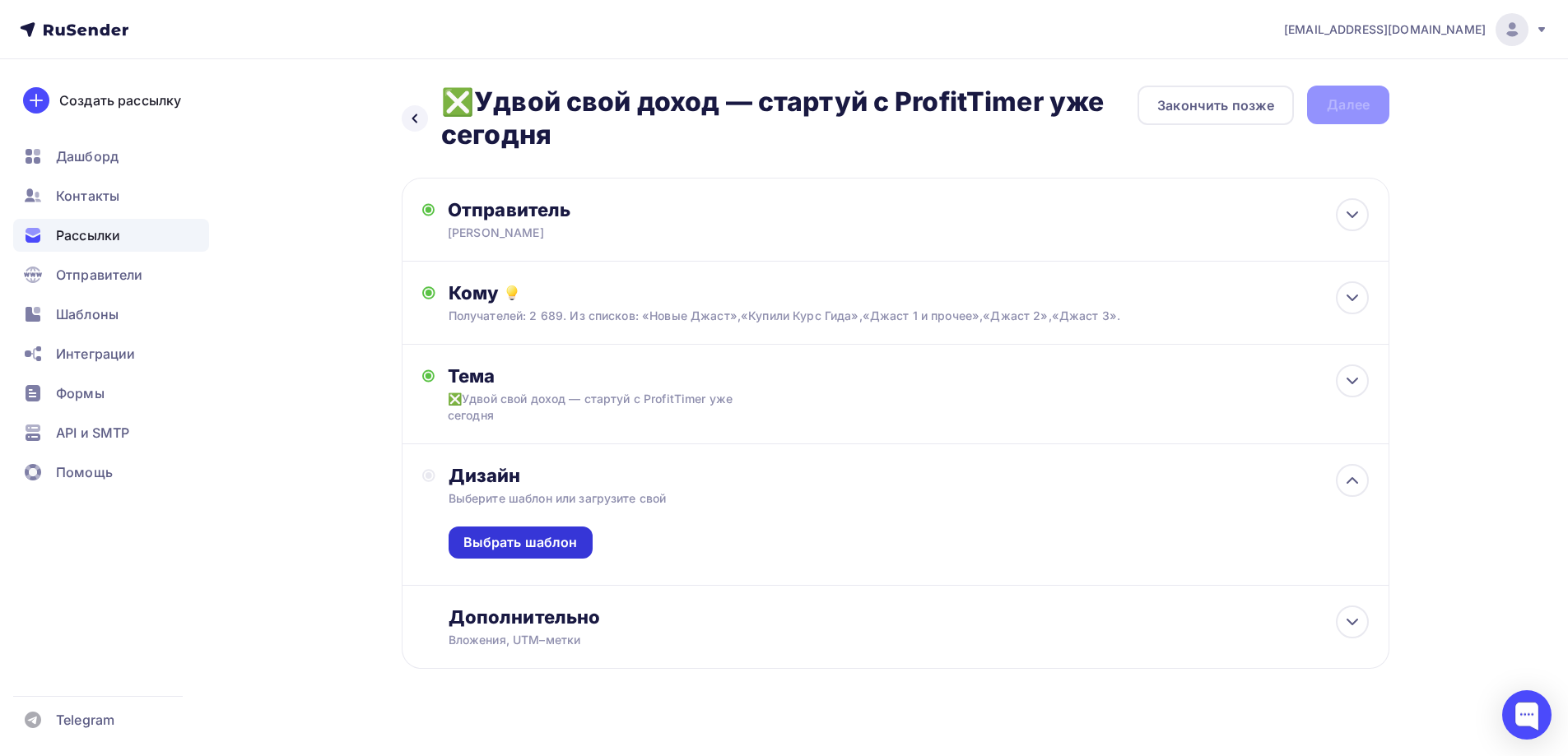
click at [483, 543] on div "Выбрать шаблон" at bounding box center [520, 543] width 115 height 19
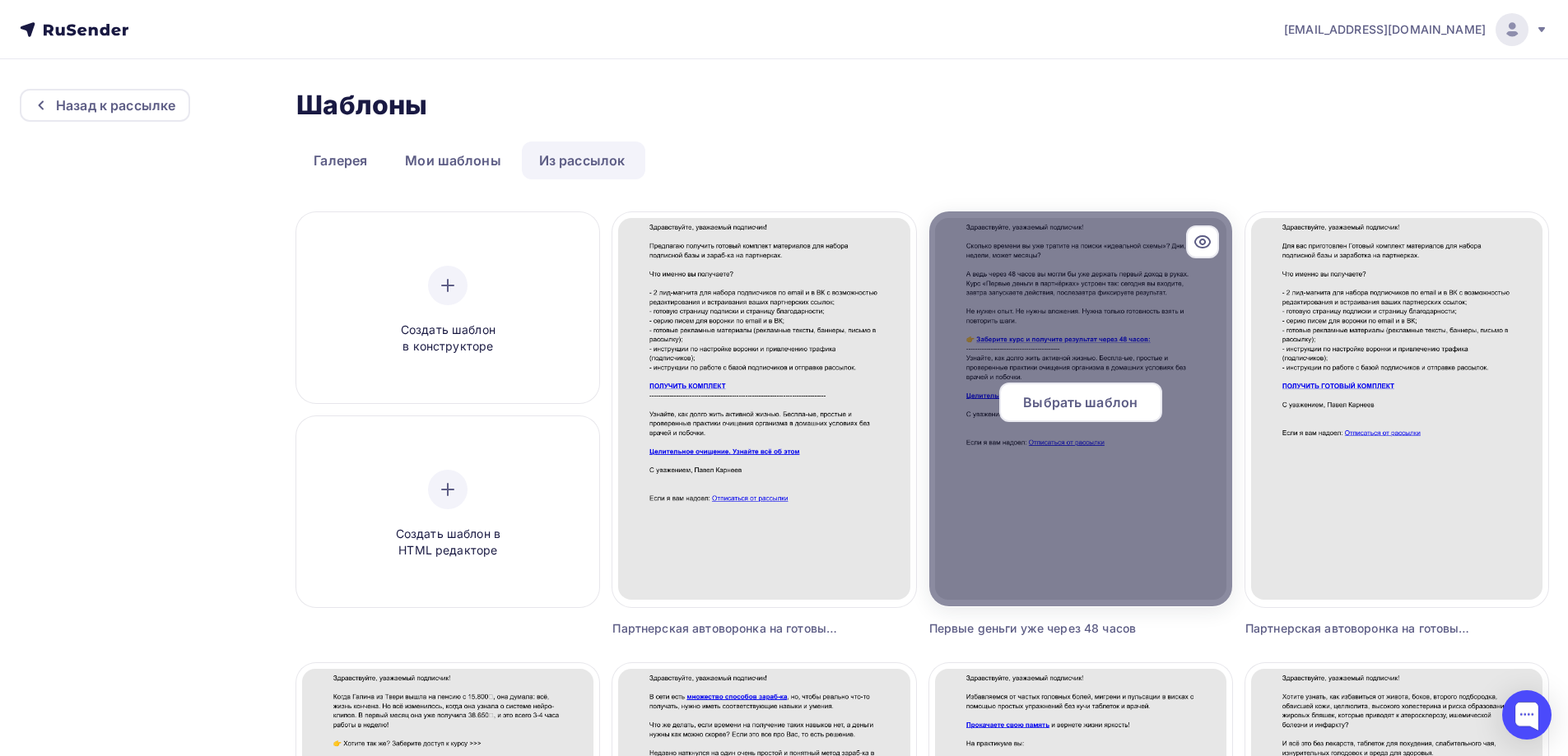
click at [1075, 396] on span "Выбрать шаблон" at bounding box center [1080, 403] width 115 height 20
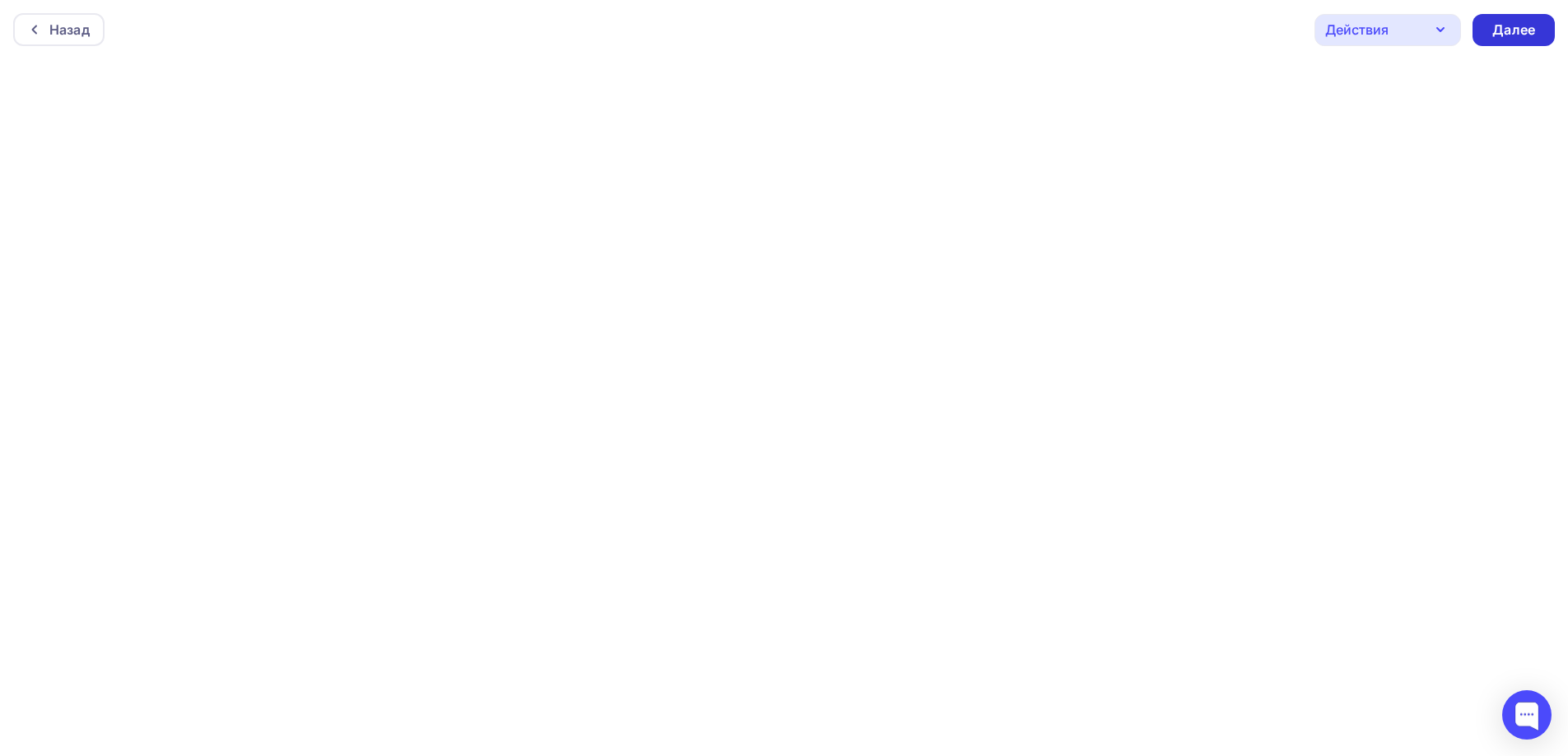
click at [1503, 33] on div "Далее" at bounding box center [1513, 30] width 42 height 19
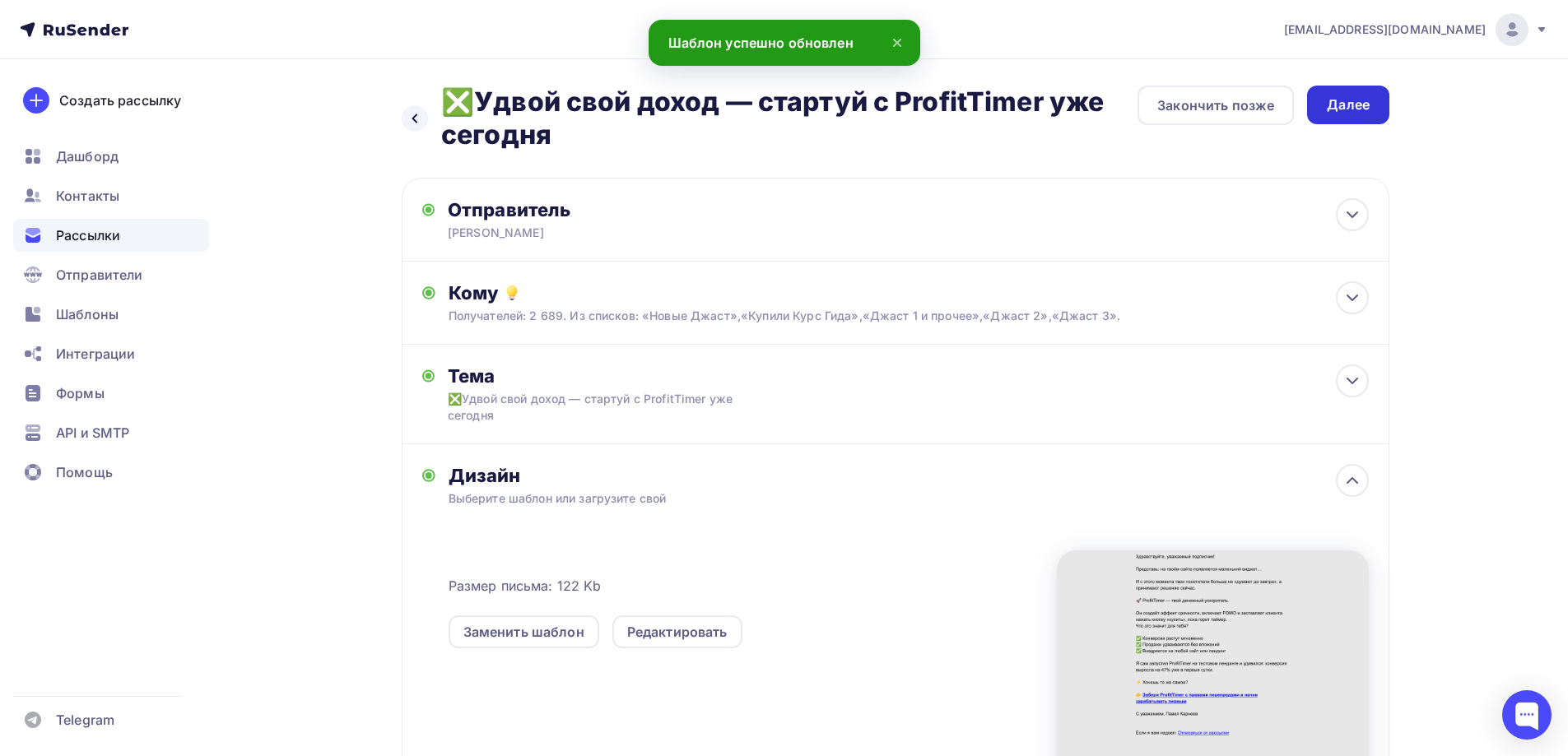
click at [1336, 104] on div "Далее" at bounding box center [1348, 105] width 42 height 19
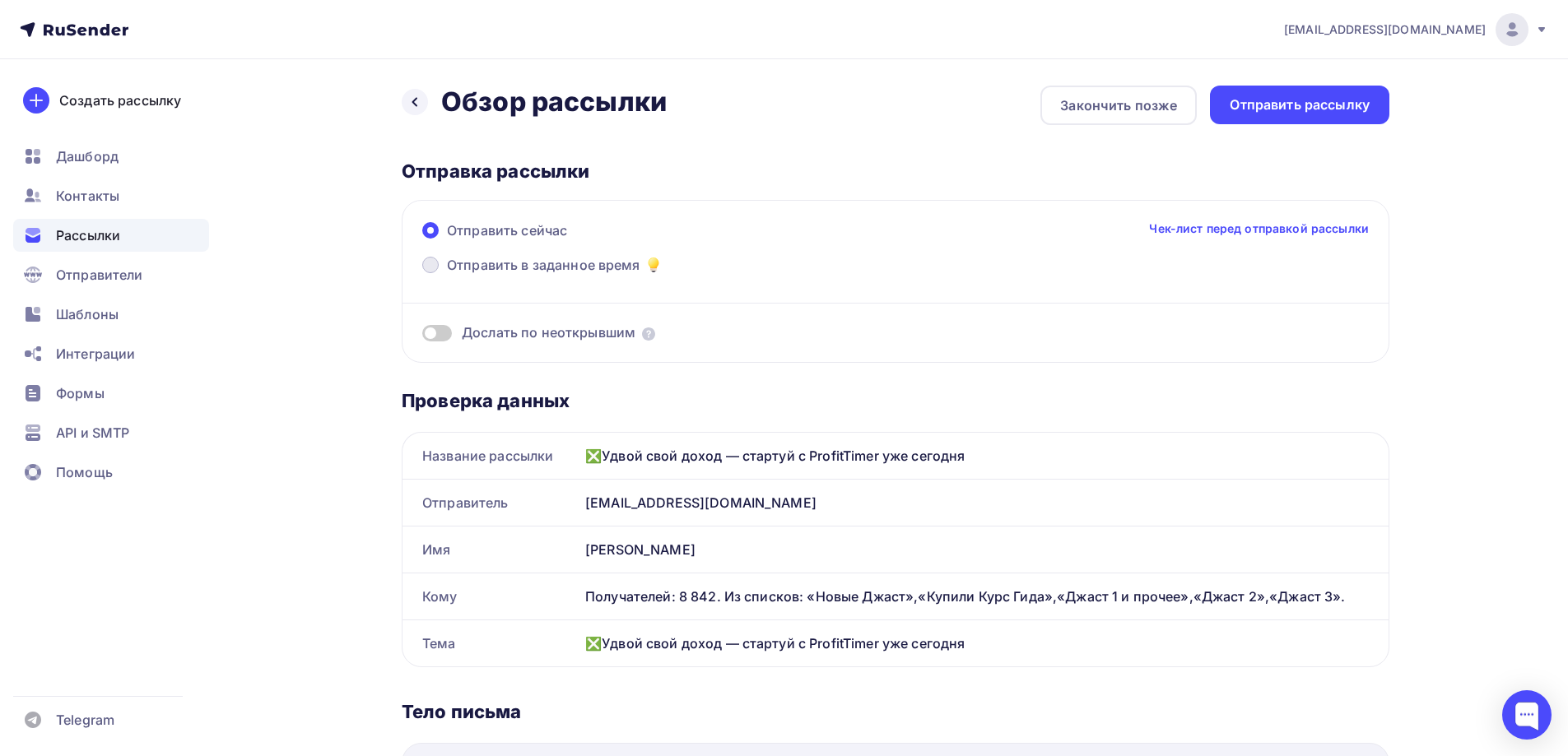
click at [431, 265] on span at bounding box center [430, 265] width 16 height 16
click at [447, 274] on input "Отправить в заданное время" at bounding box center [447, 274] width 0 height 0
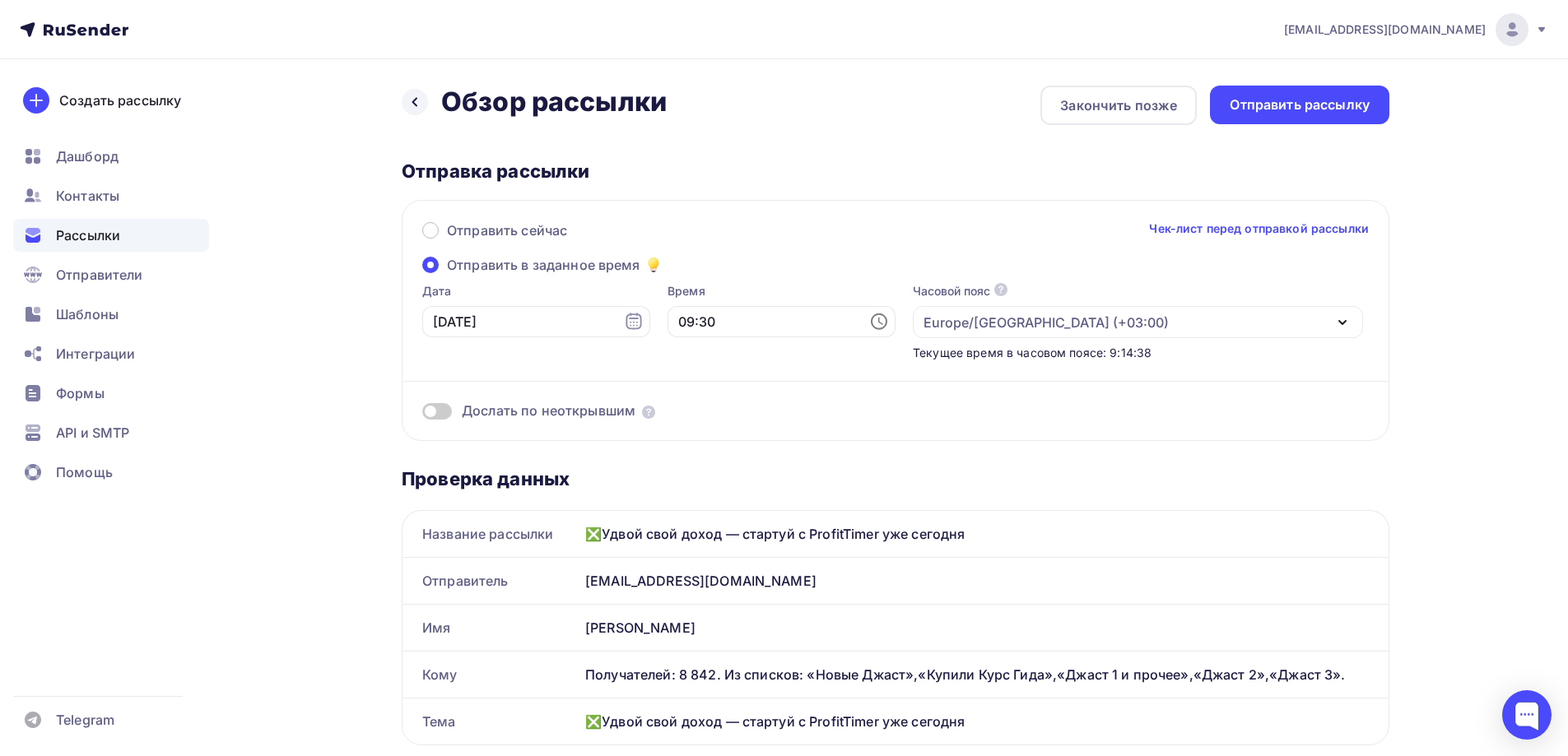
click at [431, 265] on span at bounding box center [430, 265] width 16 height 16
click at [447, 274] on input "Отправить в заданное время" at bounding box center [447, 274] width 0 height 0
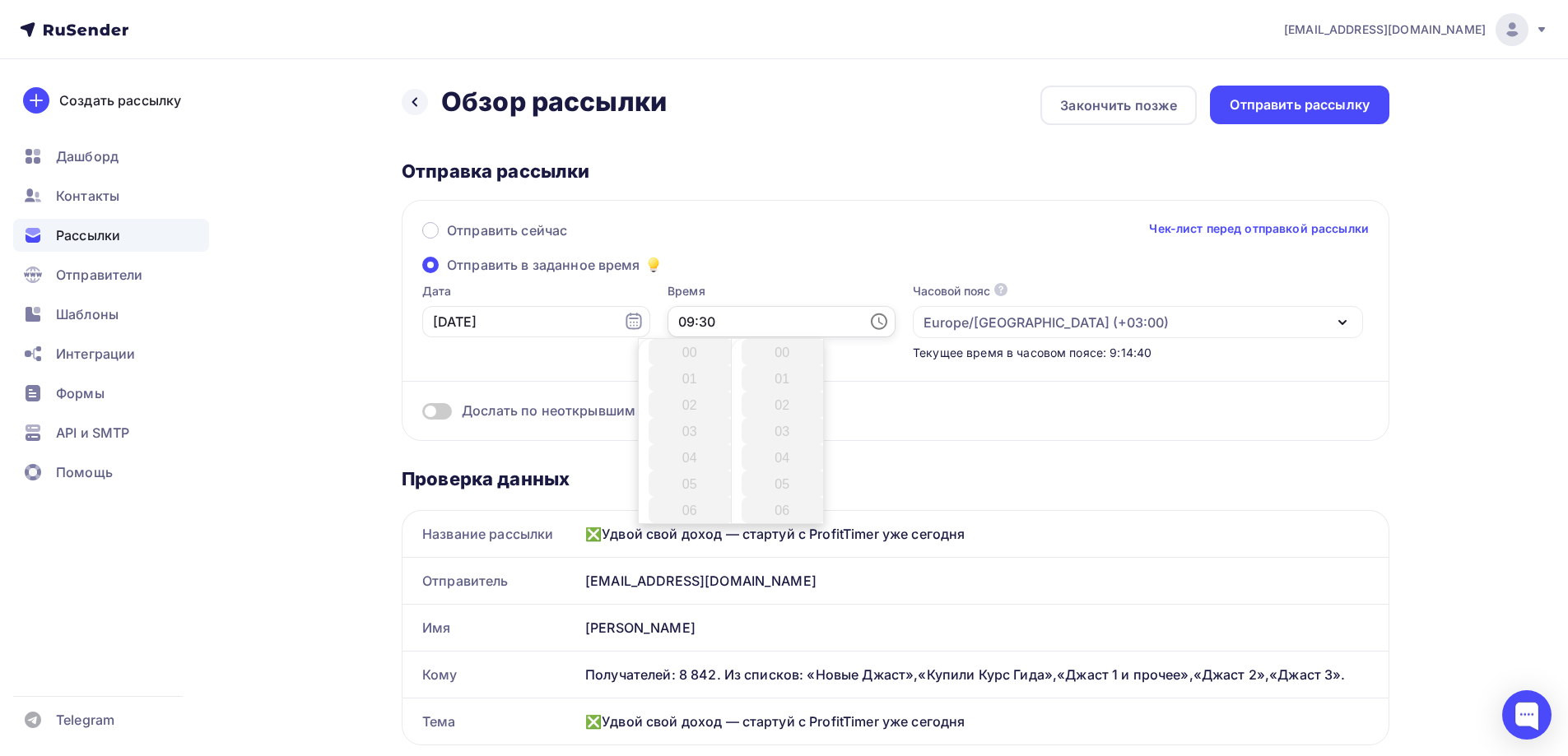
click at [670, 324] on input "09:30" at bounding box center [781, 322] width 228 height 31
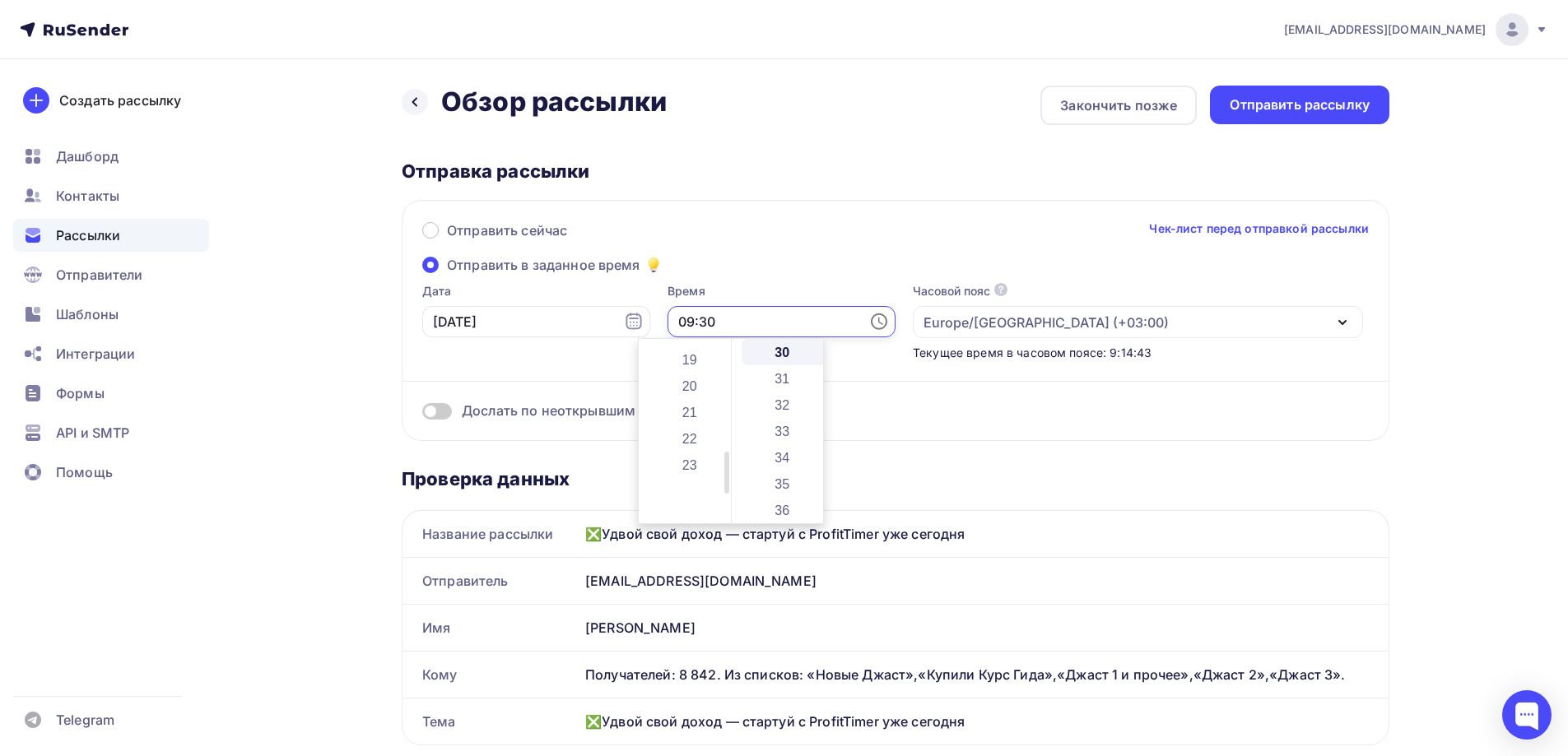
scroll to position [484, 0]
click at [682, 451] on li "22" at bounding box center [691, 447] width 85 height 26
click at [785, 348] on li "00" at bounding box center [784, 352] width 85 height 26
type input "22:00"
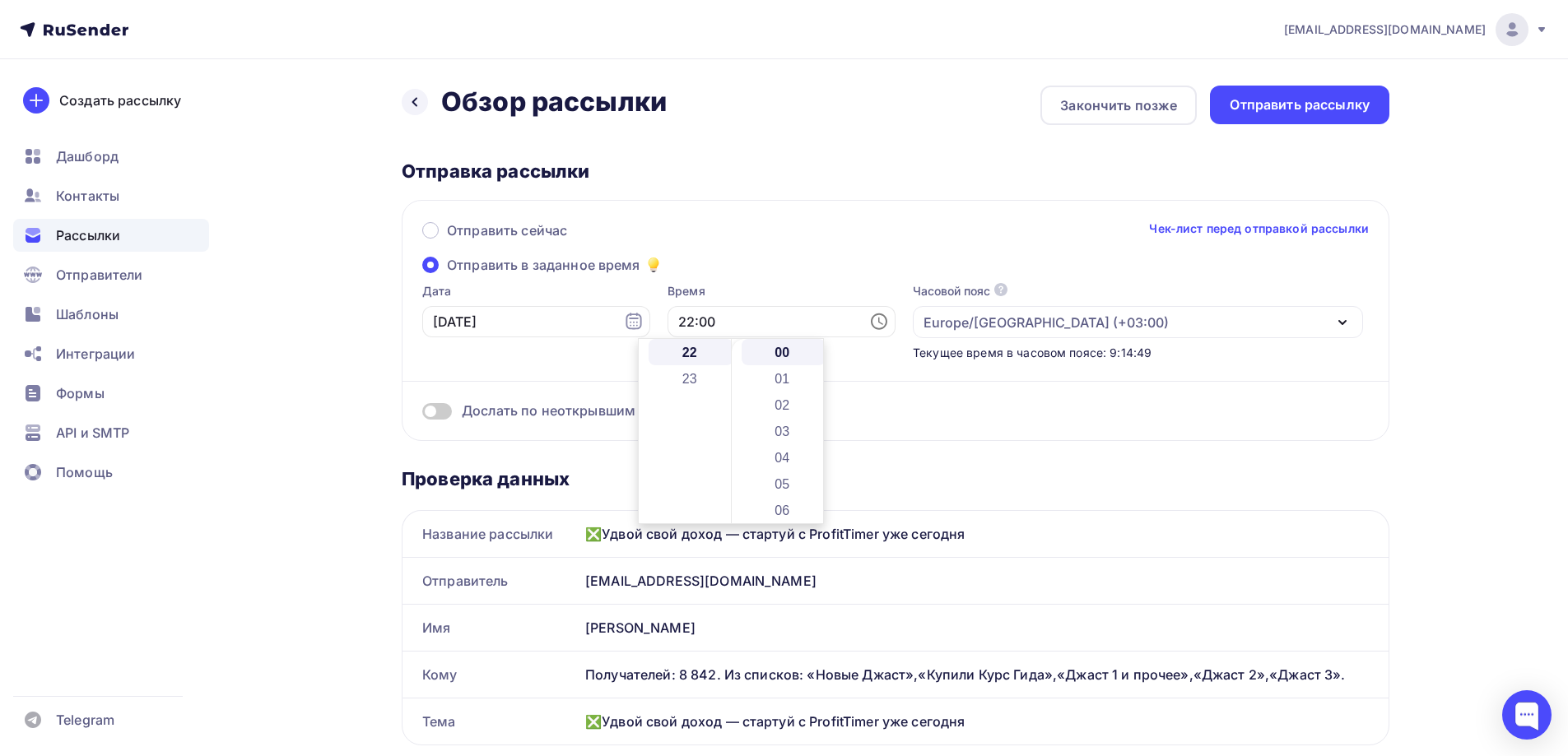
drag, startPoint x: 1053, startPoint y: 437, endPoint x: 1026, endPoint y: 431, distance: 27.7
click at [1053, 434] on div "Отправить сейчас Чек-лист перед отправкой рассылки Отправить в заданное время Д…" at bounding box center [896, 321] width 988 height 241
click at [446, 414] on span at bounding box center [436, 411] width 30 height 16
click at [422, 414] on input "checkbox" at bounding box center [422, 414] width 0 height 0
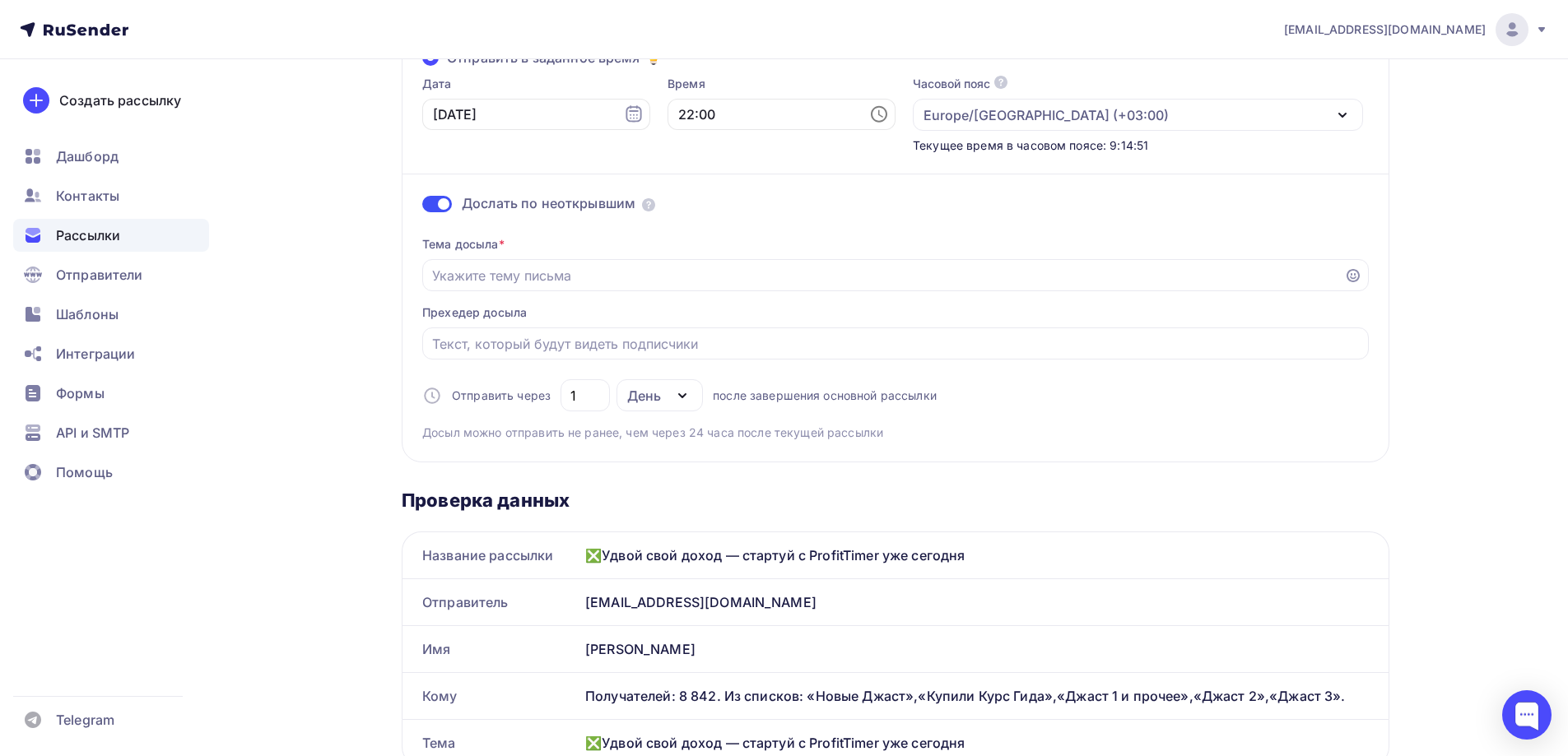
scroll to position [247, 0]
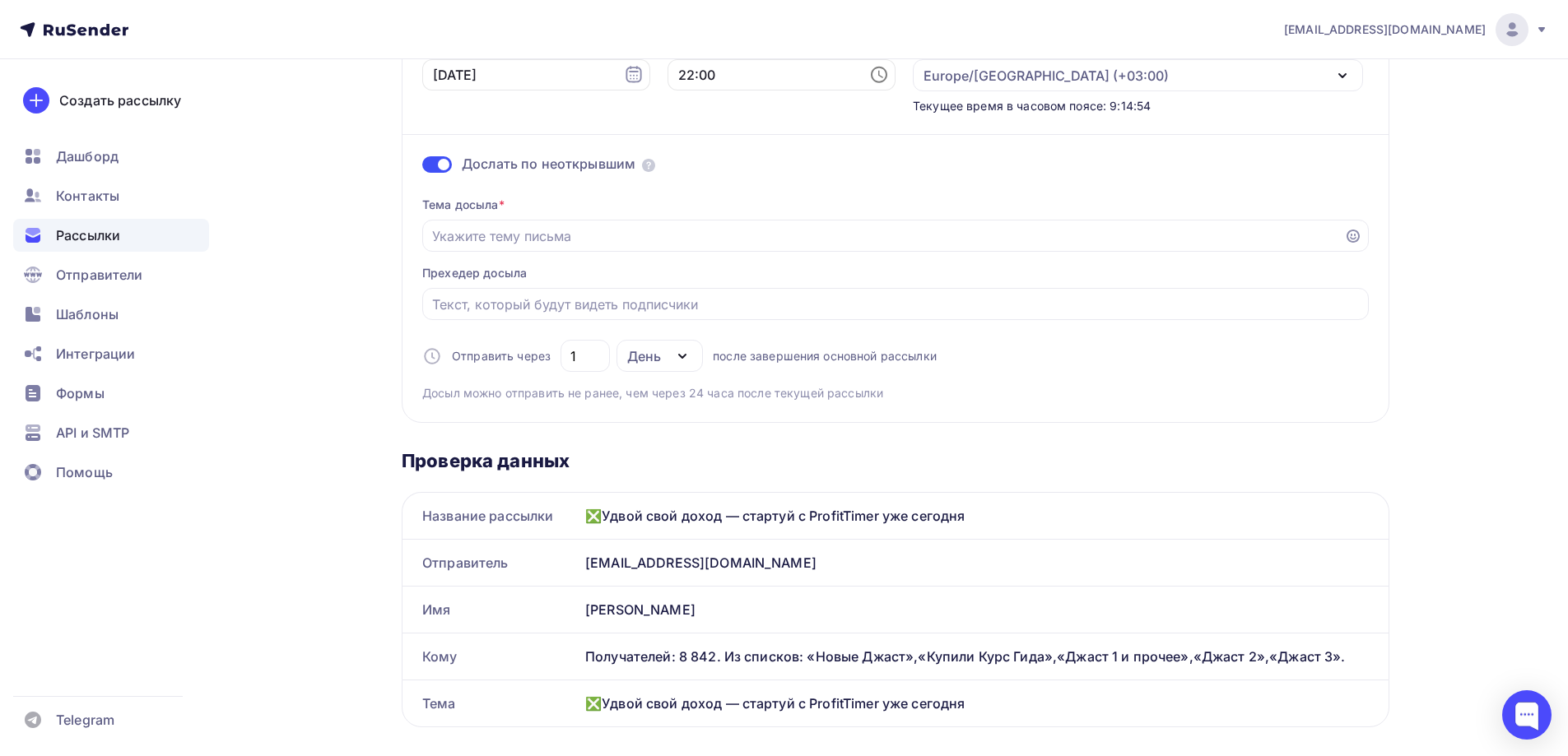
drag, startPoint x: 977, startPoint y: 509, endPoint x: 624, endPoint y: 512, distance: 353.0
click at [580, 512] on div "❎Удвой свой доход — стартуй с ProfitTimer уже сегодня" at bounding box center [983, 516] width 810 height 46
copy div "❎Удвой свой доход — стартуй с ProfitTimer уже сегодня"
paste input "❎Удвой свой доход — стартуй с ProfitTimer уже сегодня"
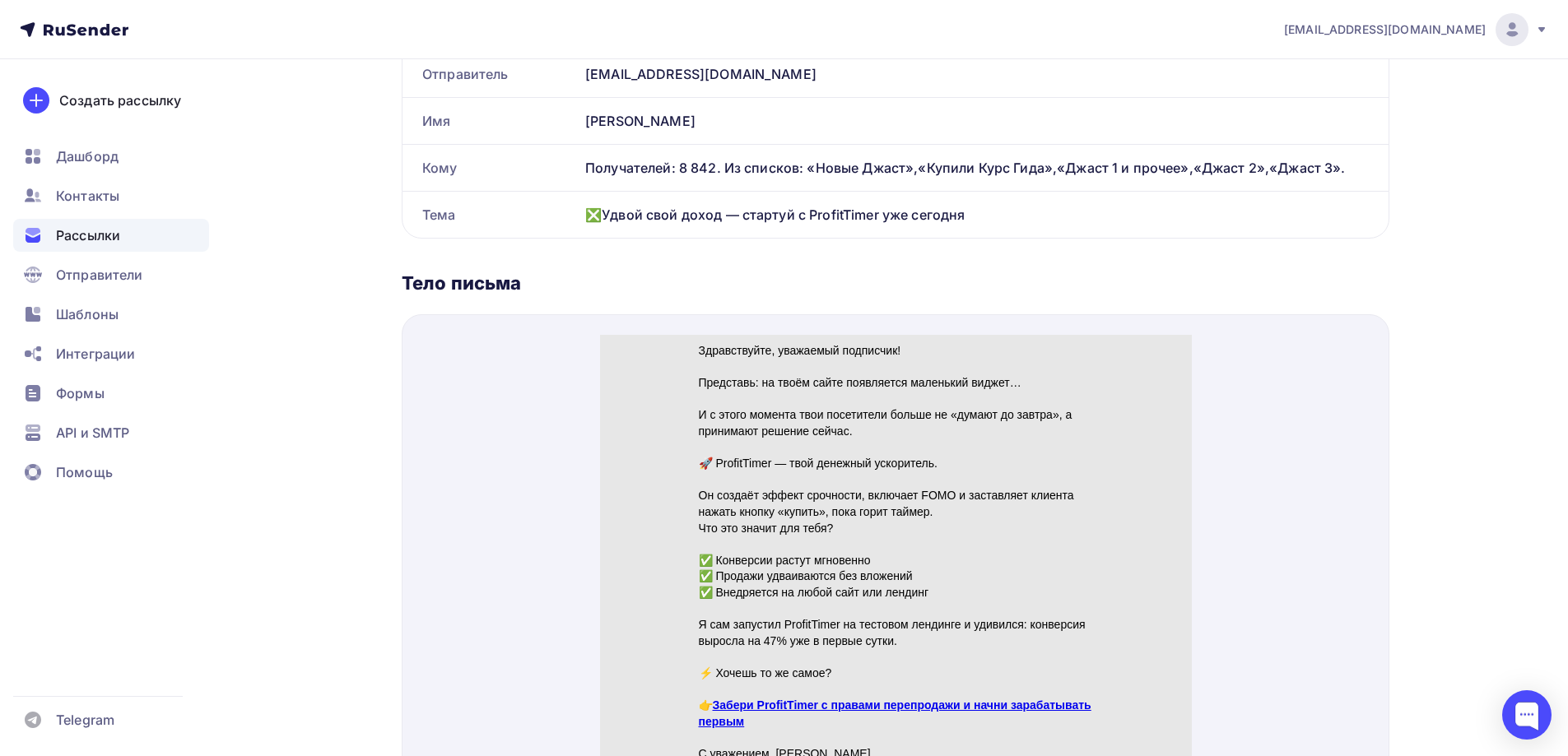
scroll to position [823, 0]
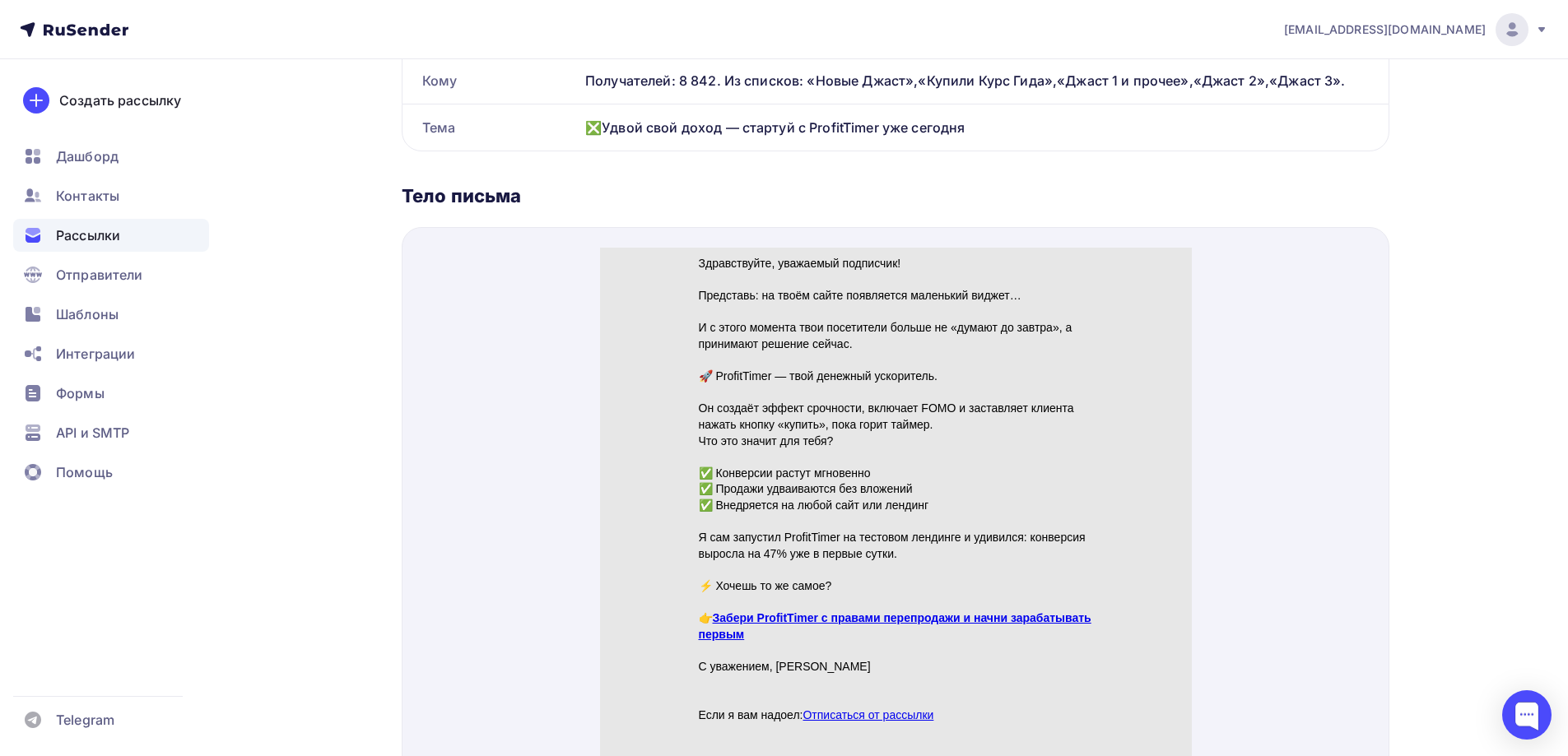
type input "❎Удвой свой доход — стартуй с ProfitTimer уже сегодня"
click at [790, 593] on link "Забери ProfitTimer с правами перепродажи и начни зарабатывать первым" at bounding box center [895, 606] width 393 height 30
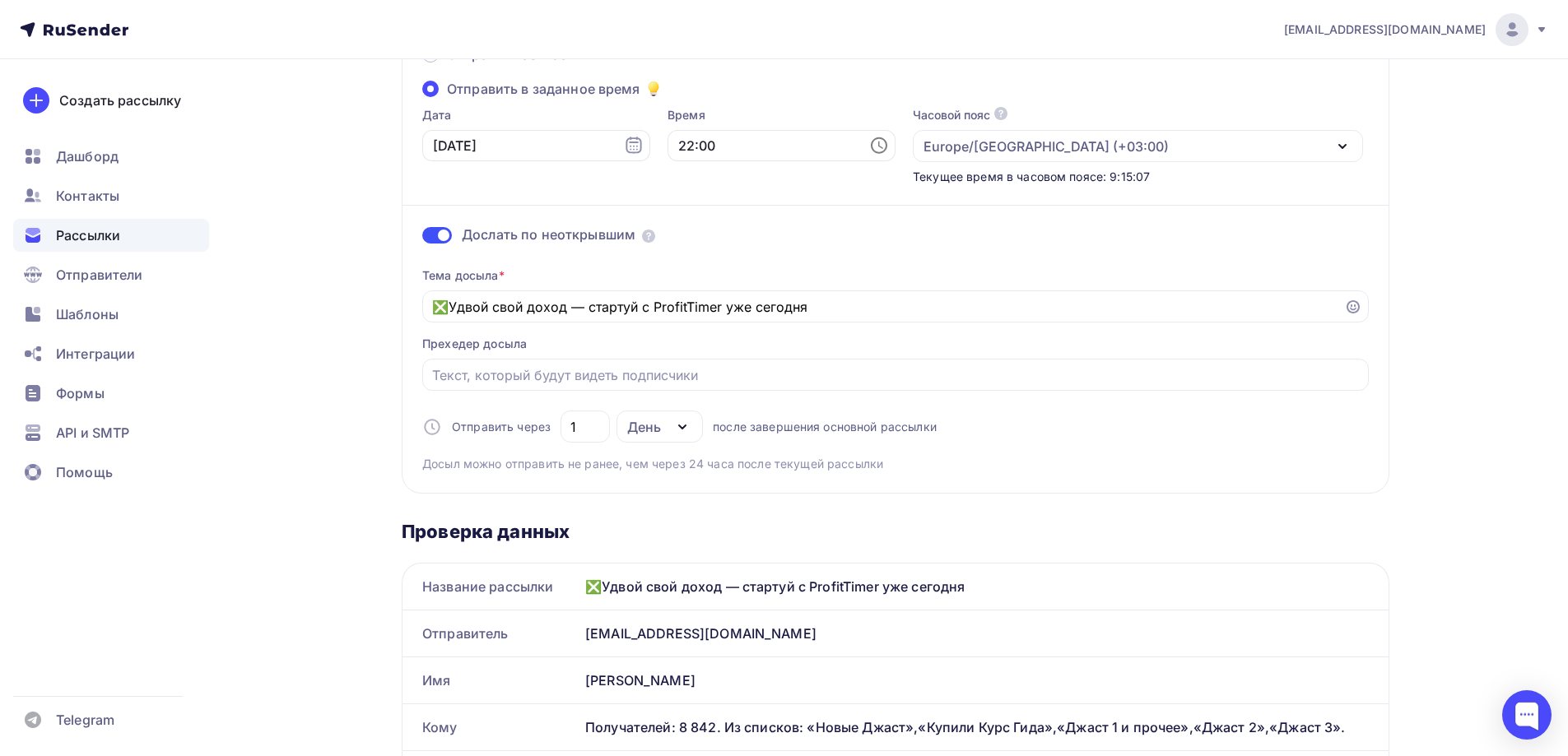
scroll to position [0, 0]
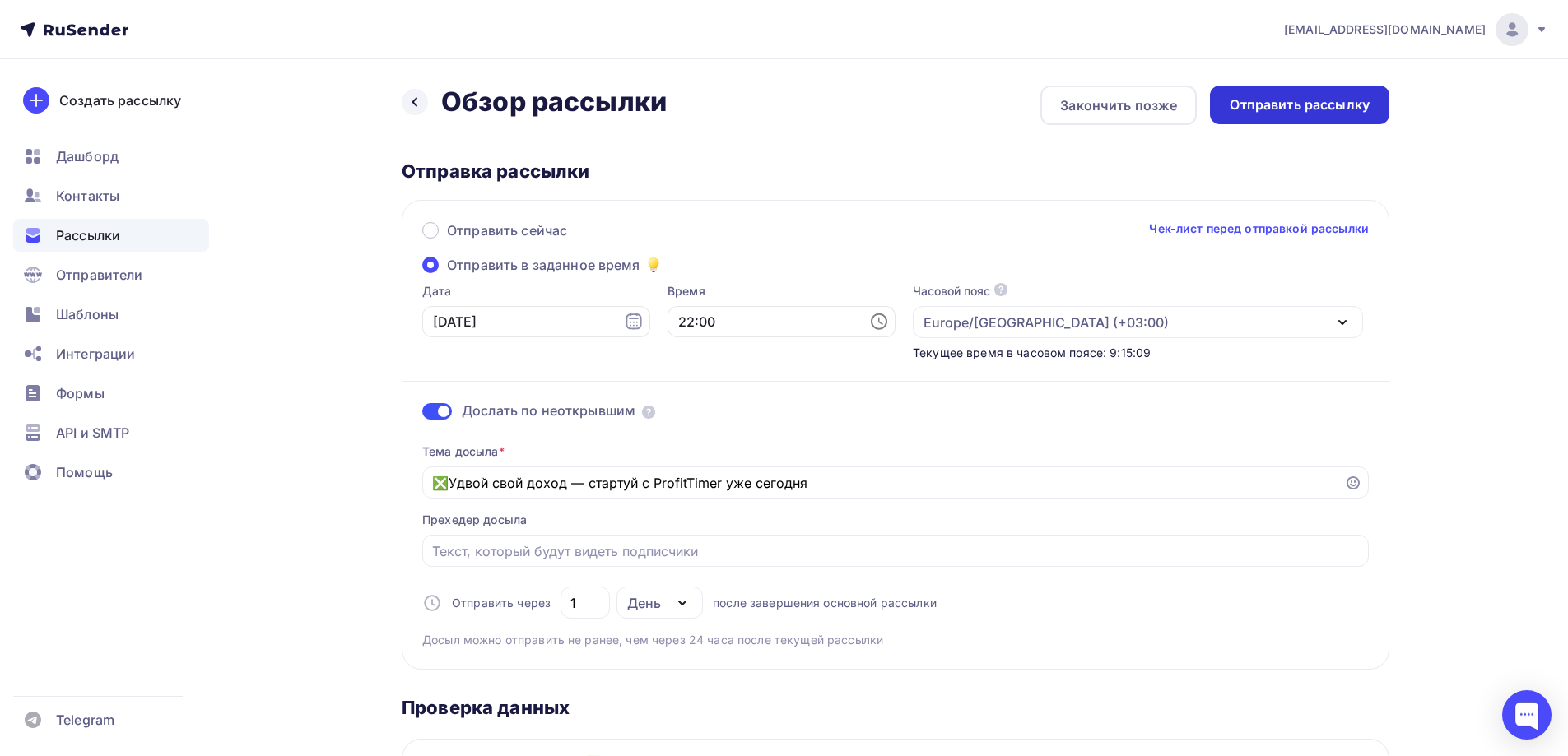
click at [1253, 98] on div "Отправить рассылку" at bounding box center [1299, 105] width 140 height 19
